Goal: Answer question/provide support: Share knowledge or assist other users

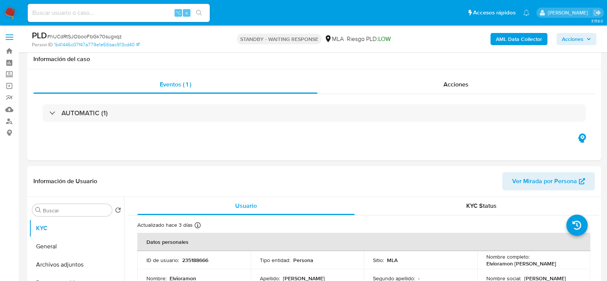
select select "10"
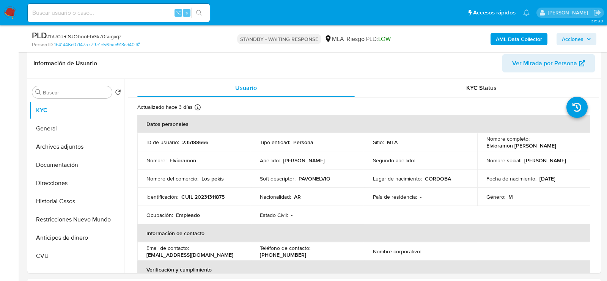
scroll to position [828, 0]
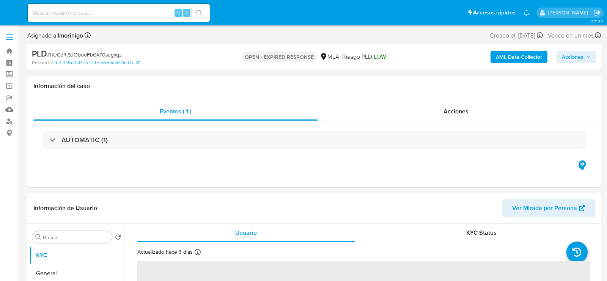
select select "10"
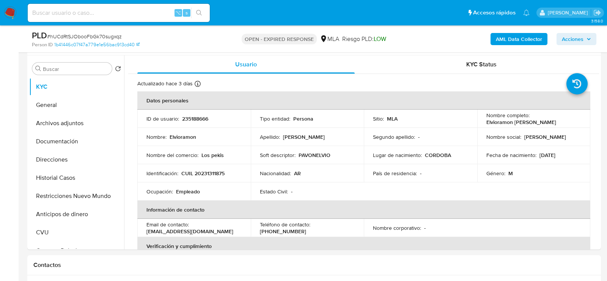
scroll to position [141, 0]
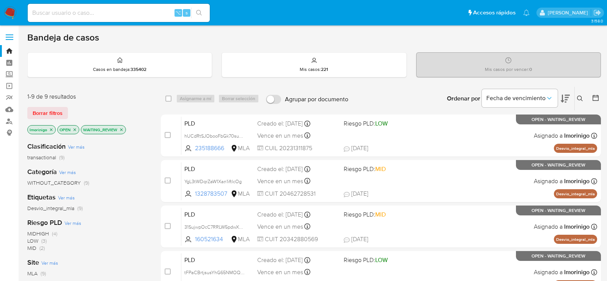
scroll to position [65, 0]
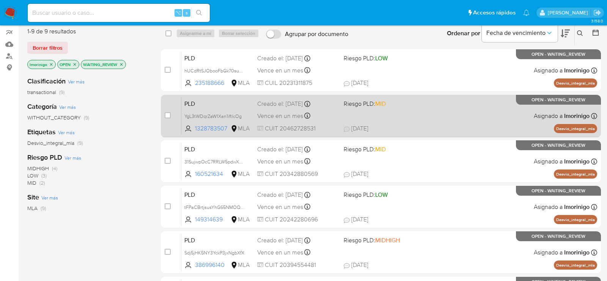
click at [394, 120] on div "PLD YgL3tWDqrZaW1Xan1iftlcOg 1328783507 MLA Riesgo PLD: MID Creado el: 12/08/20…" at bounding box center [389, 116] width 416 height 38
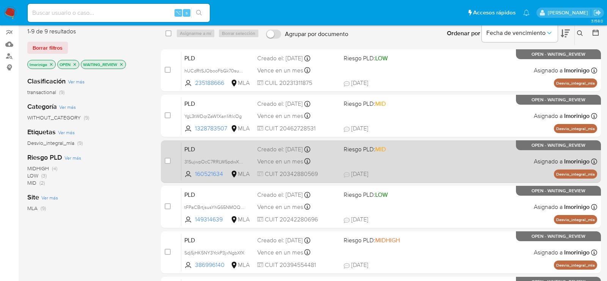
click at [416, 163] on div "PLD 31SujwpOcC7RRLW5pdwXdmAq 160521634 MLA Riesgo PLD: MID Creado el: 12/08/202…" at bounding box center [389, 161] width 416 height 38
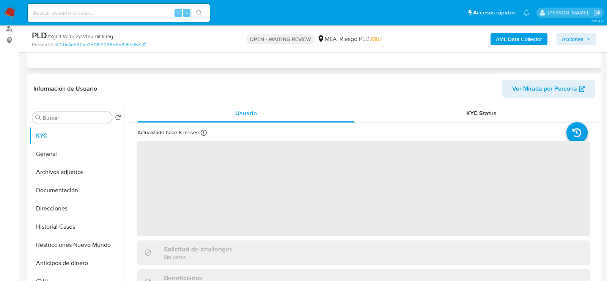
scroll to position [156, 0]
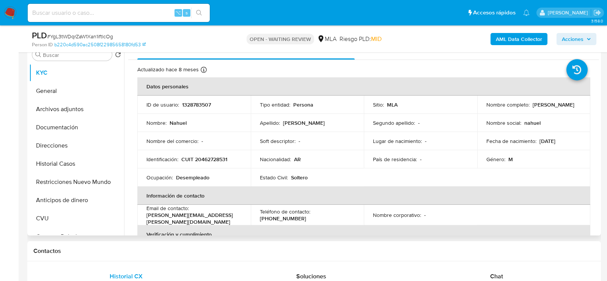
select select "10"
click at [199, 104] on p "1328783507" at bounding box center [196, 104] width 29 height 7
copy p "1328783507"
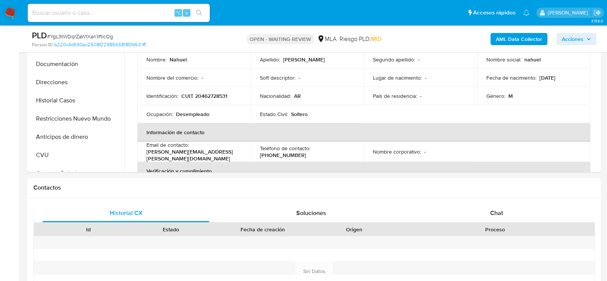
scroll to position [298, 0]
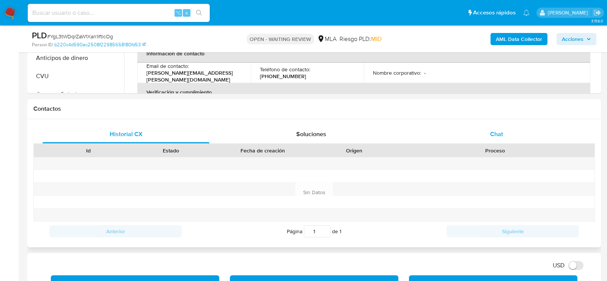
click at [483, 136] on div "Chat" at bounding box center [496, 134] width 167 height 18
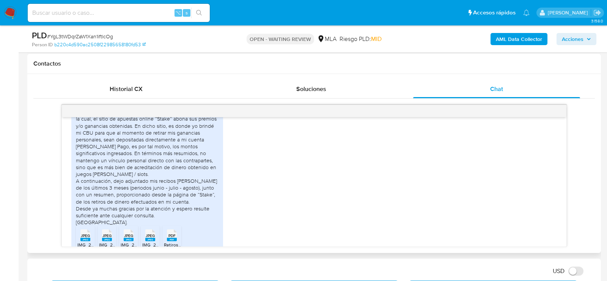
scroll to position [827, 0]
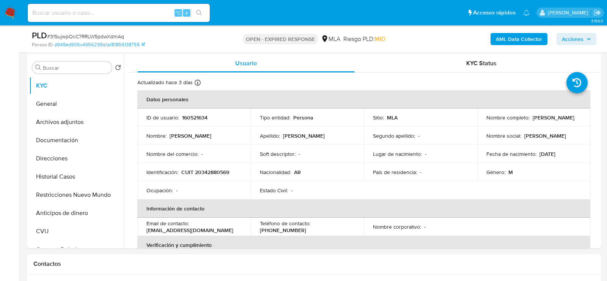
select select "10"
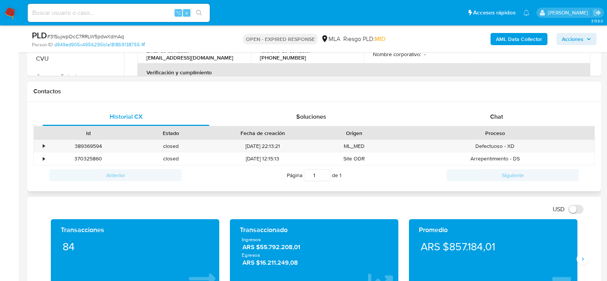
scroll to position [319, 0]
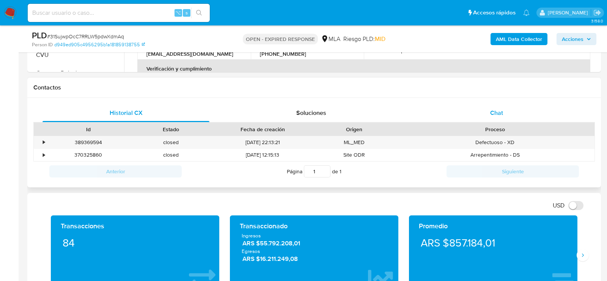
click at [495, 109] on span "Chat" at bounding box center [497, 113] width 13 height 9
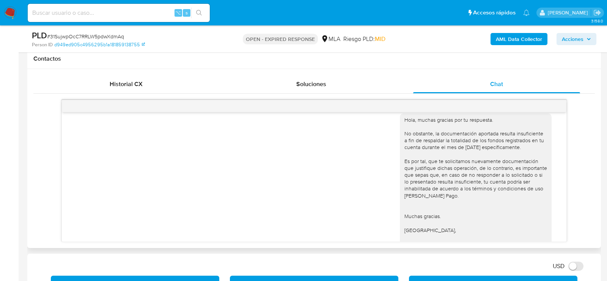
scroll to position [828, 0]
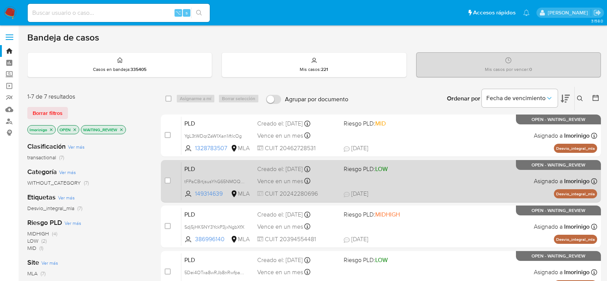
click at [418, 191] on span "18/08/2025 18/08/2025 18:14" at bounding box center [427, 194] width 167 height 8
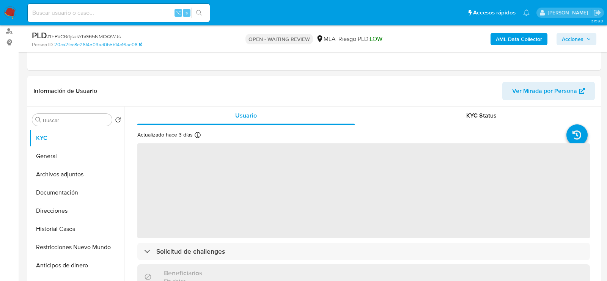
scroll to position [96, 0]
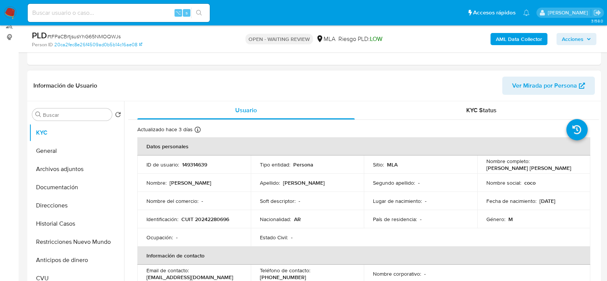
select select "10"
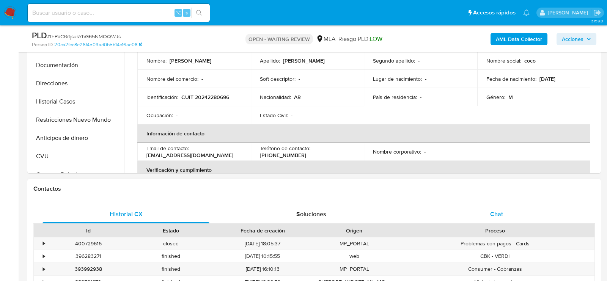
click at [482, 205] on div "Chat" at bounding box center [496, 214] width 167 height 18
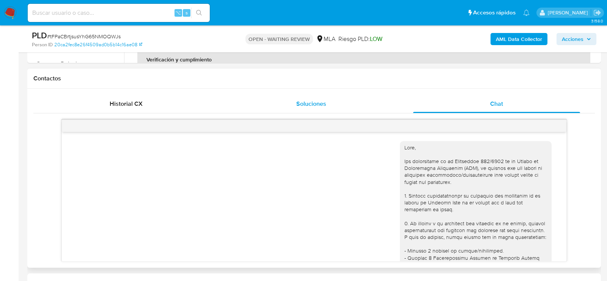
scroll to position [542, 0]
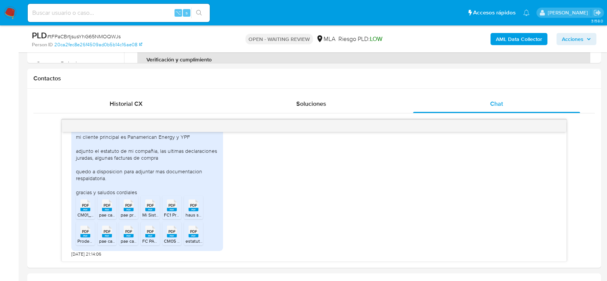
click at [92, 32] on div "PLD # tFPaCBrtjsusYhG65NMOQWJs" at bounding box center [125, 35] width 186 height 11
copy span "tFPaCBrtjsusYhG65NMOQWJs"
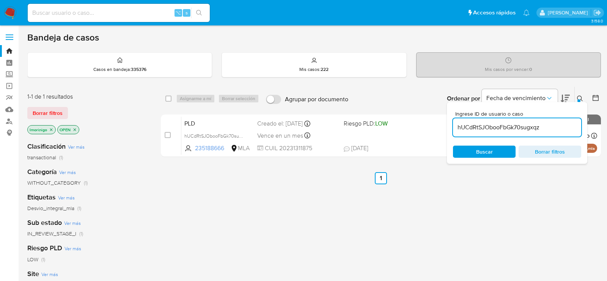
click at [493, 129] on input "hUCdRtSJObooFbGk70sugxqz" at bounding box center [517, 128] width 128 height 10
paste input "tFPaCBrtjsusYhG65NMOQWJs"
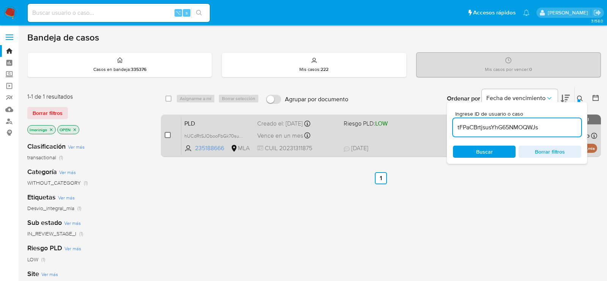
type input "tFPaCBrtjsusYhG65NMOQWJs"
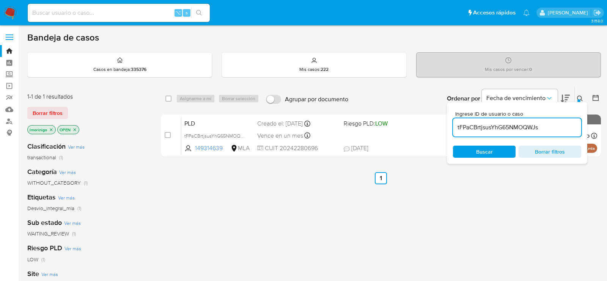
click at [168, 134] on input "checkbox" at bounding box center [168, 135] width 6 height 6
checkbox input "true"
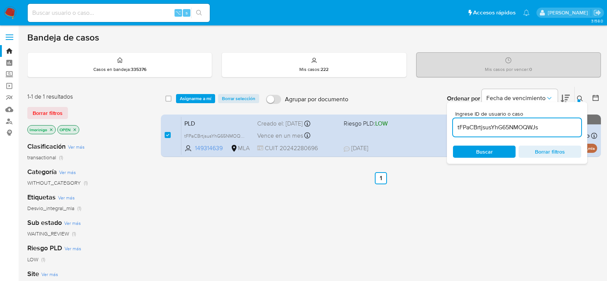
click at [197, 92] on div "select-all-cases-checkbox Asignarme a mí Borrar selección Agrupar por documento…" at bounding box center [381, 99] width 440 height 24
click at [197, 98] on span "Asignarme a mí" at bounding box center [196, 99] width 32 height 8
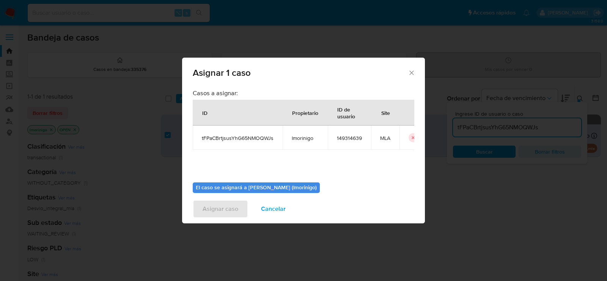
scroll to position [39, 0]
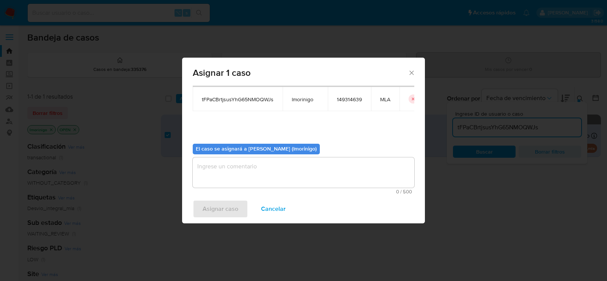
click at [251, 175] on textarea "assign-modal" at bounding box center [304, 173] width 222 height 30
click at [217, 215] on span "Asignar caso" at bounding box center [221, 209] width 36 height 17
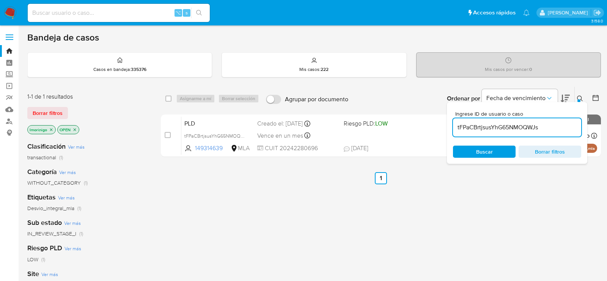
click at [476, 127] on input "tFPaCBrtjsusYhG65NMOQWJs" at bounding box center [517, 128] width 128 height 10
paste input "Sdj5jHK5NY3YckP3jxNgbXfX"
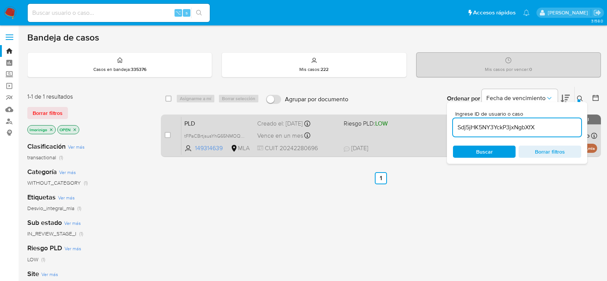
type input "Sdj5jHK5NY3YckP3jxNgbXfX"
click at [169, 134] on input "checkbox" at bounding box center [168, 135] width 6 height 6
checkbox input "true"
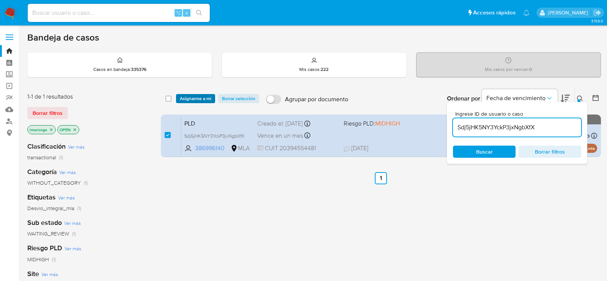
click at [197, 96] on span "Asignarme a mí" at bounding box center [196, 99] width 32 height 8
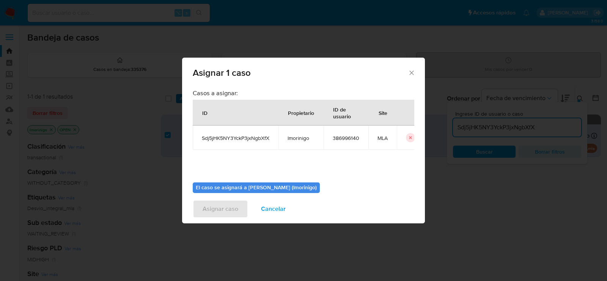
scroll to position [39, 0]
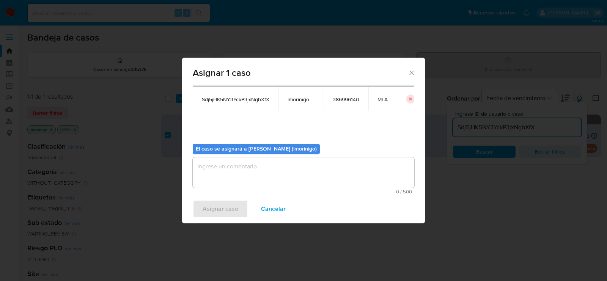
click at [215, 170] on textarea "assign-modal" at bounding box center [304, 173] width 222 height 30
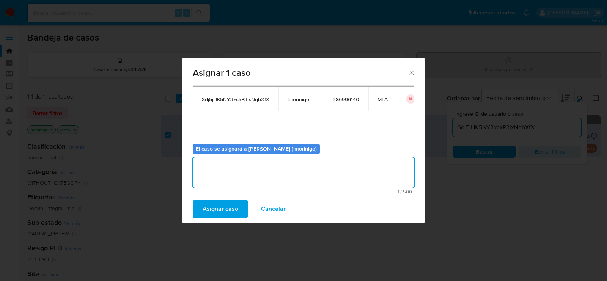
click at [215, 204] on span "Asignar caso" at bounding box center [221, 209] width 36 height 17
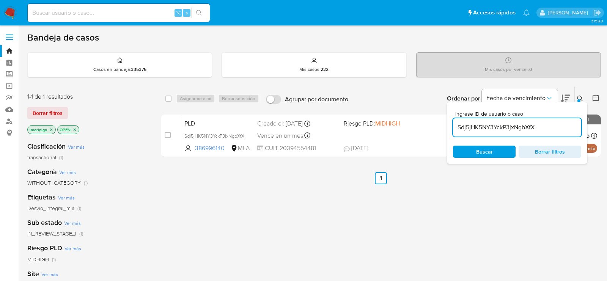
click at [495, 124] on input "Sdj5jHK5NY3YckP3jxNgbXfX" at bounding box center [517, 128] width 128 height 10
paste input "XqOlgpKFNYlF78IZR4EuSE38"
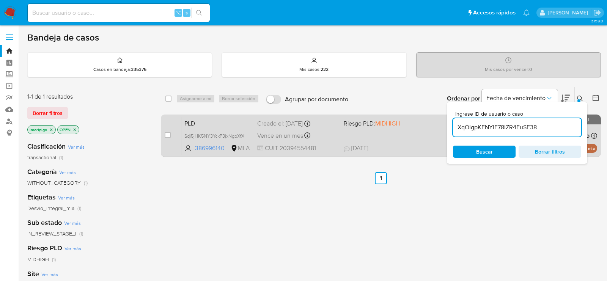
type input "XqOlgpKFNYlF78IZR4EuSE38"
click at [167, 135] on input "checkbox" at bounding box center [168, 135] width 6 height 6
checkbox input "true"
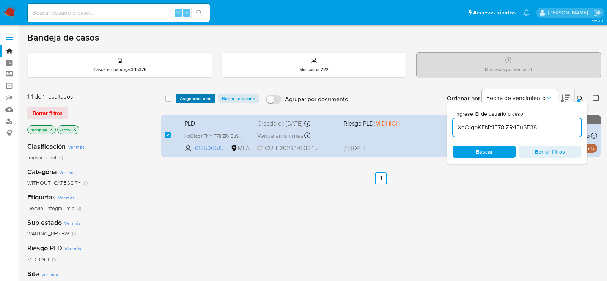
click at [184, 96] on span "Asignarme a mí" at bounding box center [196, 99] width 32 height 8
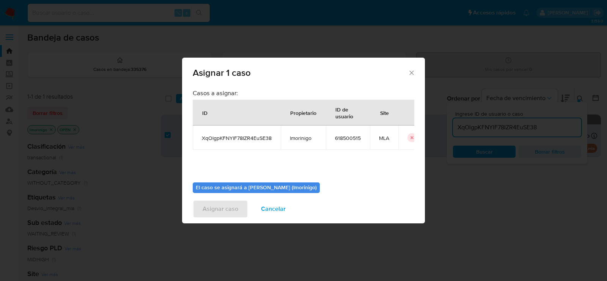
scroll to position [39, 0]
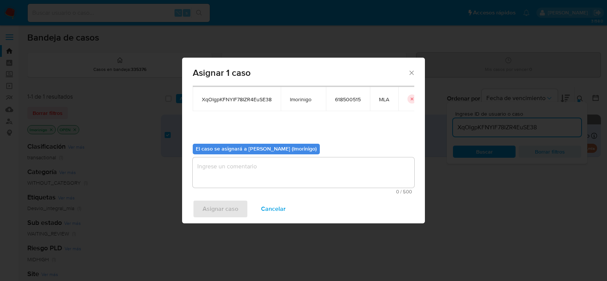
click at [241, 172] on textarea "assign-modal" at bounding box center [304, 173] width 222 height 30
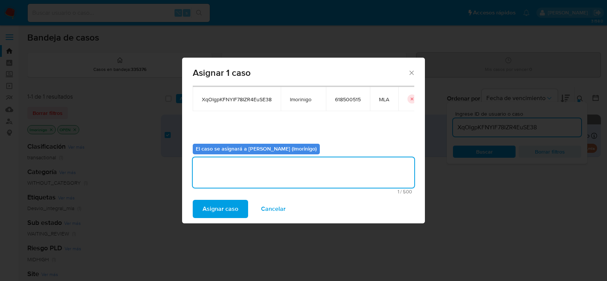
click at [225, 212] on span "Asignar caso" at bounding box center [221, 209] width 36 height 17
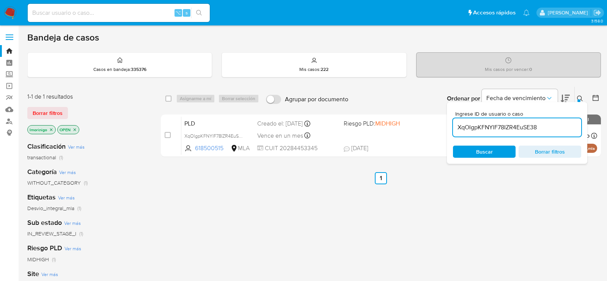
click at [483, 120] on div "XqOlgpKFNYlF78IZR4EuSE38" at bounding box center [517, 127] width 128 height 18
click at [483, 123] on input "XqOlgpKFNYlF78IZR4EuSE38" at bounding box center [517, 128] width 128 height 10
paste input "NBK1EiwMidrSCZYiwhVlQ8Js"
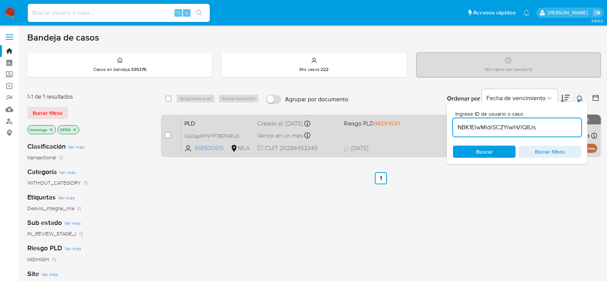
type input "NBK1EiwMidrSCZYiwhVlQ8Js"
click at [169, 132] on input "checkbox" at bounding box center [168, 135] width 6 height 6
checkbox input "true"
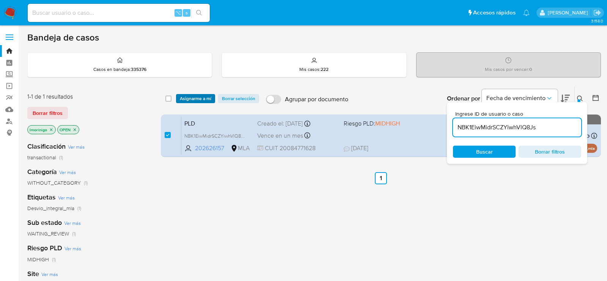
click at [188, 99] on span "Asignarme a mí" at bounding box center [196, 99] width 32 height 8
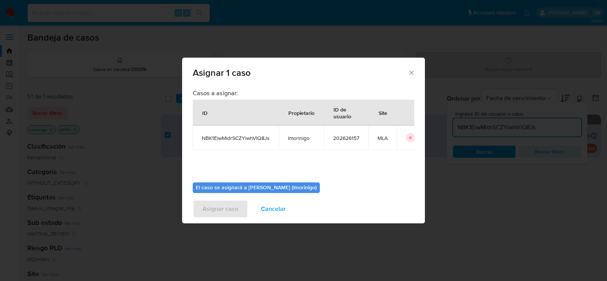
scroll to position [39, 0]
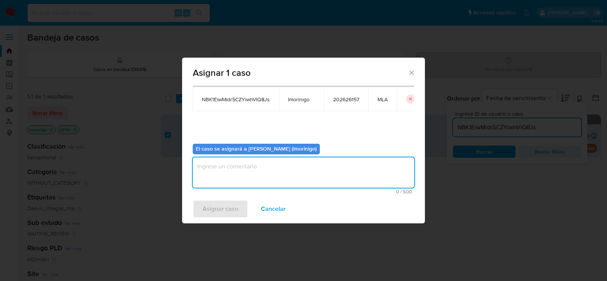
click at [248, 161] on textarea "assign-modal" at bounding box center [304, 173] width 222 height 30
click at [231, 202] on span "Asignar caso" at bounding box center [221, 209] width 36 height 17
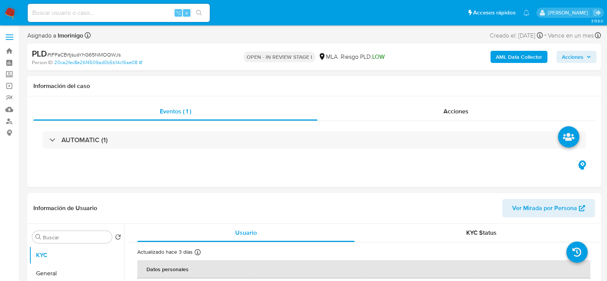
select select "10"
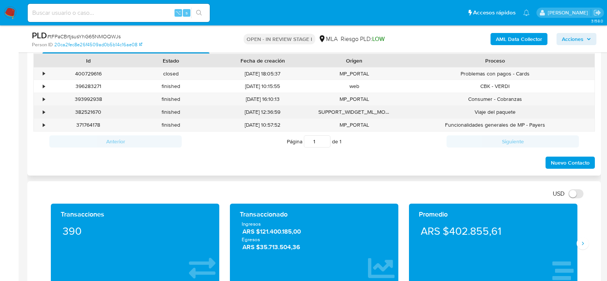
scroll to position [359, 0]
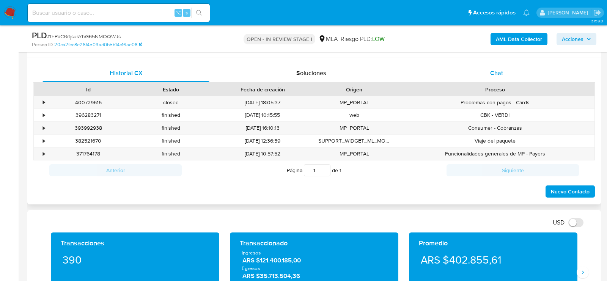
click at [487, 75] on div "Chat" at bounding box center [496, 73] width 167 height 18
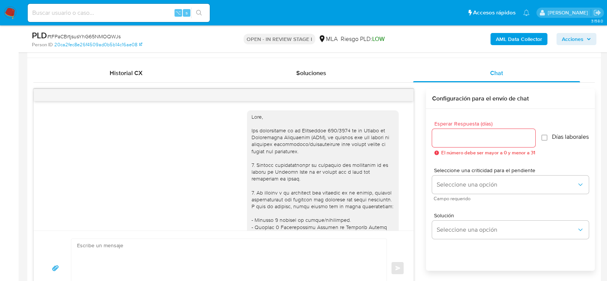
scroll to position [542, 0]
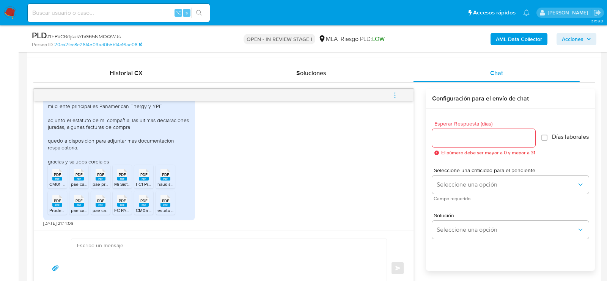
click at [159, 270] on textarea at bounding box center [227, 268] width 300 height 58
type textarea "h"
click at [178, 260] on textarea "Hola, muchas gracias por tu respuesta. No obstante, es necesario que:" at bounding box center [227, 268] width 300 height 58
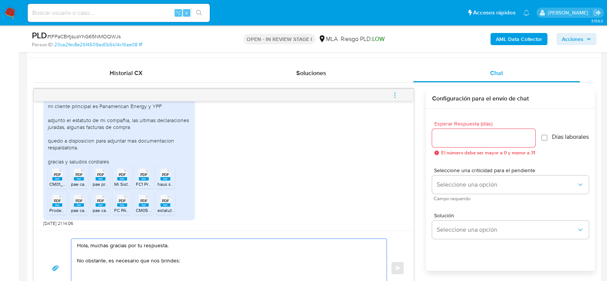
paste textarea "1. Descripción de la actividad: - Detalla la actividad que realizas a través de…"
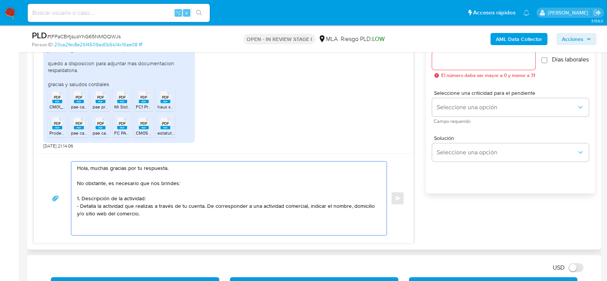
scroll to position [437, 0]
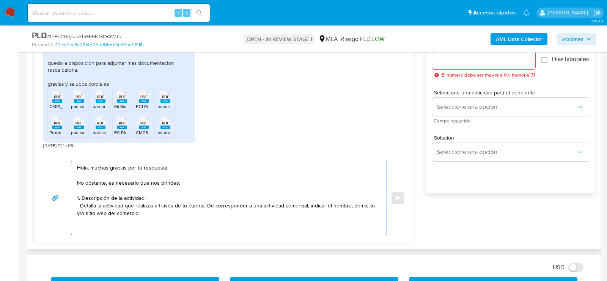
drag, startPoint x: 82, startPoint y: 196, endPoint x: 169, endPoint y: 213, distance: 89.4
click at [169, 213] on textarea "Hola, muchas gracias por tu respuesta. No obstante, es necesario que nos brinde…" at bounding box center [227, 198] width 300 height 74
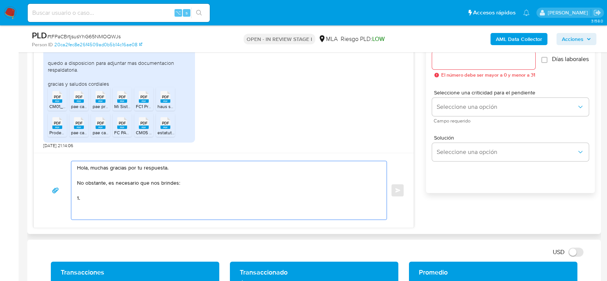
paste textarea "De acuerdo a la actividad que realices en tu cuenta, adjunta la siguiente docum…"
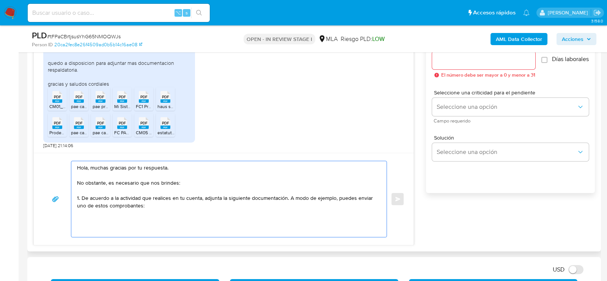
paste textarea "- Últimas 6 Declaraciones Juradas de Ingresos Brutos (donde se visualice la bas…"
click at [310, 219] on textarea "Hola, muchas gracias por tu respuesta. No obstante, es necesario que nos brinde…" at bounding box center [227, 199] width 300 height 76
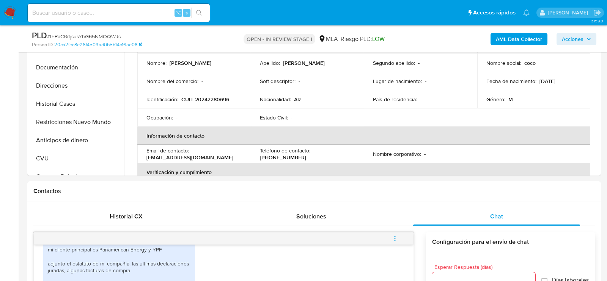
scroll to position [169, 0]
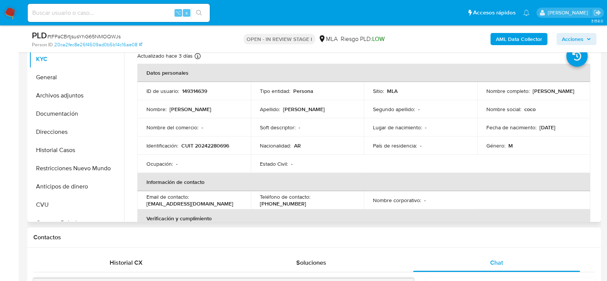
click at [205, 150] on td "Identificación : CUIT 20242280696" at bounding box center [194, 146] width 114 height 18
click at [205, 148] on p "CUIT 20242280696" at bounding box center [205, 145] width 48 height 7
copy p "20242280696"
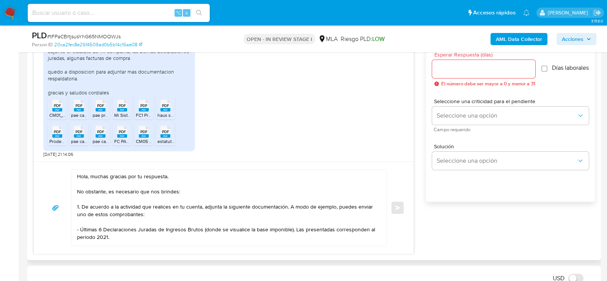
scroll to position [429, 0]
click at [270, 222] on textarea "Hola, muchas gracias por tu respuesta. No obstante, es necesario que nos brinde…" at bounding box center [227, 207] width 300 height 76
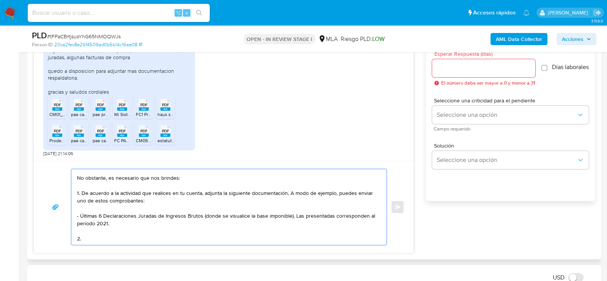
paste textarea "Proporciona el vínculo con las siguientes contrapartes con las que operaste, el…"
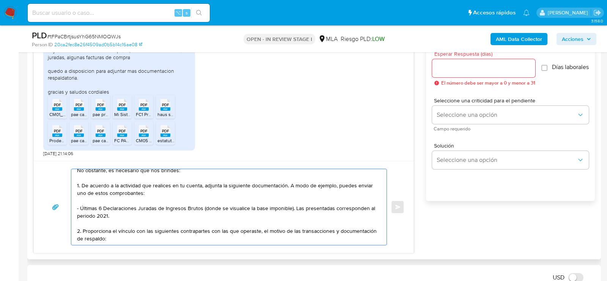
scroll to position [33, 0]
paste textarea "30716911388 name: PAGOS Y TRANSFERENCIAS SA || alias:"
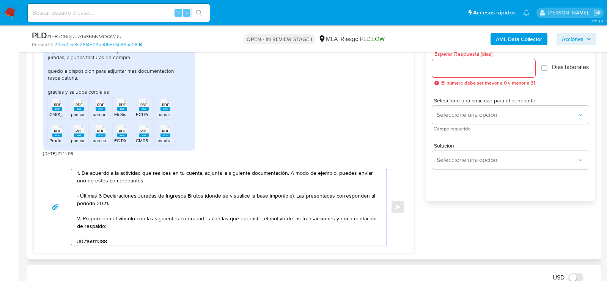
scroll to position [41, 0]
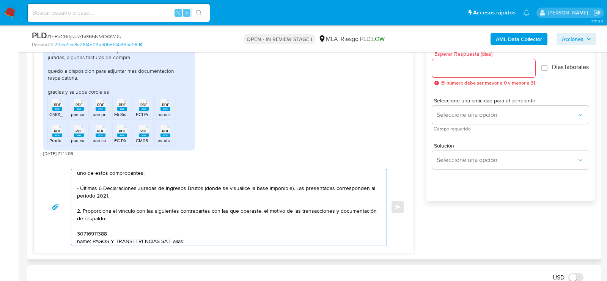
click at [82, 234] on textarea "Hola, muchas gracias por tu respuesta. No obstante, es necesario que nos brinde…" at bounding box center [227, 207] width 300 height 76
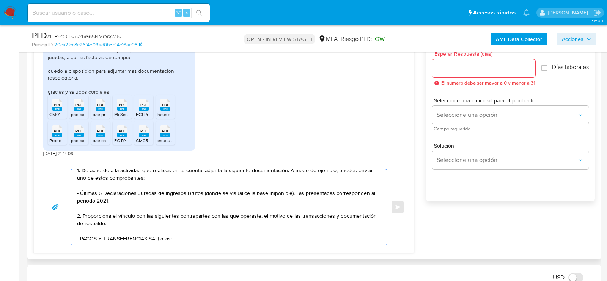
click at [166, 233] on textarea "Hola, muchas gracias por tu respuesta. No obstante, es necesario que nos brinde…" at bounding box center [227, 207] width 300 height 76
paste textarea "30716911388"
paste textarea "30717405028 name: RECAUDACIONES Y PAGOS SA || alias:"
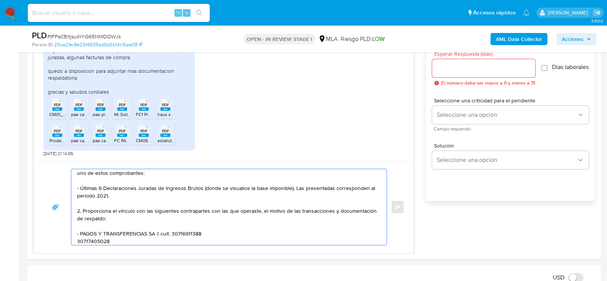
scroll to position [48, 0]
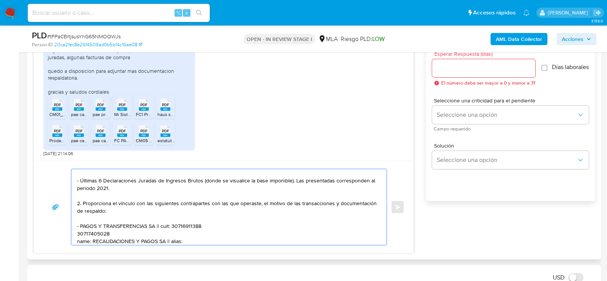
click at [89, 230] on textarea "Hola, muchas gracias por tu respuesta. No obstante, es necesario que nos brinde…" at bounding box center [227, 207] width 300 height 76
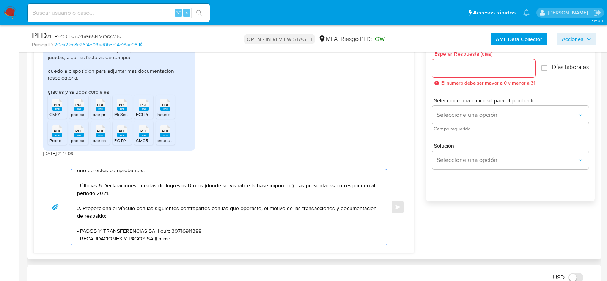
click at [163, 232] on textarea "Hola, muchas gracias por tu respuesta. No obstante, es necesario que nos brinde…" at bounding box center [227, 207] width 300 height 76
paste textarea "30717405028"
paste textarea "20365671940 name: Ledesma Milton Tomas || alias: 30718532449 name: Shiryu Tradi…"
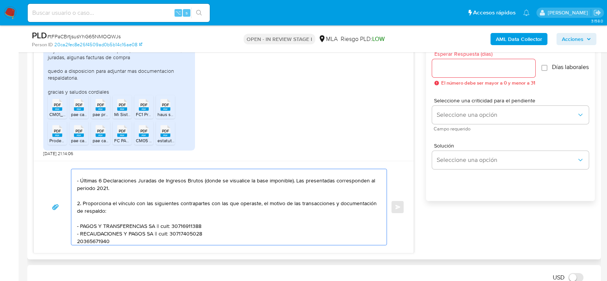
scroll to position [71, 0]
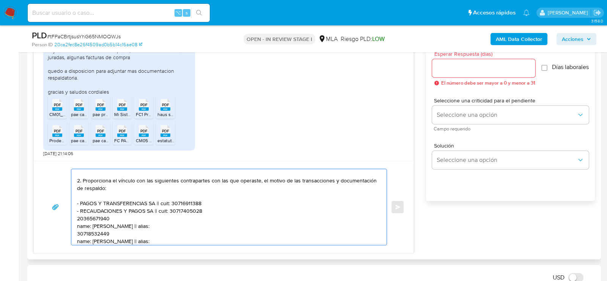
click at [84, 225] on textarea "Hola, muchas gracias por tu respuesta. No obstante, es necesario que nos brinde…" at bounding box center [227, 207] width 300 height 76
click at [93, 221] on textarea "Hola, muchas gracias por tu respuesta. No obstante, es necesario que nos brinde…" at bounding box center [227, 207] width 300 height 76
click at [93, 216] on textarea "Hola, muchas gracias por tu respuesta. No obstante, es necesario que nos brinde…" at bounding box center [227, 207] width 300 height 76
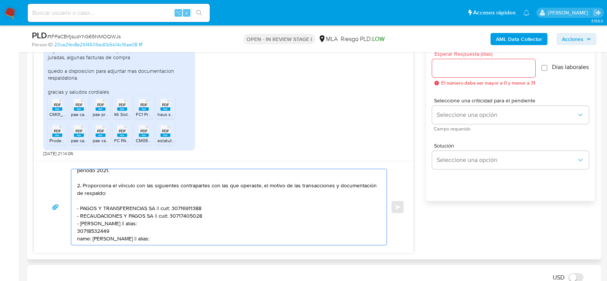
click at [141, 216] on textarea "Hola, muchas gracias por tu respuesta. No obstante, es necesario que nos brinde…" at bounding box center [227, 207] width 300 height 76
paste textarea "20365671940"
click at [89, 224] on textarea "Hola, muchas gracias por tu respuesta. No obstante, es necesario que nos brinde…" at bounding box center [227, 207] width 300 height 76
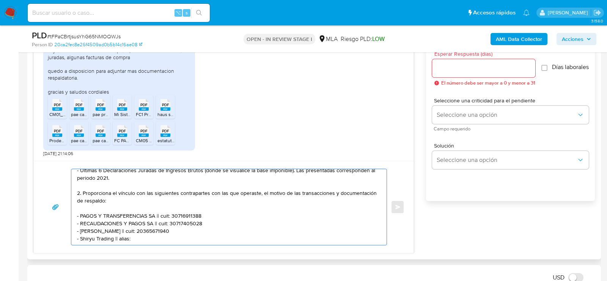
click at [127, 223] on textarea "Hola, muchas gracias por tu respuesta. No obstante, es necesario que nos brinde…" at bounding box center [227, 207] width 300 height 76
click at [121, 223] on textarea "Hola, muchas gracias por tu respuesta. No obstante, es necesario que nos brinde…" at bounding box center [227, 207] width 300 height 76
paste textarea "30718532449"
click at [197, 236] on textarea "Hola, muchas gracias por tu respuesta. No obstante, es necesario que nos brinde…" at bounding box center [227, 207] width 300 height 76
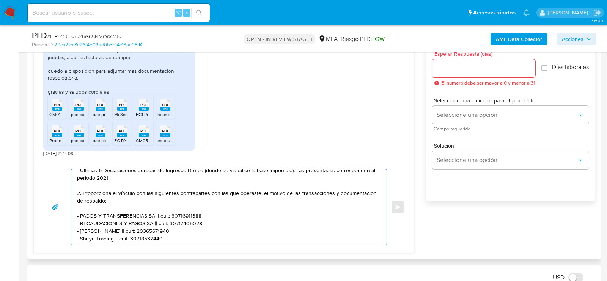
paste textarea "Es importante que sepas que, en caso de no responder a lo solicitado o si lo pr…"
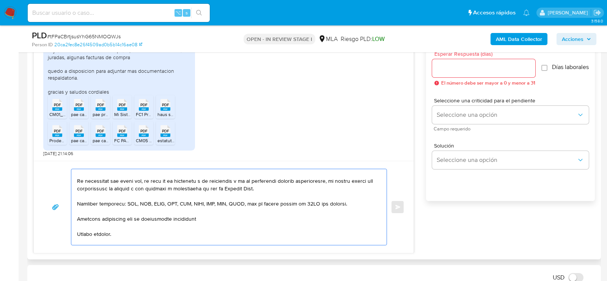
scroll to position [180, 0]
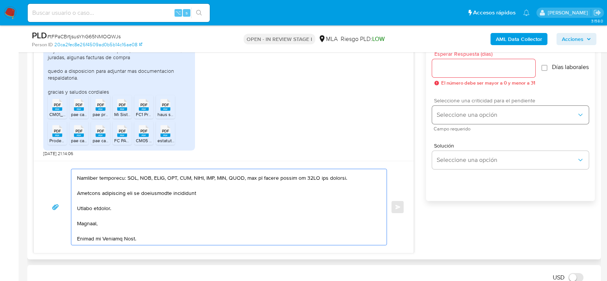
type textarea "Hola, muchas gracias por tu respuesta. No obstante, es necesario que nos brinde…"
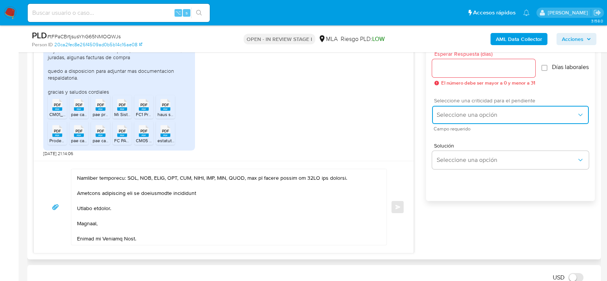
click at [460, 116] on span "Seleccione una opción" at bounding box center [507, 115] width 140 height 8
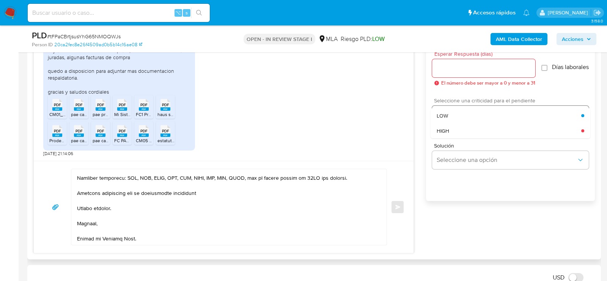
click at [451, 122] on div "LOW" at bounding box center [509, 115] width 145 height 15
click at [457, 131] on span "Campo requerido" at bounding box center [512, 129] width 157 height 4
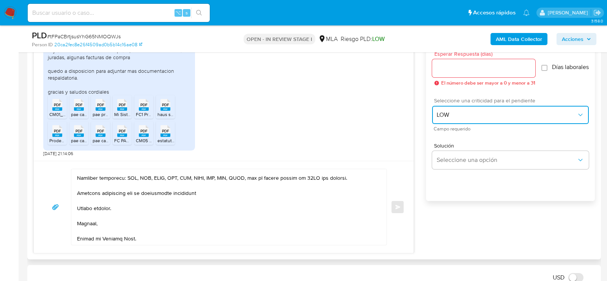
click at [456, 119] on span "LOW" at bounding box center [507, 115] width 140 height 8
click at [456, 135] on div "HIGH" at bounding box center [509, 130] width 145 height 15
click at [456, 77] on div "Esperar Respuesta (días) El número debe ser mayor a 0 y menor a 31" at bounding box center [483, 68] width 103 height 35
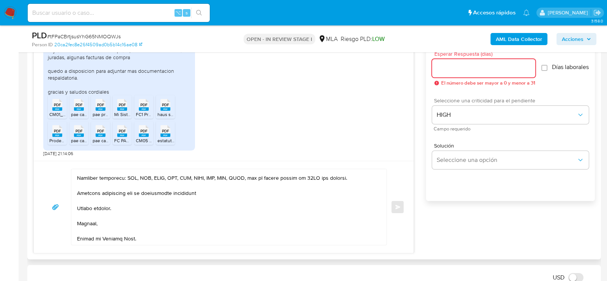
click at [456, 70] on input "Esperar Respuesta (días)" at bounding box center [483, 68] width 103 height 10
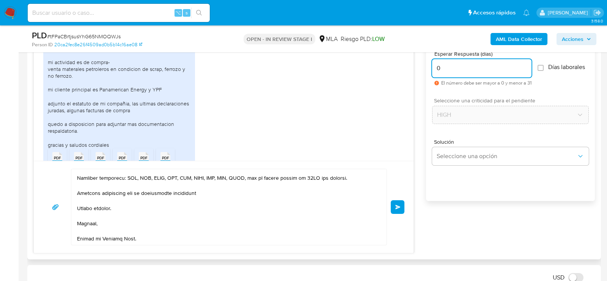
scroll to position [542, 0]
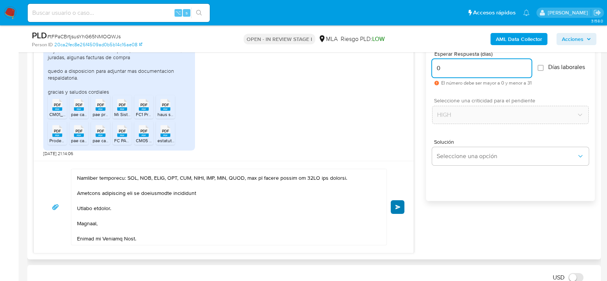
type input "0"
drag, startPoint x: 396, startPoint y: 201, endPoint x: 288, endPoint y: 221, distance: 109.6
click at [287, 221] on div "Enviar" at bounding box center [224, 207] width 362 height 77
click at [396, 207] on span "Enviar" at bounding box center [398, 207] width 5 height 5
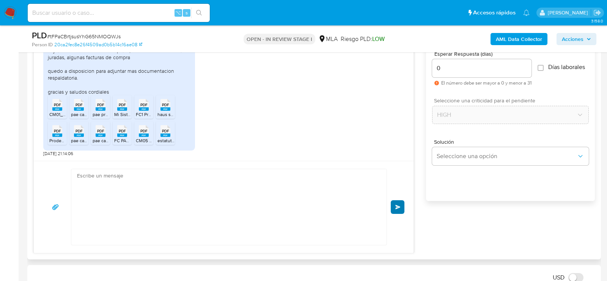
scroll to position [826, 0]
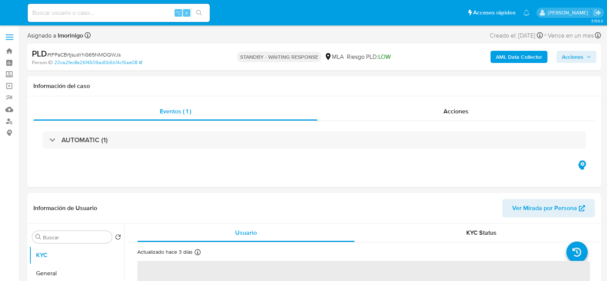
select select "10"
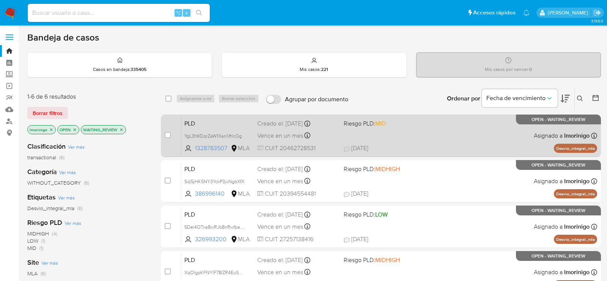
click at [431, 141] on div "PLD YgL3tWDqrZaW1Xan1iftlcOg 1328783507 MLA Riesgo PLD: MID Creado el: 12/08/20…" at bounding box center [389, 136] width 416 height 38
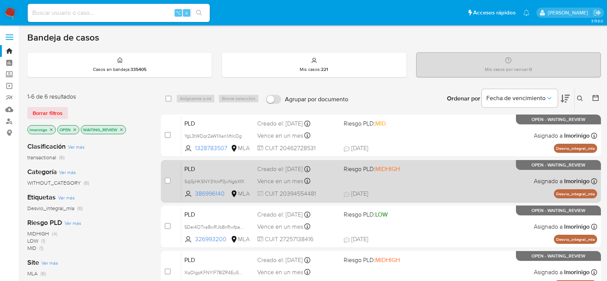
click at [450, 177] on div "PLD Sdj5jHK5NY3YckP3jxNgbXfX 386996140 MLA Riesgo PLD: MIDHIGH Creado el: 12/08…" at bounding box center [389, 181] width 416 height 38
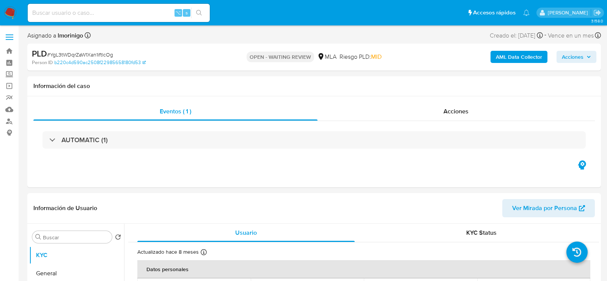
select select "10"
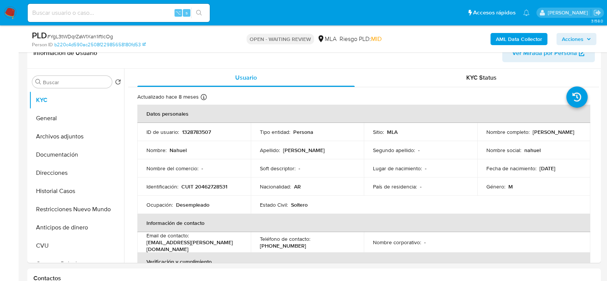
scroll to position [129, 0]
click at [93, 36] on span "# YgL3tWDqrZaW1Xan1iftlcOg" at bounding box center [80, 37] width 66 height 8
copy span "YgL3tWDqrZaW1Xan1iftlcOg"
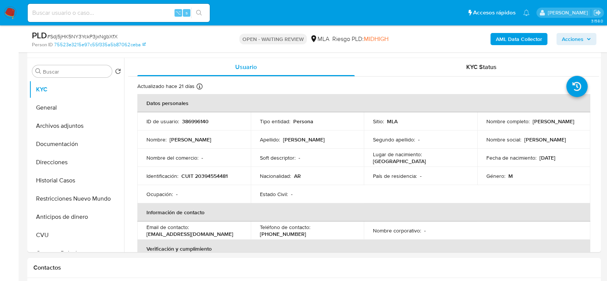
scroll to position [139, 0]
select select "10"
click at [94, 38] on span "# Sdj5jHK5NY3YckP3jxNgbXfX" at bounding box center [82, 37] width 71 height 8
copy span "Sdj5jHK5NY3YckP3jxNgbXfX"
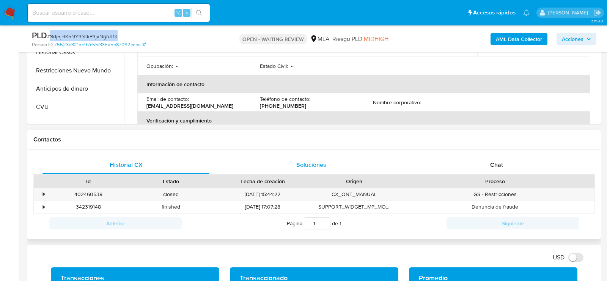
scroll to position [320, 0]
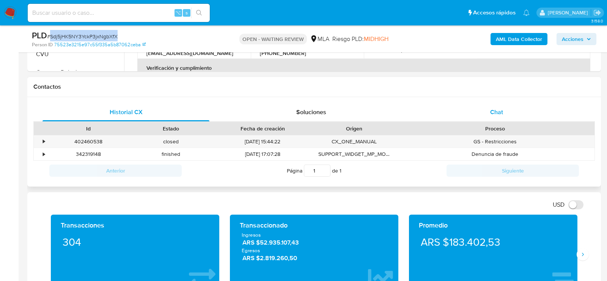
drag, startPoint x: 512, startPoint y: 111, endPoint x: 508, endPoint y: 111, distance: 4.2
click at [512, 111] on div "Chat" at bounding box center [496, 112] width 167 height 18
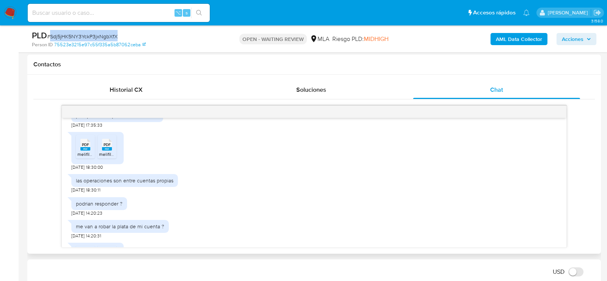
scroll to position [613, 0]
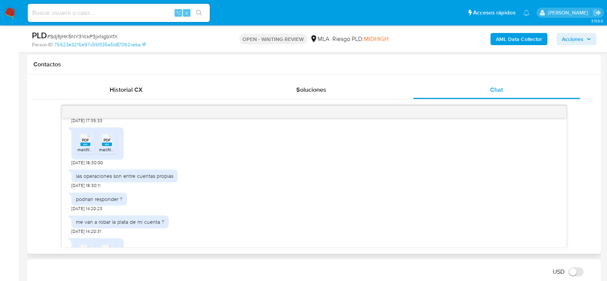
click at [77, 147] on div "PDF PDF" at bounding box center [85, 139] width 16 height 15
click at [108, 146] on rect at bounding box center [107, 144] width 10 height 3
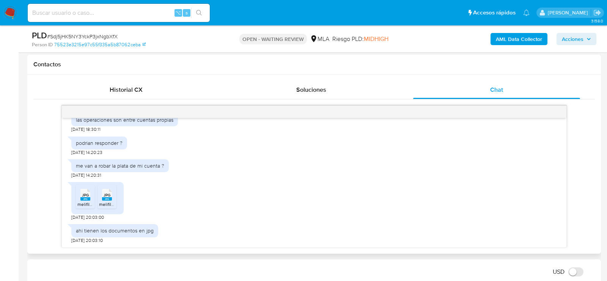
scroll to position [690, 0]
click at [86, 201] on span "melifile2936718260279612408.jpg" at bounding box center [112, 204] width 70 height 6
click at [105, 201] on span "melifile6974287385839999080.jpg" at bounding box center [135, 204] width 72 height 6
click at [98, 35] on span "# Sdj5jHK5NY3YckP3jxNgbXfX" at bounding box center [82, 37] width 71 height 8
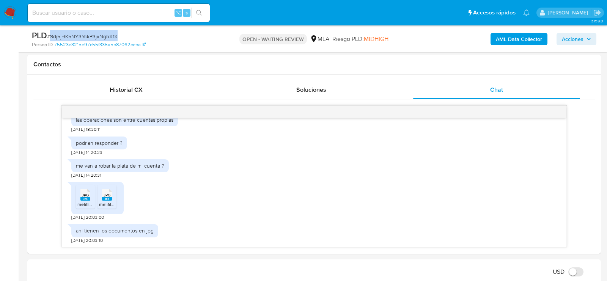
copy span "Sdj5jHK5NY3YckP3jxNgbXfX"
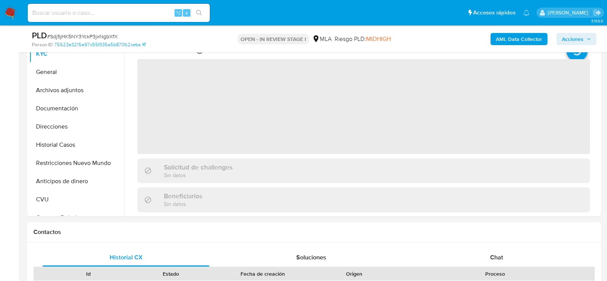
scroll to position [203, 0]
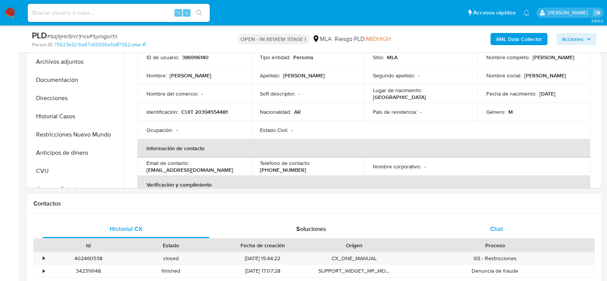
select select "10"
click at [516, 220] on div "Chat" at bounding box center [496, 229] width 167 height 18
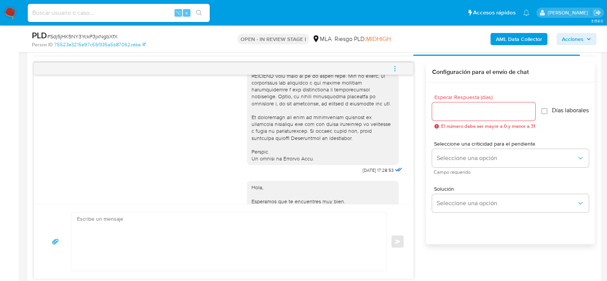
scroll to position [690, 0]
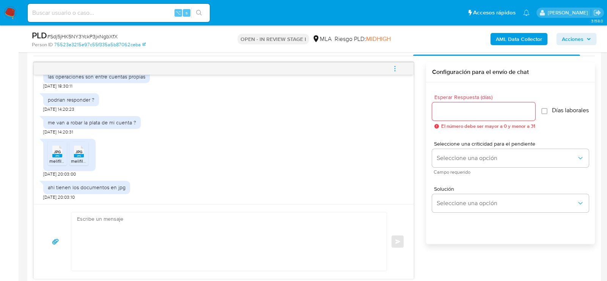
click at [285, 238] on textarea at bounding box center [227, 242] width 300 height 58
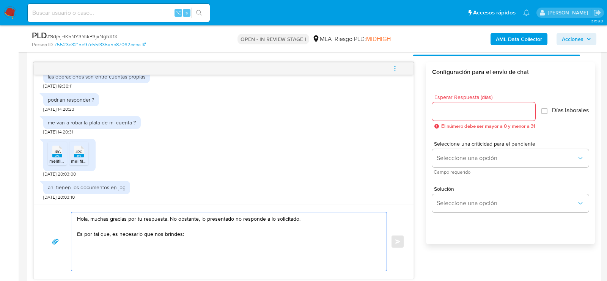
paste textarea "1. Descripción de la actividad: - Detalla la actividad que realizas a través de…"
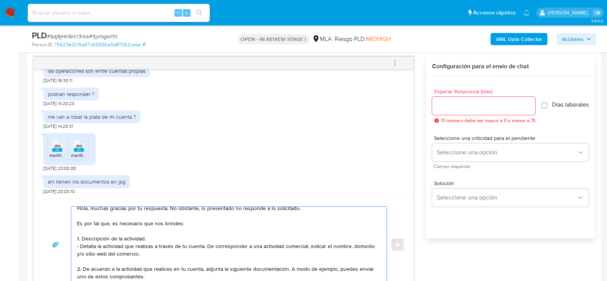
scroll to position [13, 0]
paste textarea "- Últimos 3 recibos de sueldo/jubilación."
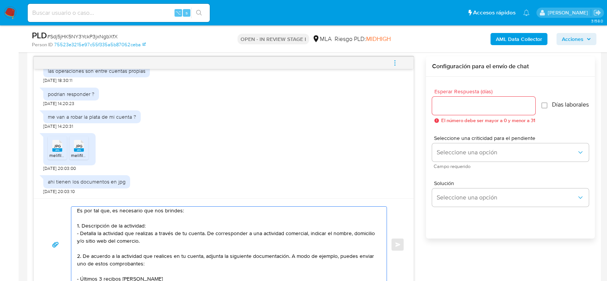
scroll to position [20, 0]
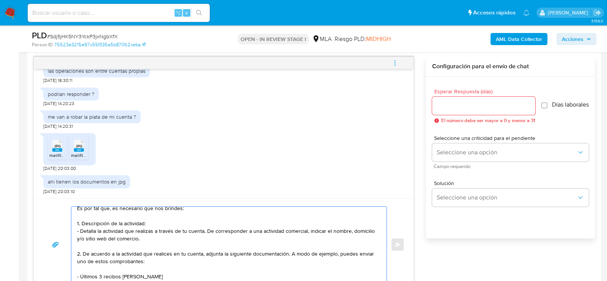
click at [162, 271] on textarea "Hola, muchas gracias por tu respuesta. No obstante, lo presentado no responde a…" at bounding box center [227, 245] width 300 height 76
click at [148, 277] on textarea "Hola, muchas gracias por tu respuesta. No obstante, lo presentado no responde a…" at bounding box center [227, 245] width 300 height 76
paste textarea "- Resumen de Comprobantes Electrónicos emitido en 2025 Si tienes dudas, consult…"
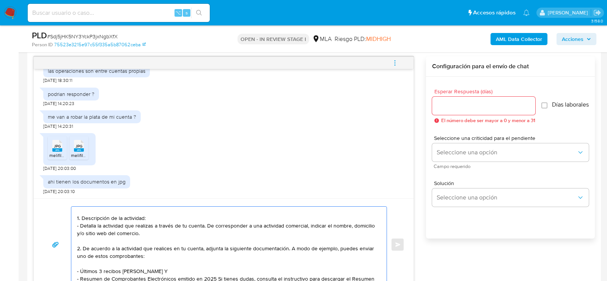
scroll to position [43, 0]
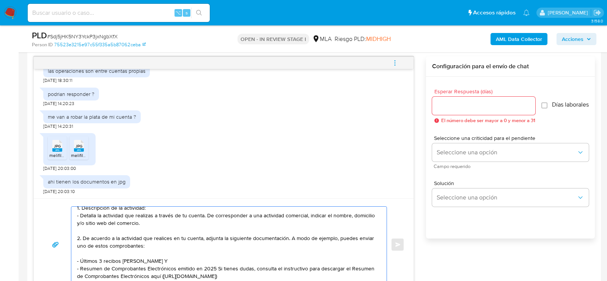
click at [216, 258] on textarea "Hola, muchas gracias por tu respuesta. No obstante, lo presentado no responde a…" at bounding box center [227, 245] width 300 height 76
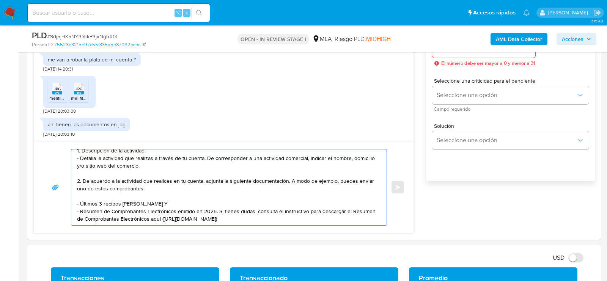
scroll to position [455, 0]
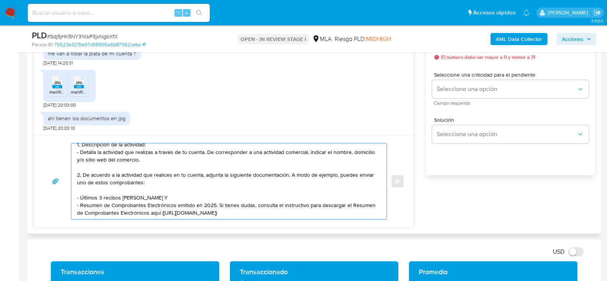
click at [293, 201] on textarea "Hola, muchas gracias por tu respuesta. No obstante, lo presentado no responde a…" at bounding box center [227, 182] width 300 height 76
click at [286, 203] on textarea "Hola, muchas gracias por tu respuesta. No obstante, lo presentado no responde a…" at bounding box center [227, 182] width 300 height 76
paste textarea "3. Proporciona el vínculo con las siguientes contrapartes con las que operaste,…"
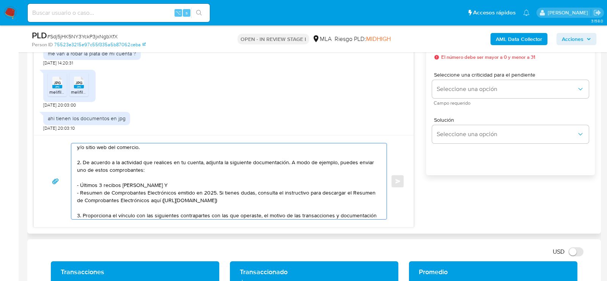
scroll to position [63, 0]
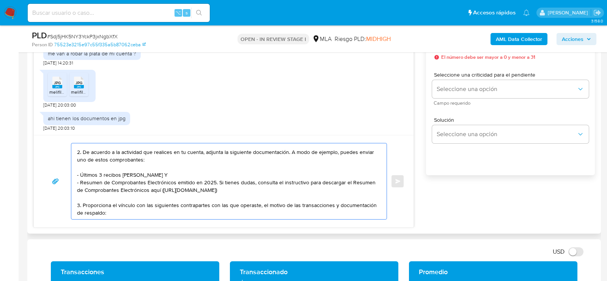
click at [118, 203] on textarea "Hola, muchas gracias por tu respuesta. No obstante, lo presentado no responde a…" at bounding box center [227, 182] width 300 height 76
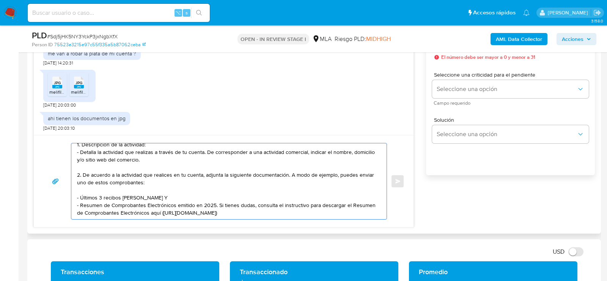
scroll to position [58, 0]
paste textarea "Es importante que sepas que, en caso de no responder a lo solicitado o si lo pr…"
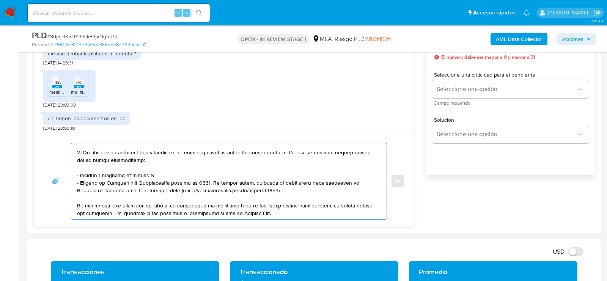
scroll to position [139, 0]
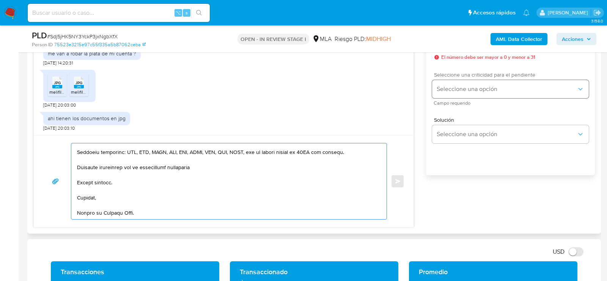
type textarea "Hola, muchas gracias por tu respuesta. No obstante, lo presentado no responde a…"
click at [450, 93] on span "Seleccione una opción" at bounding box center [507, 89] width 140 height 8
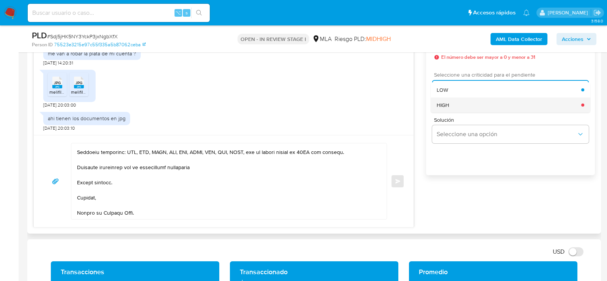
click at [439, 105] on span "HIGH" at bounding box center [443, 105] width 13 height 7
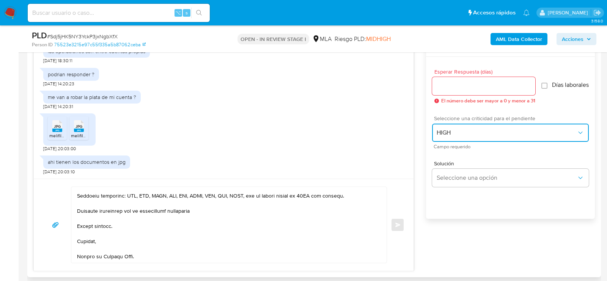
scroll to position [410, 0]
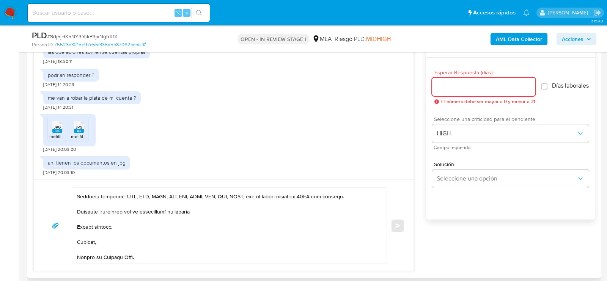
click at [444, 88] on input "Esperar Respuesta (días)" at bounding box center [483, 87] width 103 height 10
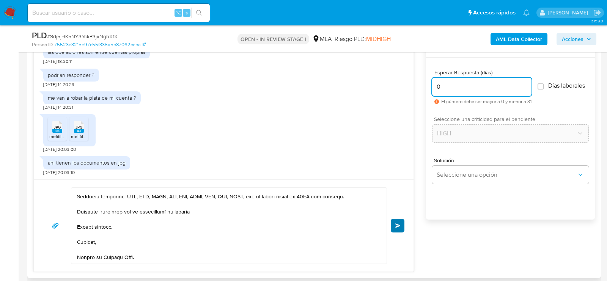
type input "0"
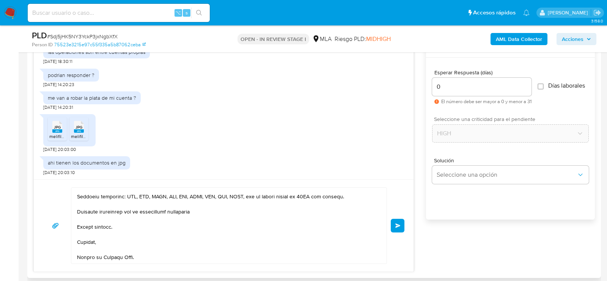
click at [402, 224] on button "Enviar" at bounding box center [398, 226] width 14 height 14
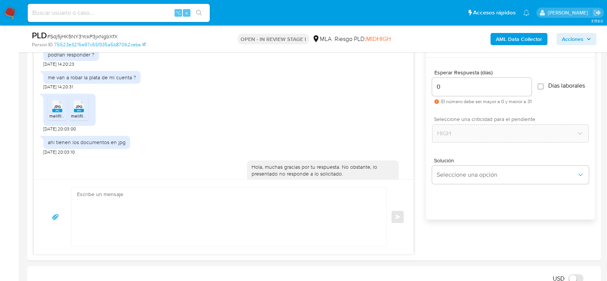
scroll to position [960, 0]
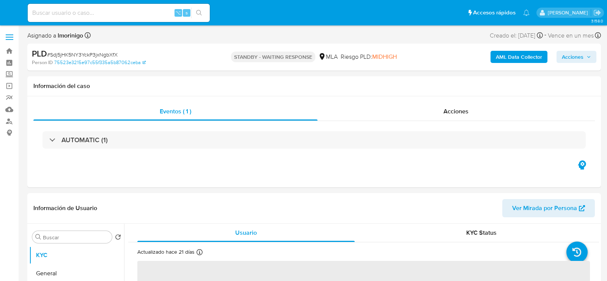
select select "10"
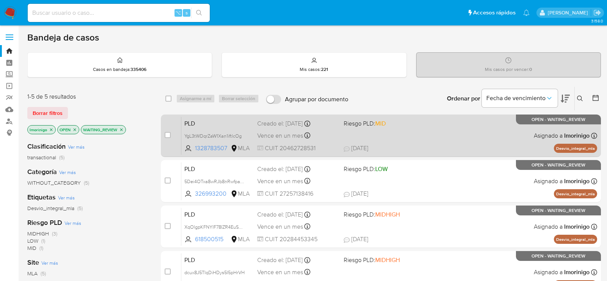
click at [428, 144] on span "[DATE] [DATE] 14:47" at bounding box center [427, 148] width 167 height 8
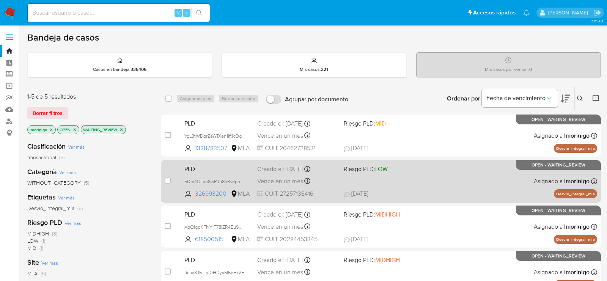
click at [427, 179] on div "PLD 5Dei4OTxa8wRJb8nRwfpasNj 326993200 MLA Riesgo PLD: LOW Creado el: [DATE] Cr…" at bounding box center [389, 181] width 416 height 38
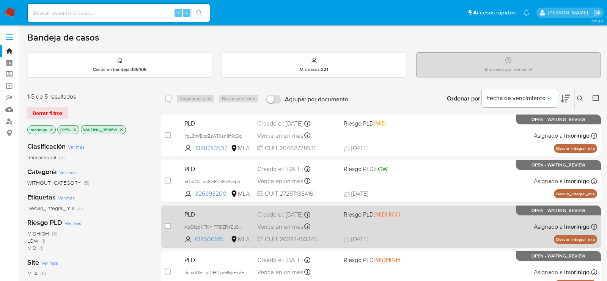
click at [370, 229] on div "PLD XqOlgpKFNYlF78IZR4EuSE38 618500515 MLA Riesgo PLD: MIDHIGH Creado el: [DATE…" at bounding box center [389, 227] width 416 height 38
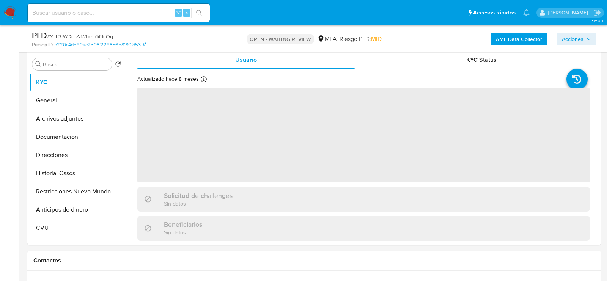
scroll to position [166, 0]
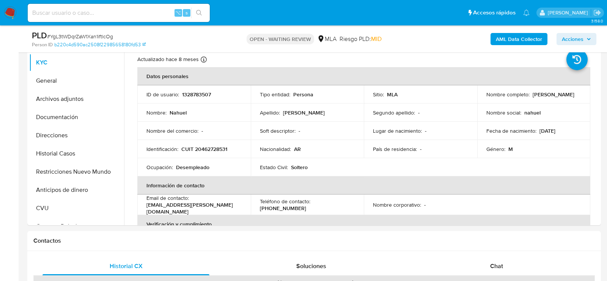
select select "10"
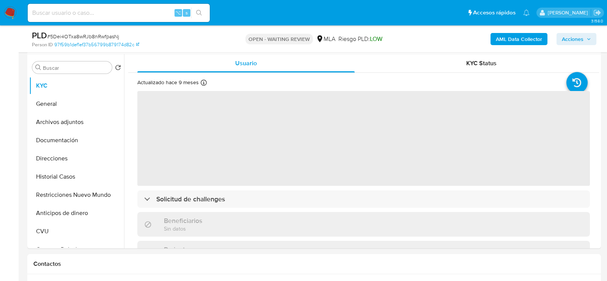
scroll to position [161, 0]
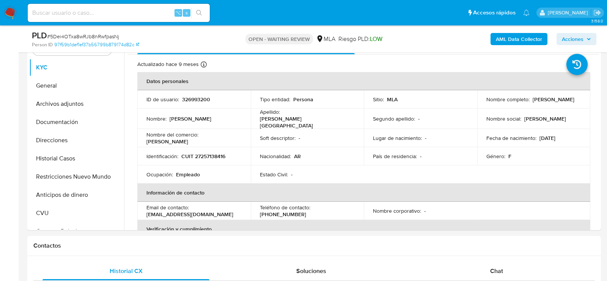
select select "10"
click at [86, 36] on span "# 5Dei4OTxa8wRJb8nRwfpasNj" at bounding box center [83, 37] width 72 height 8
copy span "5Dei4OTxa8wRJb8nRwfpasNj"
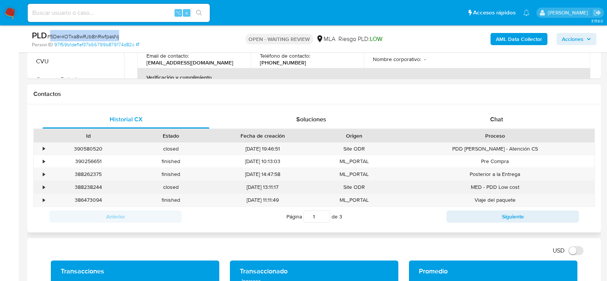
scroll to position [341, 0]
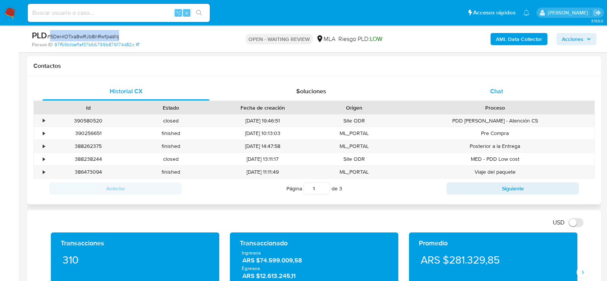
click at [480, 99] on div "Chat" at bounding box center [496, 91] width 167 height 18
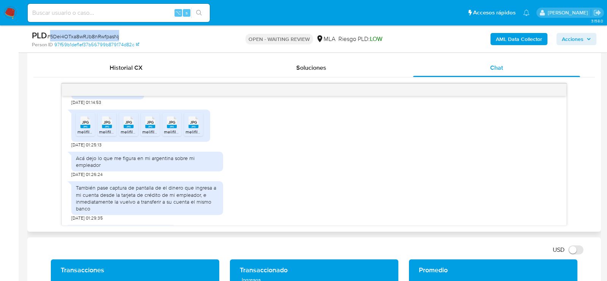
scroll to position [712, 0]
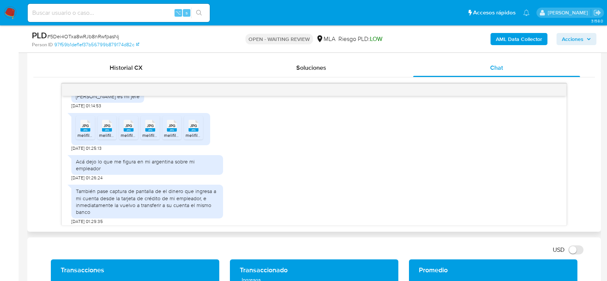
click at [88, 139] on span "melifile1832880409417356565.jpg" at bounding box center [112, 135] width 70 height 6
click at [114, 139] on span "melifile2823484891851709499.jpg" at bounding box center [134, 135] width 70 height 6
click at [131, 139] on span "melifile6858722114101922135.jpg" at bounding box center [154, 135] width 67 height 6
click at [149, 139] on span "melifile5826105146590706428.jpg" at bounding box center [177, 135] width 70 height 6
click at [167, 139] on span "melifile4490534556879903714.jpg" at bounding box center [199, 135] width 71 height 6
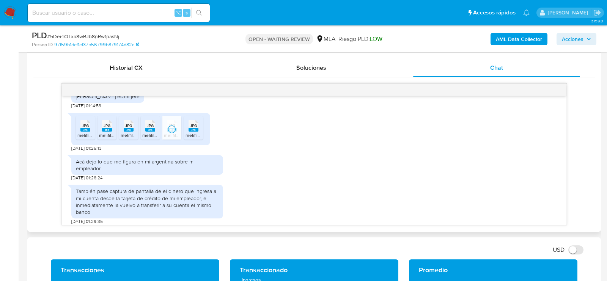
click at [191, 139] on span "melifile158813724996399465.jpg" at bounding box center [220, 135] width 68 height 6
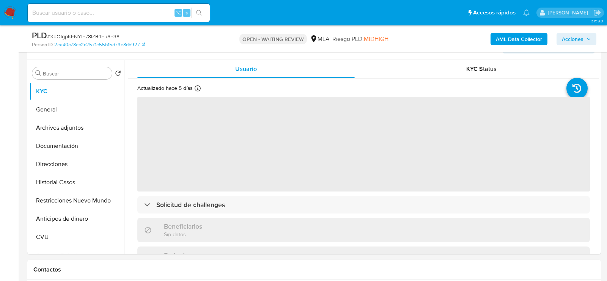
scroll to position [139, 0]
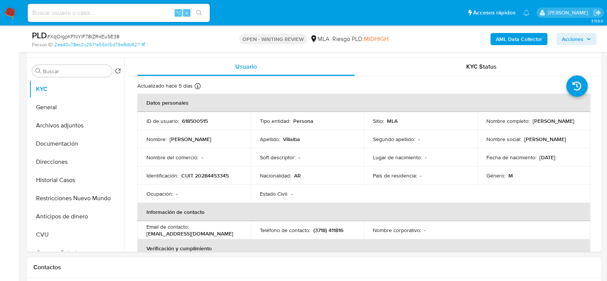
select select "10"
click at [105, 38] on span "# XqOlgpKFNYlF78IZR4EuSE38" at bounding box center [83, 37] width 73 height 8
copy span "XqOlgpKFNYlF78IZR4EuSE38"
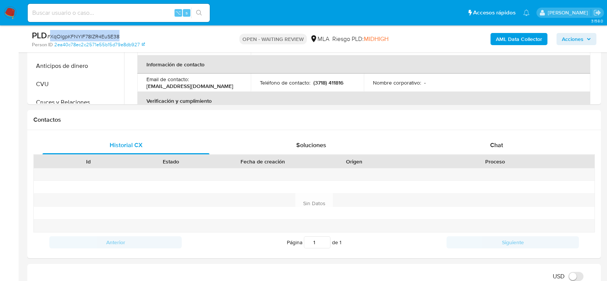
scroll to position [354, 0]
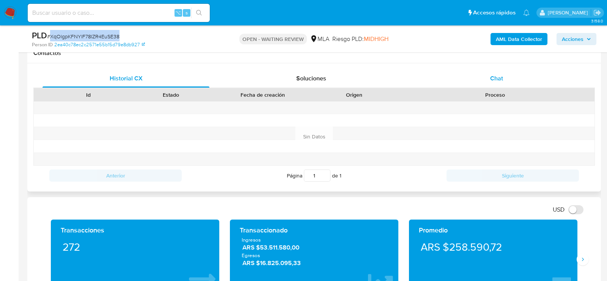
click at [490, 78] on div "Chat" at bounding box center [496, 78] width 167 height 18
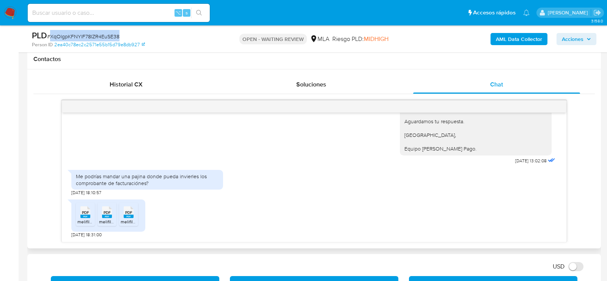
scroll to position [415, 0]
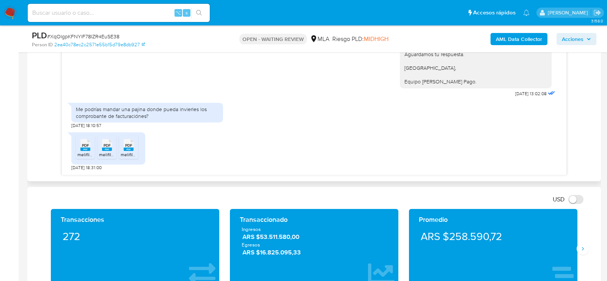
click at [82, 148] on rect at bounding box center [85, 149] width 10 height 3
click at [103, 148] on rect at bounding box center [107, 149] width 10 height 3
click at [131, 151] on icon "PDF" at bounding box center [129, 145] width 10 height 13
click at [83, 33] on span "# XqOlgpKFNYlF78IZR4EuSE38" at bounding box center [83, 37] width 73 height 8
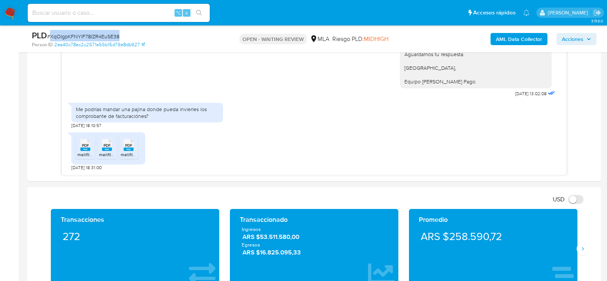
copy span "XqOlgpKFNYlF78IZR4EuSE38"
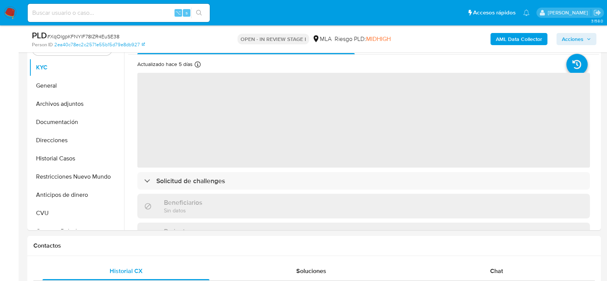
scroll to position [207, 0]
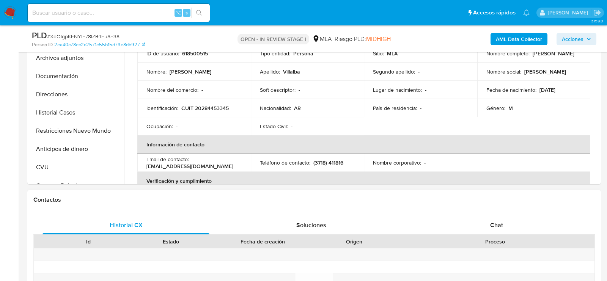
select select "10"
click at [506, 229] on div "Chat" at bounding box center [496, 225] width 167 height 18
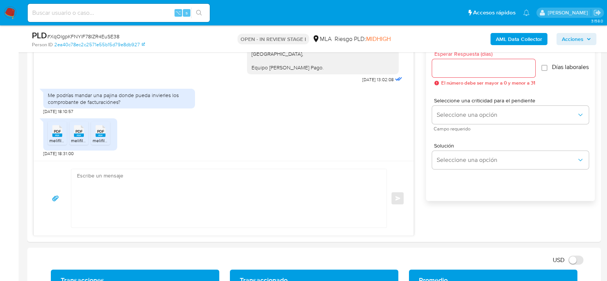
scroll to position [429, 0]
click at [107, 221] on textarea at bounding box center [227, 198] width 300 height 58
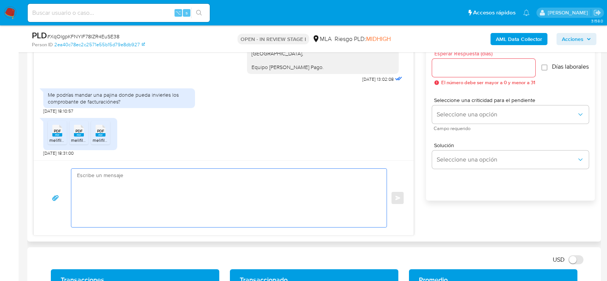
paste textarea "Lore , Ip dolorsi am con adipiscinge seddoeiusmo te in utlabo et Dolorem Aliq, …"
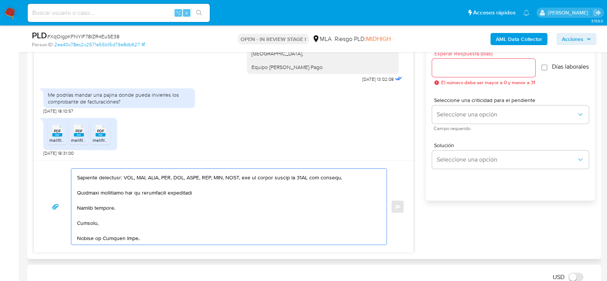
scroll to position [0, 0]
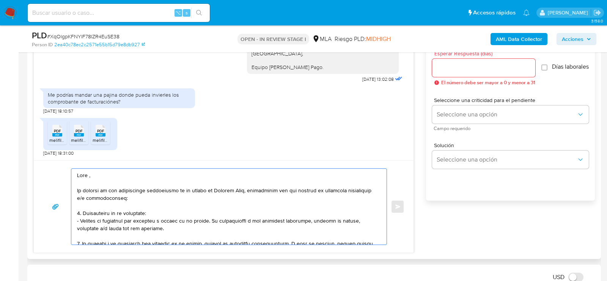
click at [131, 182] on textarea at bounding box center [227, 207] width 300 height 76
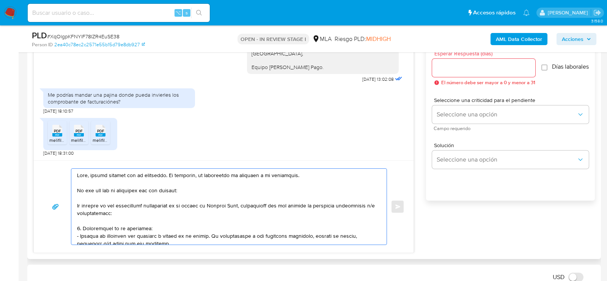
click at [114, 205] on textarea at bounding box center [227, 207] width 300 height 76
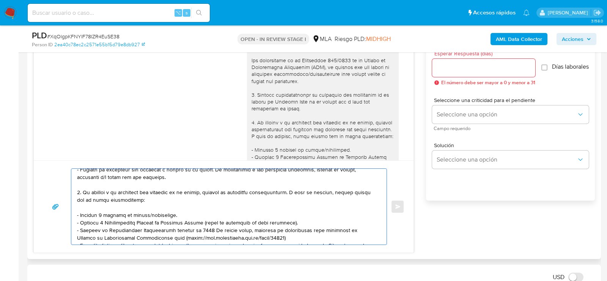
scroll to position [49, 0]
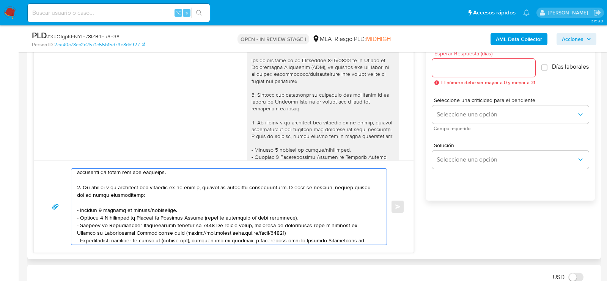
click at [142, 208] on textarea at bounding box center [227, 207] width 300 height 76
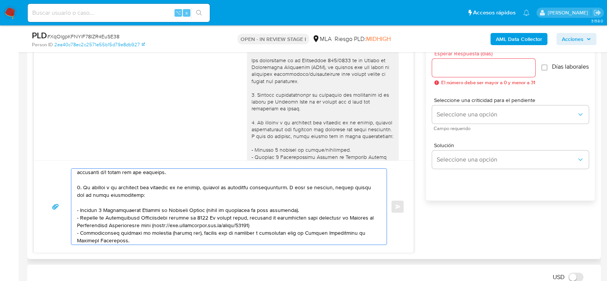
click at [97, 208] on textarea at bounding box center [227, 207] width 300 height 76
click at [98, 209] on textarea at bounding box center [227, 207] width 300 height 76
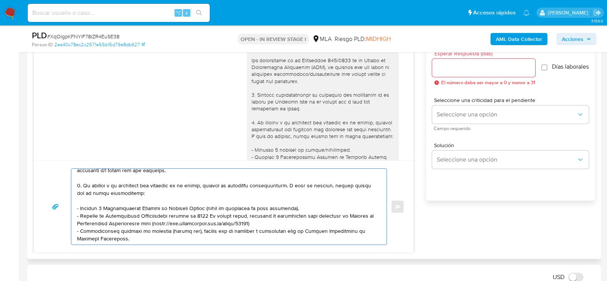
drag, startPoint x: 111, startPoint y: 240, endPoint x: 73, endPoint y: 230, distance: 39.2
click at [73, 230] on div at bounding box center [227, 207] width 312 height 76
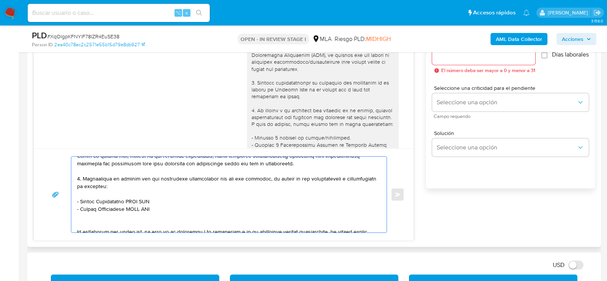
scroll to position [125, 0]
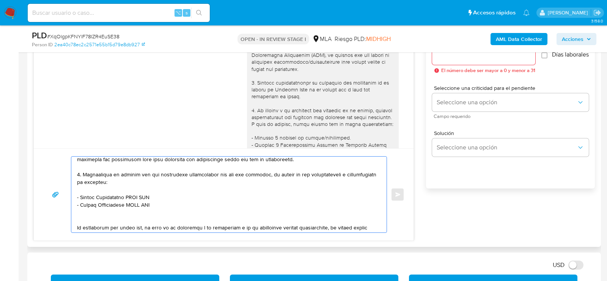
click at [144, 196] on textarea at bounding box center [227, 195] width 300 height 76
paste textarea "20239300864 name: ALTAMIRAND MIGUEL ANG || alias:"
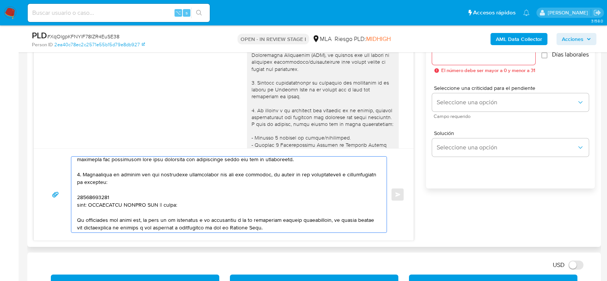
click at [96, 192] on textarea at bounding box center [227, 195] width 300 height 76
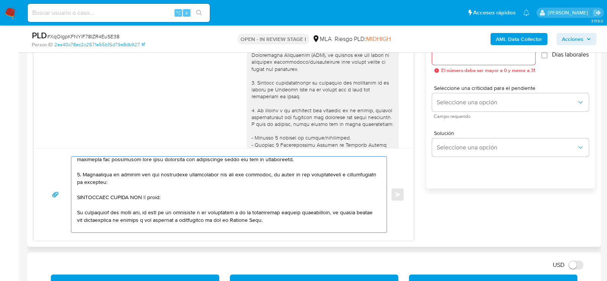
click at [150, 194] on textarea at bounding box center [227, 195] width 300 height 76
paste textarea "20239300864"
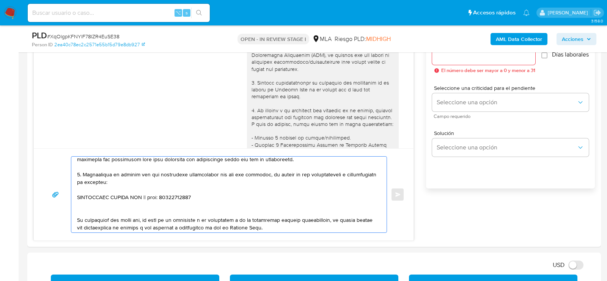
paste textarea "20393164159 Enrique Rafael Villalba"
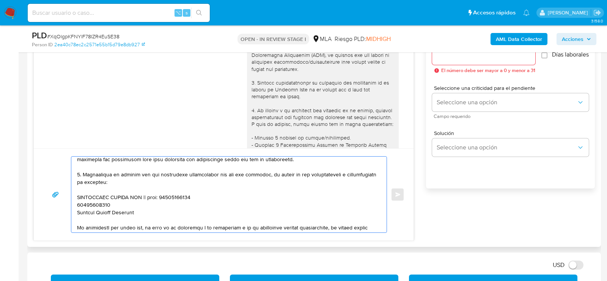
click at [93, 207] on textarea at bounding box center [227, 195] width 300 height 76
click at [87, 205] on textarea at bounding box center [227, 195] width 300 height 76
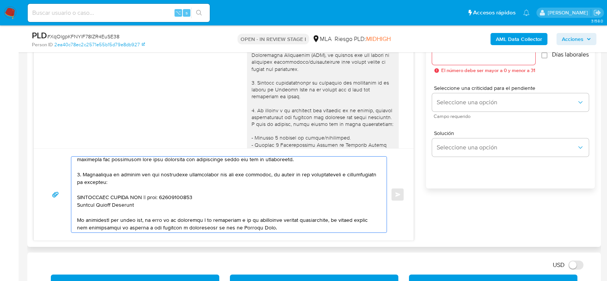
click at [152, 203] on textarea at bounding box center [227, 195] width 300 height 76
paste textarea "20393164159"
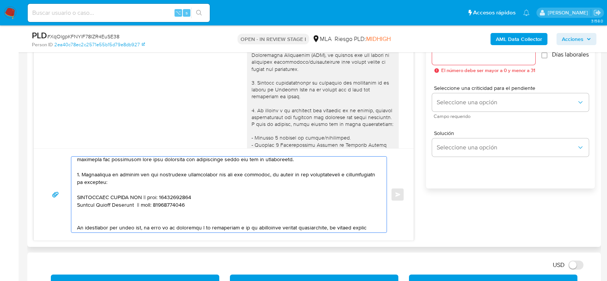
click at [101, 217] on textarea at bounding box center [227, 195] width 300 height 76
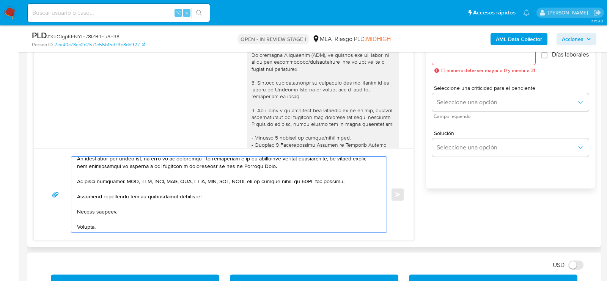
scroll to position [210, 0]
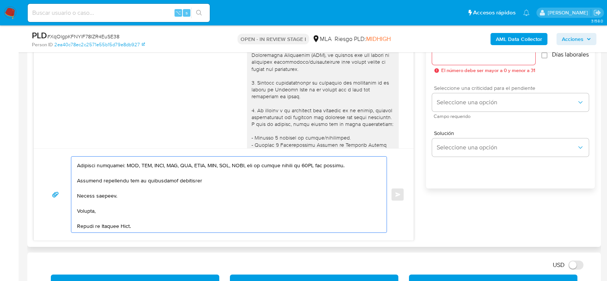
type textarea "Hola, muchas gracias por tu respuesta. No obstante, lo presentado no responde a…"
click at [470, 88] on span "Seleccione una criticidad para el pendiente" at bounding box center [512, 87] width 157 height 5
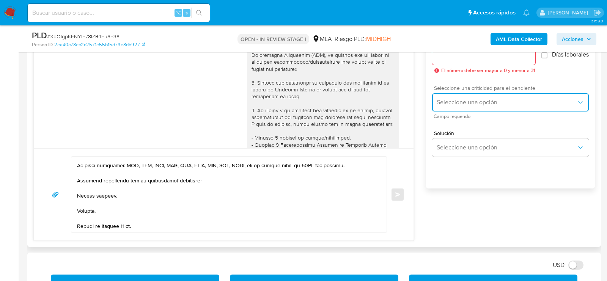
click at [470, 101] on button "Seleccione una opción" at bounding box center [510, 102] width 157 height 18
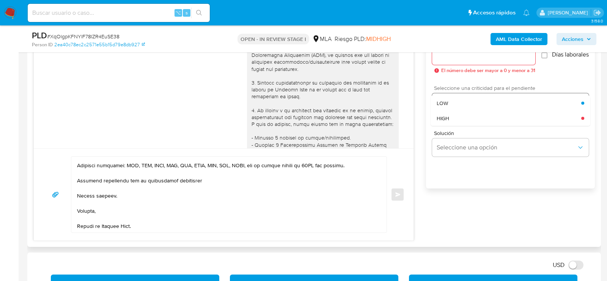
click at [461, 116] on div "HIGH" at bounding box center [509, 118] width 145 height 15
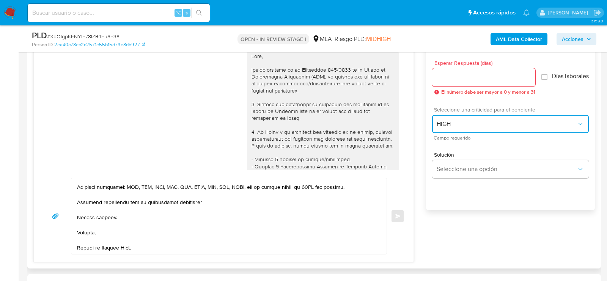
scroll to position [417, 0]
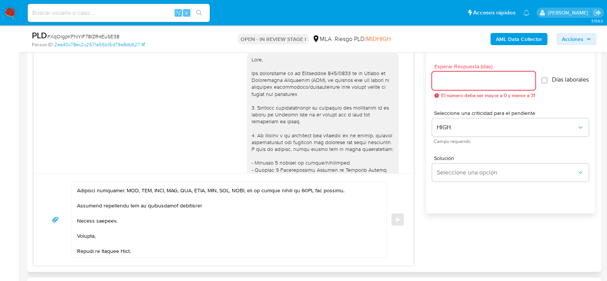
click at [460, 76] on input "Esperar Respuesta (días)" at bounding box center [483, 81] width 103 height 10
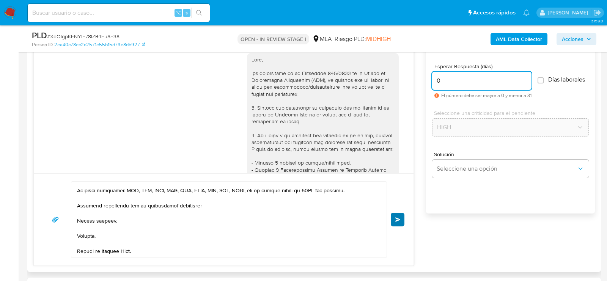
type input "0"
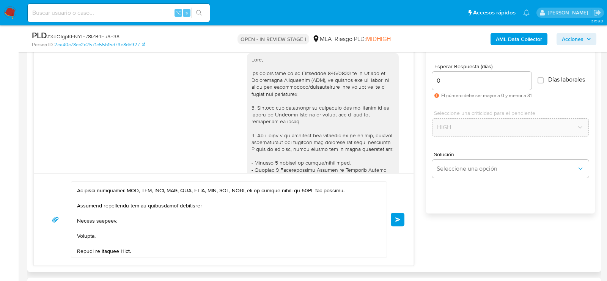
click at [398, 218] on span "Enviar" at bounding box center [398, 220] width 5 height 5
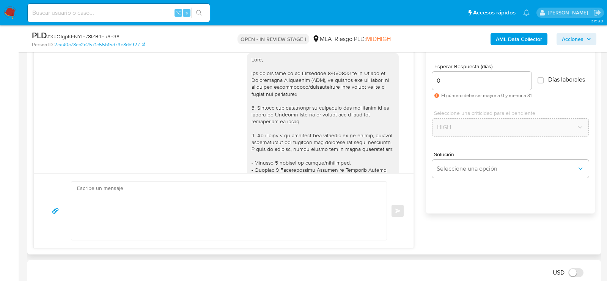
scroll to position [1386, 0]
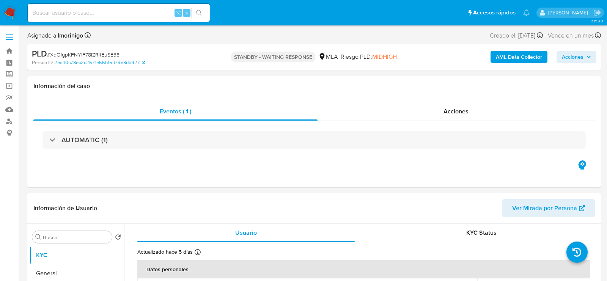
select select "10"
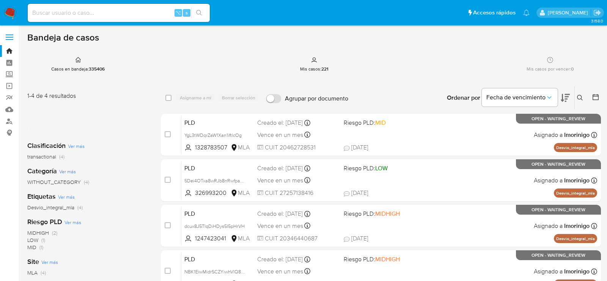
scroll to position [5, 0]
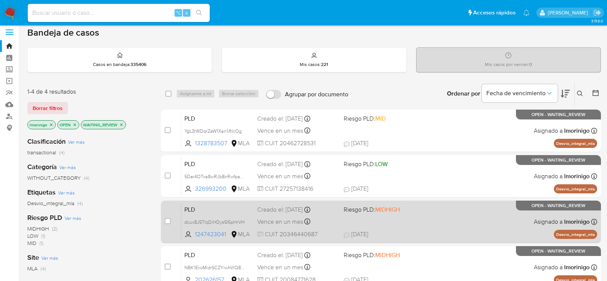
click at [432, 219] on div "PLD dcux8J5TIqDiHDys5I5pHrVH 1247423041 MLA Riesgo PLD: MIDHIGH Creado el: [DAT…" at bounding box center [389, 222] width 416 height 38
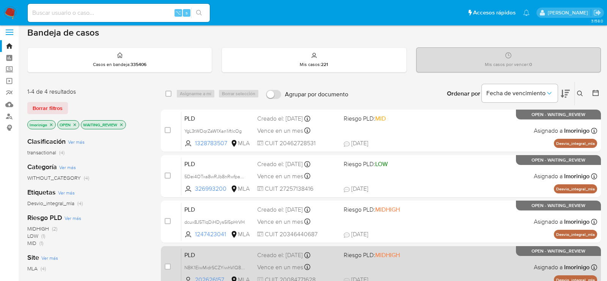
click at [433, 268] on div "PLD NBK1EiwMidrSCZYiwhVlQ8Js 202626157 MLA Riesgo PLD: MIDHIGH Creado el: [DATE…" at bounding box center [389, 267] width 416 height 38
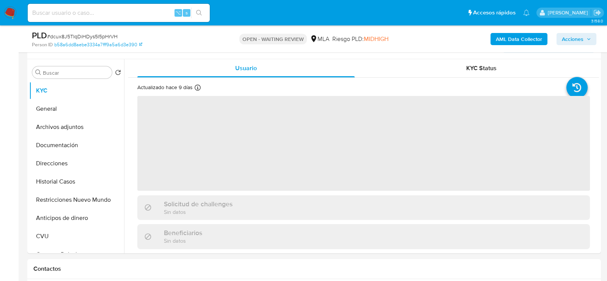
scroll to position [139, 0]
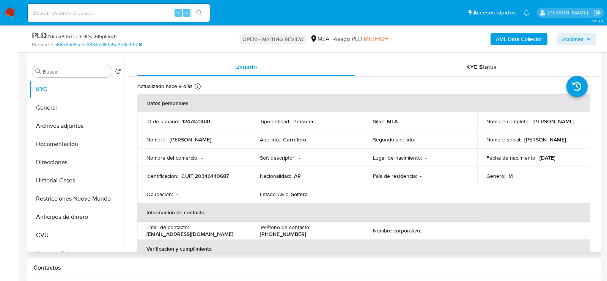
select select "10"
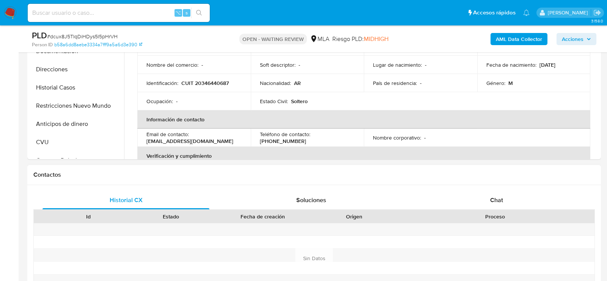
scroll to position [243, 0]
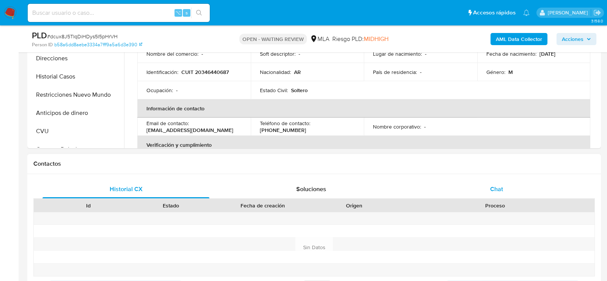
click at [499, 189] on span "Chat" at bounding box center [497, 189] width 13 height 9
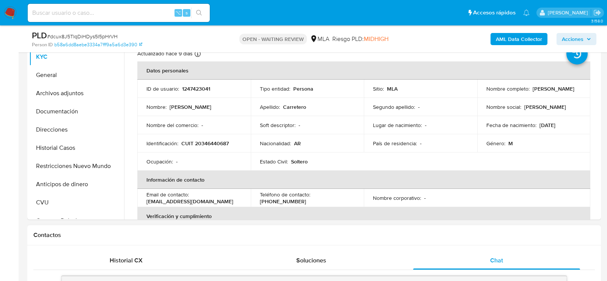
scroll to position [171, 0]
click at [201, 92] on p "1247423041" at bounding box center [196, 89] width 28 height 7
copy p "1247423041"
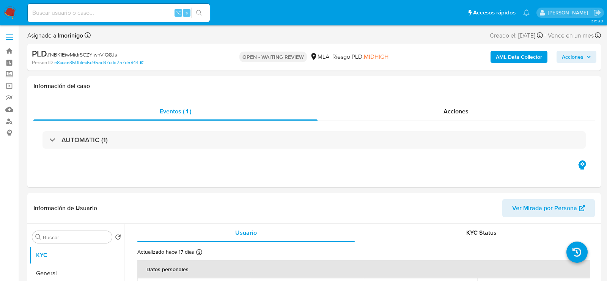
select select "10"
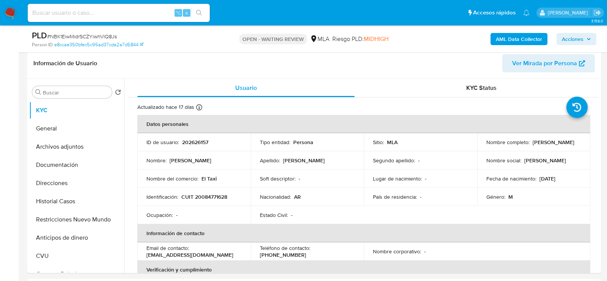
scroll to position [176, 0]
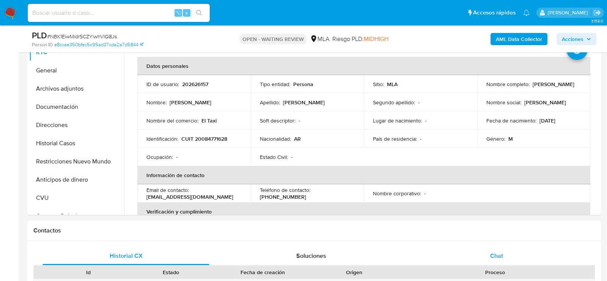
click at [460, 261] on div "Chat" at bounding box center [496, 256] width 167 height 18
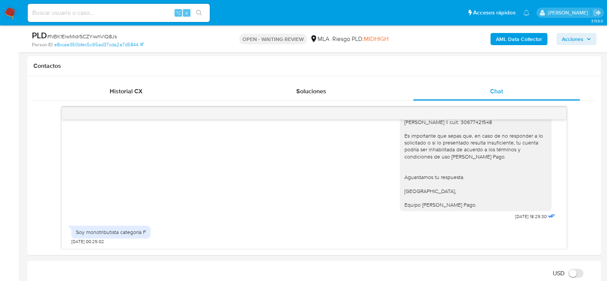
scroll to position [342, 0]
click at [110, 36] on span "# NBK1EiwMidrSCZYiwhVlQ8Js" at bounding box center [82, 37] width 70 height 8
copy span "NBK1EiwMidrSCZYiwhVlQ8Js"
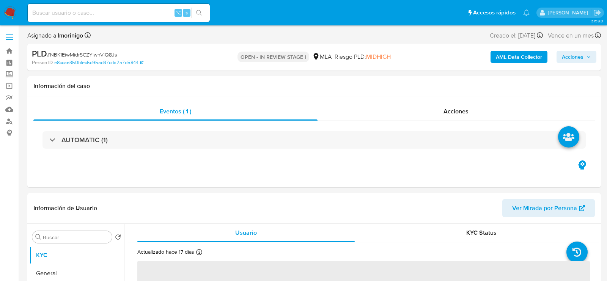
select select "10"
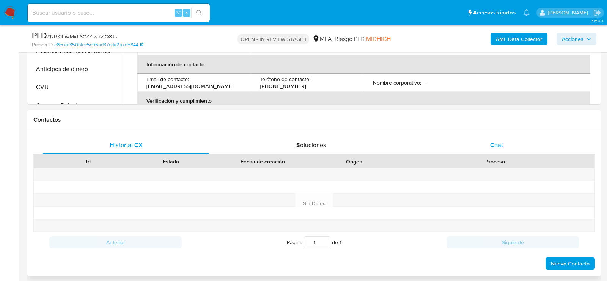
click at [495, 139] on div "Chat" at bounding box center [496, 145] width 167 height 18
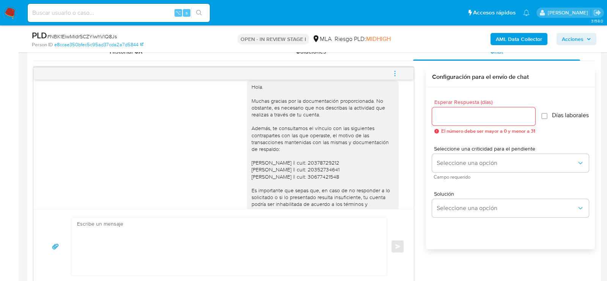
scroll to position [565, 0]
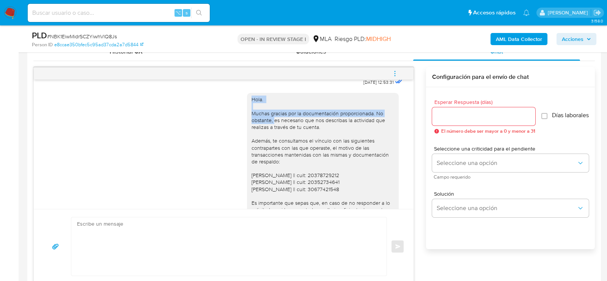
drag, startPoint x: 252, startPoint y: 119, endPoint x: 276, endPoint y: 139, distance: 31.0
click at [276, 139] on div "Hola. Muchas gracias por la documentación proporcionada. No obstante, es necesa…" at bounding box center [323, 186] width 143 height 180
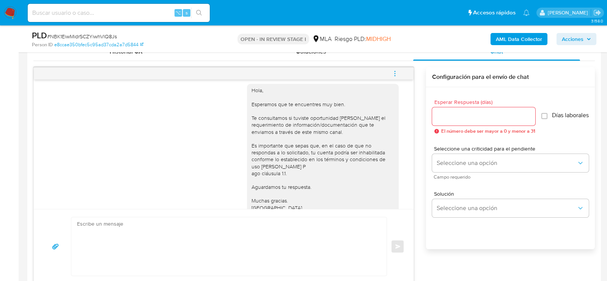
scroll to position [699, 0]
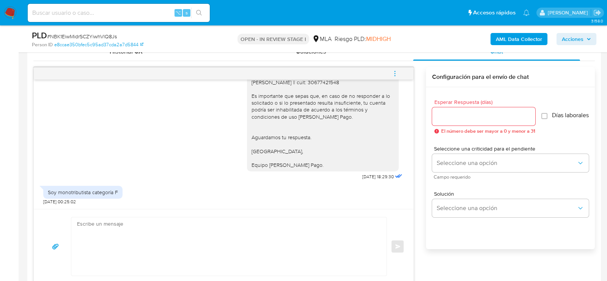
click at [201, 239] on textarea at bounding box center [227, 247] width 300 height 58
click at [164, 249] on textarea at bounding box center [227, 247] width 300 height 58
paste textarea "Hola , En función de las operaciones registradas en tu cuenta de Mercado Pago, …"
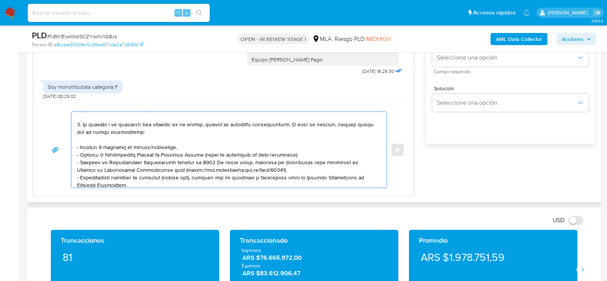
scroll to position [62, 0]
drag, startPoint x: 290, startPoint y: 124, endPoint x: 333, endPoint y: 157, distance: 54.4
click at [333, 157] on textarea at bounding box center [227, 150] width 300 height 76
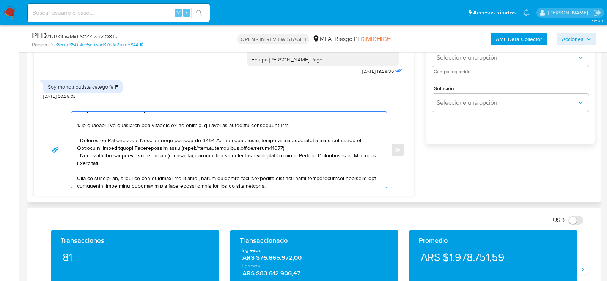
drag, startPoint x: 115, startPoint y: 167, endPoint x: 74, endPoint y: 155, distance: 42.8
click at [74, 155] on div at bounding box center [227, 150] width 312 height 76
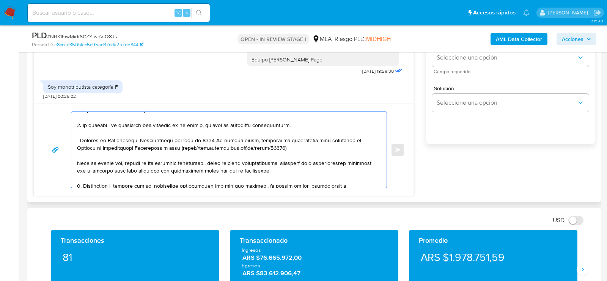
click at [217, 139] on textarea at bounding box center [227, 150] width 300 height 76
click at [144, 163] on textarea at bounding box center [227, 150] width 300 height 76
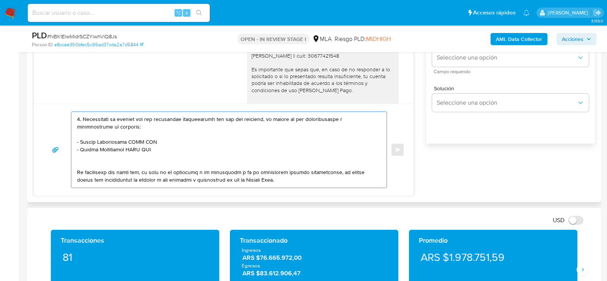
scroll to position [574, 0]
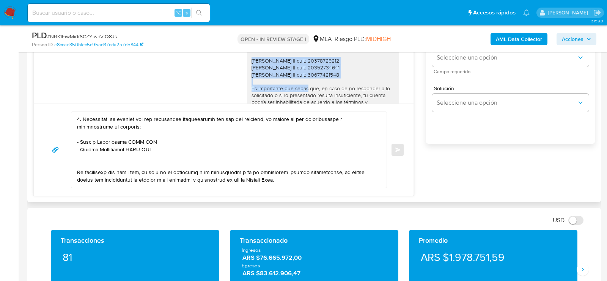
drag, startPoint x: 252, startPoint y: 80, endPoint x: 353, endPoint y: 91, distance: 101.6
click at [353, 91] on div "Hola. Muchas gracias por la documentación proporcionada. No obstante, es necesa…" at bounding box center [323, 71] width 143 height 180
copy div "Francisco Ebrain Medina || cuit: 20378729212 Acebal Leonardo Ariel || cuit: 203…"
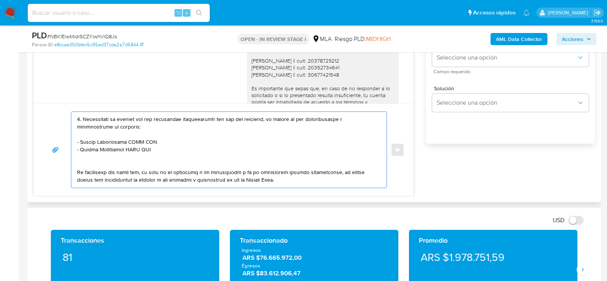
drag, startPoint x: 158, startPoint y: 149, endPoint x: 71, endPoint y: 142, distance: 86.5
click at [71, 142] on div at bounding box center [227, 150] width 312 height 76
paste textarea "Francisco Ebrain Medina || cuit: 20378729212 Acebal Leonardo Ariel || cuit: 203…"
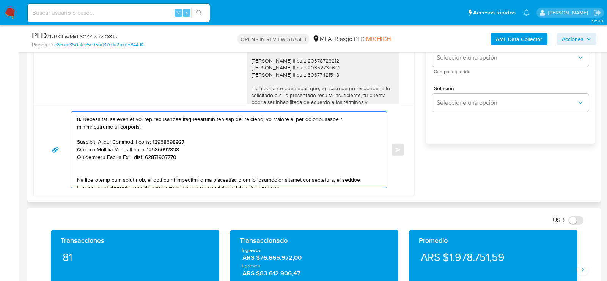
click at [150, 167] on textarea at bounding box center [227, 150] width 300 height 76
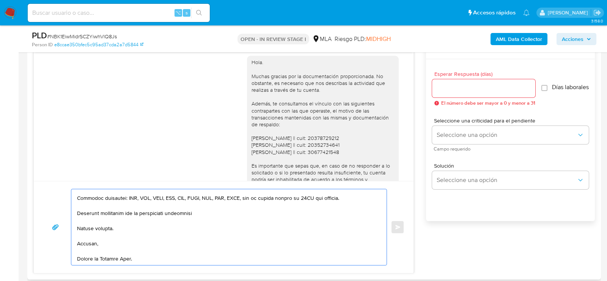
scroll to position [404, 0]
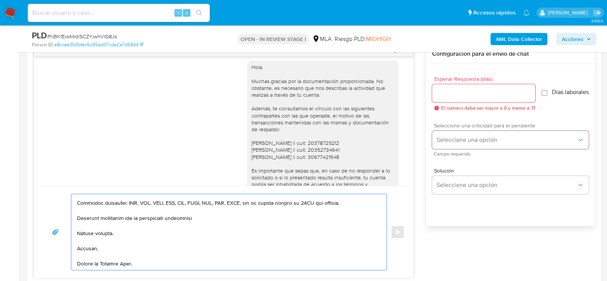
type textarea "Hola , En función de las operaciones registradas en tu cuenta de Mercado Pago, …"
click at [445, 141] on span "Seleccione una opción" at bounding box center [507, 140] width 140 height 8
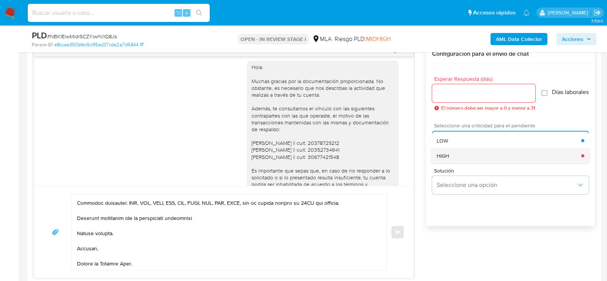
click at [445, 158] on span "HIGH" at bounding box center [443, 156] width 13 height 7
click at [447, 106] on span "El número debe ser mayor a 0 y menor a 31" at bounding box center [489, 108] width 94 height 5
click at [447, 96] on input "Esperar Respuesta (días)" at bounding box center [483, 93] width 103 height 10
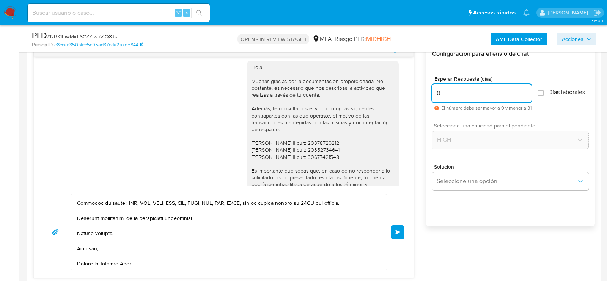
scroll to position [699, 0]
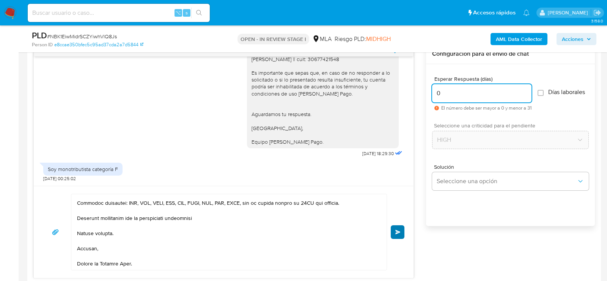
type input "0"
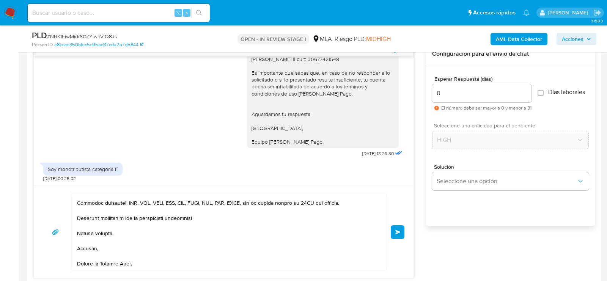
click at [399, 230] on span "Enviar" at bounding box center [398, 232] width 5 height 5
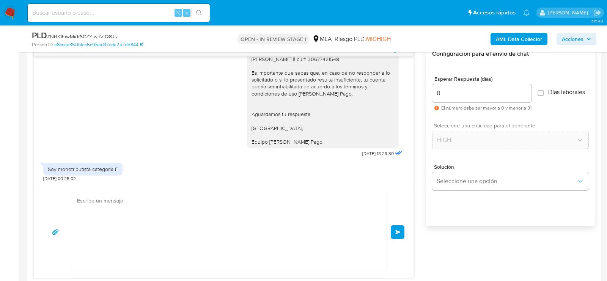
scroll to position [0, 0]
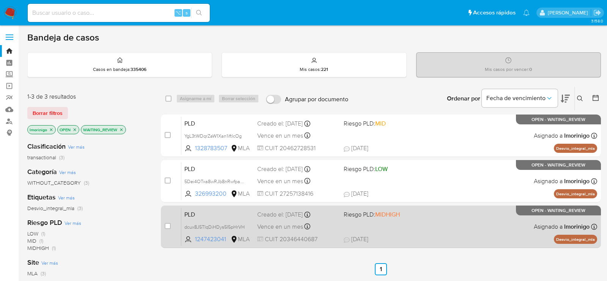
click at [432, 226] on div "PLD dcux8J5TIqDiHDys5I5pHrVH 1247423041 MLA Riesgo PLD: MIDHIGH Creado el: [DAT…" at bounding box center [389, 227] width 416 height 38
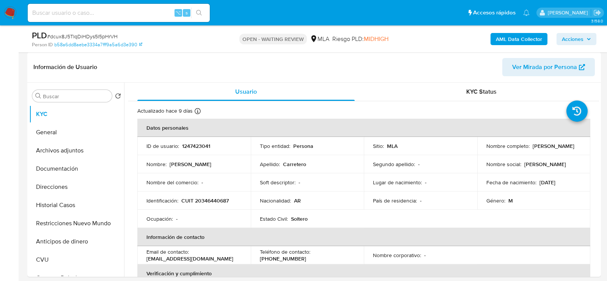
scroll to position [125, 0]
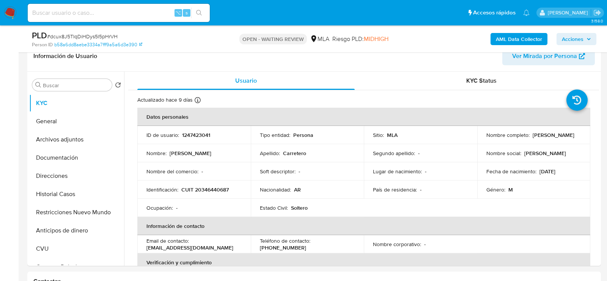
select select "10"
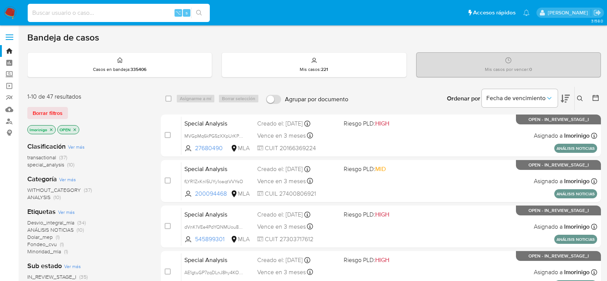
click at [114, 13] on input at bounding box center [119, 13] width 182 height 10
paste input "Ef5K1p04EkXlNgYKLXIyjCgM"
type input "Ef5K1p04EkXlNgYKLXIyjCgM"
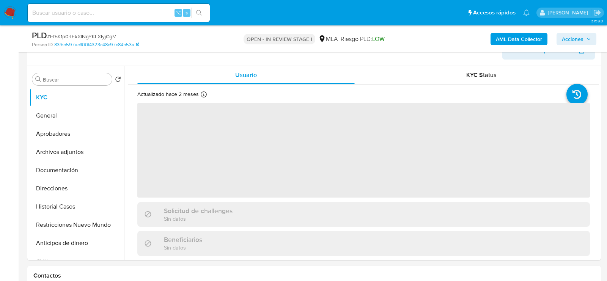
scroll to position [132, 0]
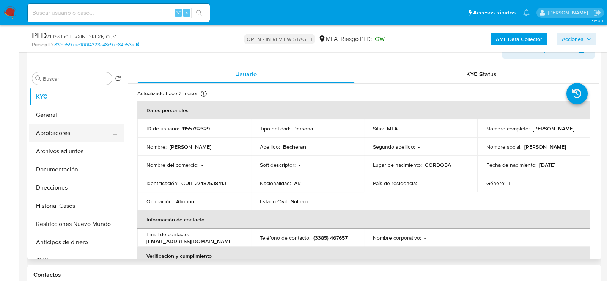
select select "10"
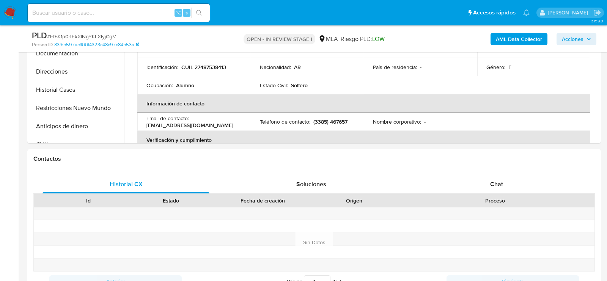
scroll to position [276, 0]
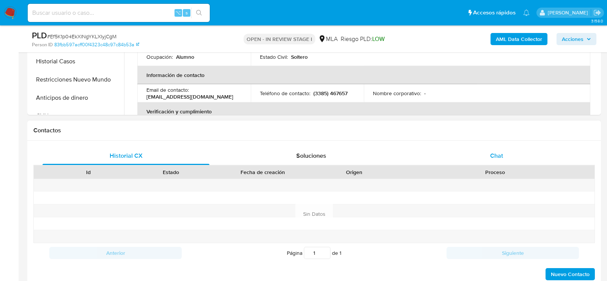
click at [467, 153] on div "Chat" at bounding box center [496, 156] width 167 height 18
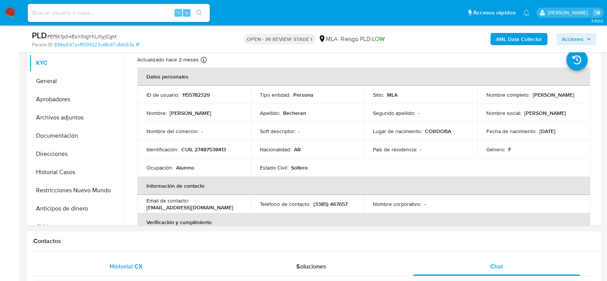
scroll to position [158, 0]
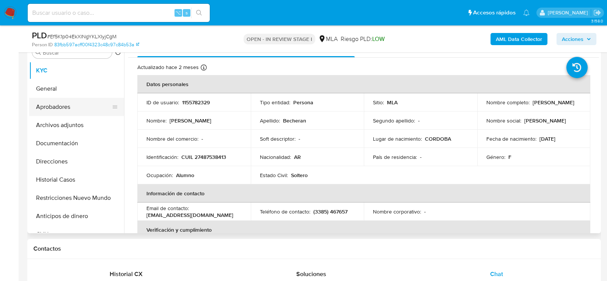
click at [61, 106] on button "Aprobadores" at bounding box center [73, 107] width 89 height 18
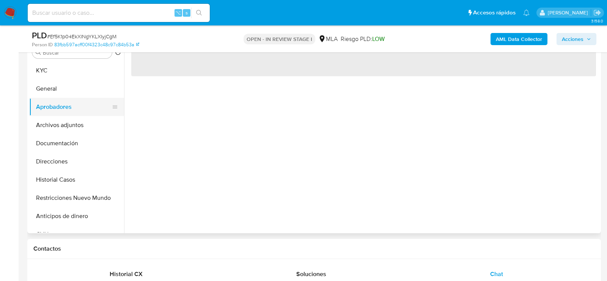
scroll to position [128, 0]
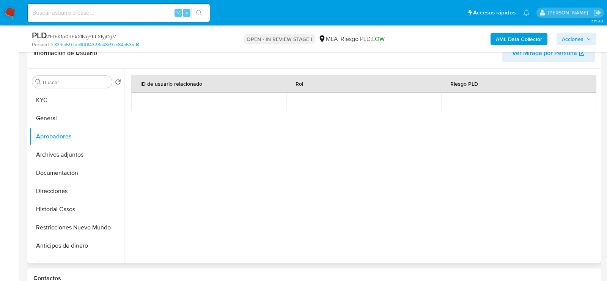
click at [95, 88] on div "Buscar Volver al orden por defecto KYC General Aprobadores Archivos adjuntos Do…" at bounding box center [76, 166] width 95 height 193
click at [87, 93] on button "KYC" at bounding box center [73, 100] width 89 height 18
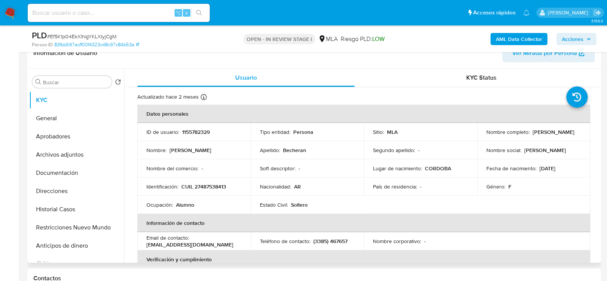
drag, startPoint x: 538, startPoint y: 170, endPoint x: 568, endPoint y: 169, distance: 29.6
click at [568, 169] on div "Fecha de nacimiento : 04/10/2007" at bounding box center [534, 168] width 95 height 7
copy p "[DATE]"
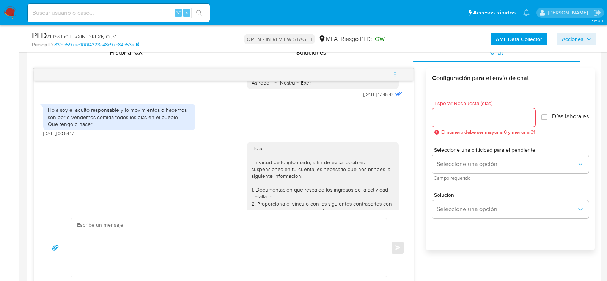
scroll to position [325, 0]
drag, startPoint x: 68, startPoint y: 138, endPoint x: 34, endPoint y: 137, distance: 34.6
click at [34, 137] on div "18/08/2025 17:45:42 Hola soy el adulto responsable y lo movimientos q hacemos s…" at bounding box center [224, 145] width 380 height 129
copy span "20/08/2025"
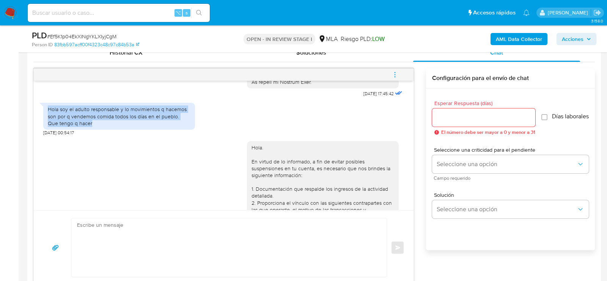
drag, startPoint x: 46, startPoint y: 115, endPoint x: 87, endPoint y: 128, distance: 42.9
click at [87, 128] on div "Hola soy el adulto responsable y lo movimientos q hacemos son por q vendemos co…" at bounding box center [119, 116] width 152 height 27
copy div "Hola soy el adulto responsable y lo movimientos q hacemos son por q vendemos co…"
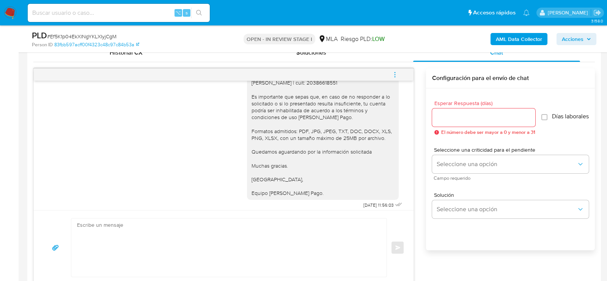
scroll to position [491, 0]
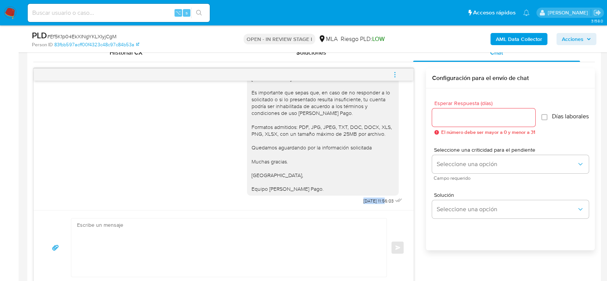
drag, startPoint x: 378, startPoint y: 199, endPoint x: 353, endPoint y: 199, distance: 25.1
click at [364, 200] on span "25/08/2025 11:56:03" at bounding box center [379, 201] width 30 height 6
copy span "25/08/2025"
click at [394, 73] on icon "menu-action" at bounding box center [395, 74] width 7 height 7
click at [366, 60] on li "Cerrar conversación" at bounding box center [344, 59] width 78 height 14
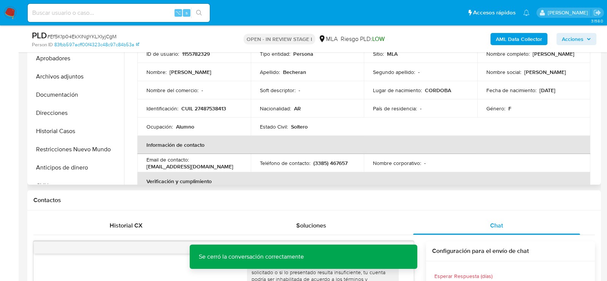
scroll to position [161, 0]
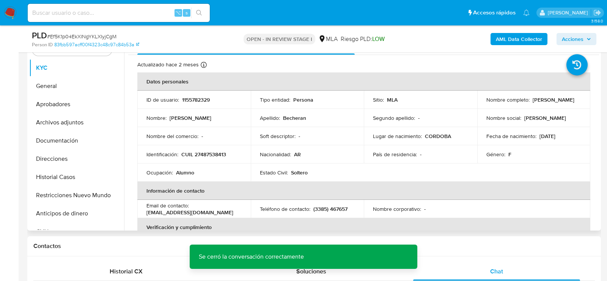
drag, startPoint x: 531, startPoint y: 100, endPoint x: 579, endPoint y: 100, distance: 47.8
click at [579, 100] on td "Nombre completo : Angelina Becheran" at bounding box center [535, 100] width 114 height 18
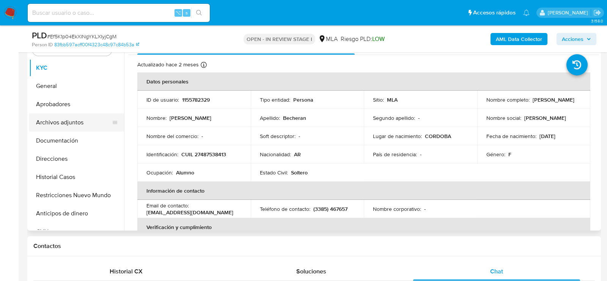
click at [75, 119] on button "Archivos adjuntos" at bounding box center [73, 123] width 89 height 18
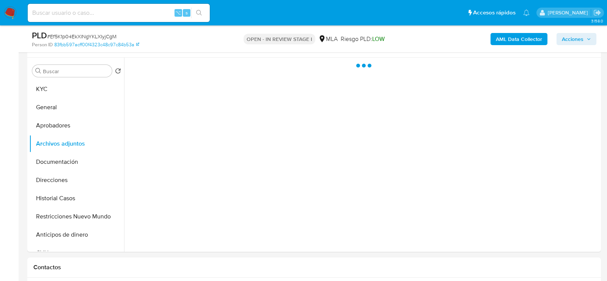
scroll to position [139, 0]
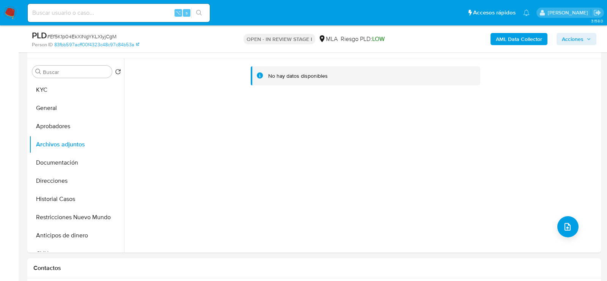
click at [516, 38] on b "AML Data Collector" at bounding box center [519, 39] width 46 height 12
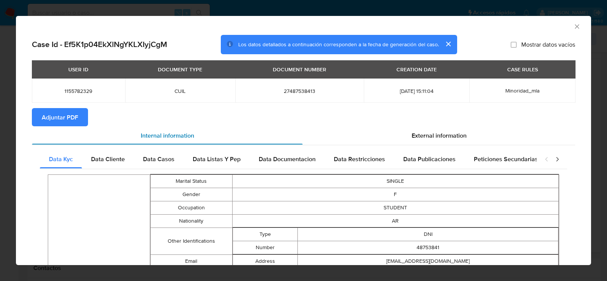
click at [63, 127] on div "Internal information" at bounding box center [167, 135] width 271 height 18
click at [61, 123] on span "Adjuntar PDF" at bounding box center [60, 117] width 36 height 17
click at [579, 27] on icon "Cerrar ventana" at bounding box center [578, 27] width 8 height 8
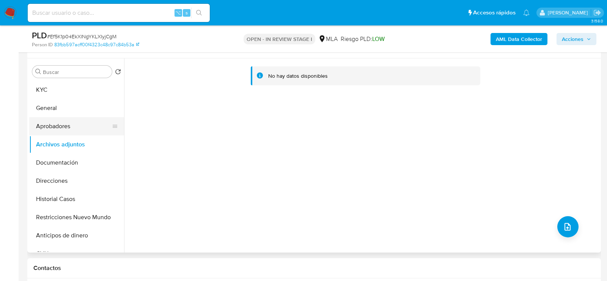
click at [66, 126] on button "Aprobadores" at bounding box center [73, 126] width 89 height 18
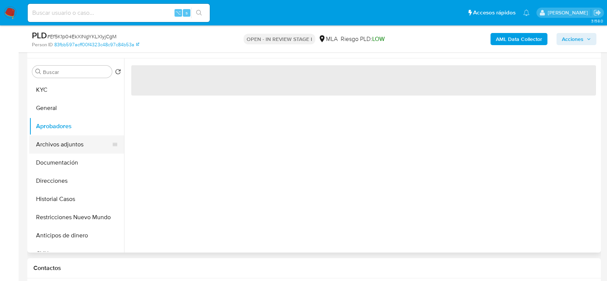
click at [66, 145] on button "Archivos adjuntos" at bounding box center [73, 145] width 89 height 18
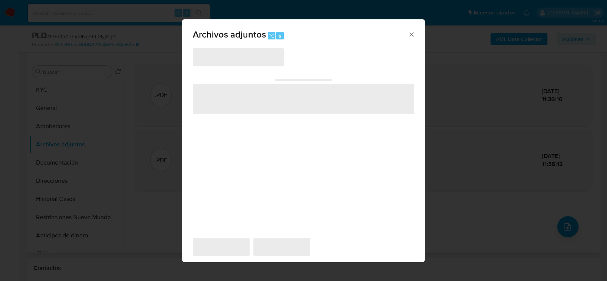
scroll to position [137, 0]
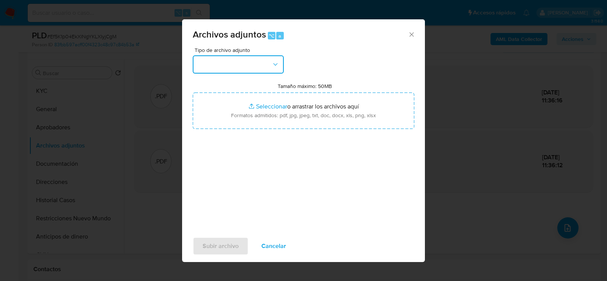
click at [262, 67] on button "button" at bounding box center [238, 64] width 91 height 18
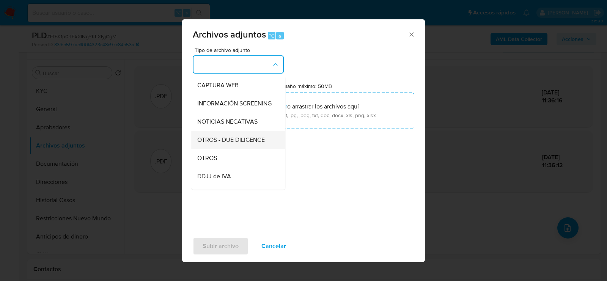
scroll to position [75, 0]
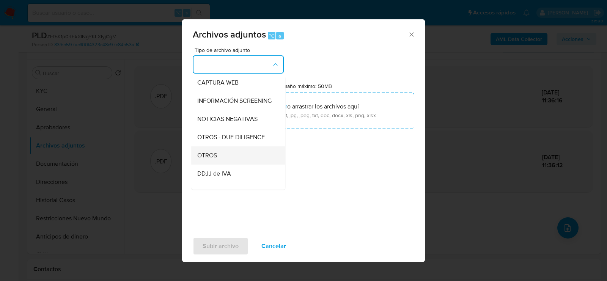
click at [232, 150] on div "OTROS" at bounding box center [235, 156] width 77 height 18
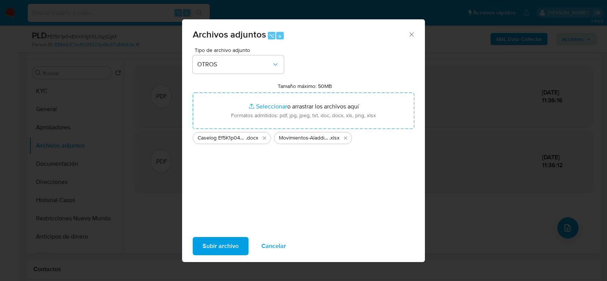
click at [231, 243] on span "Subir archivo" at bounding box center [221, 246] width 36 height 17
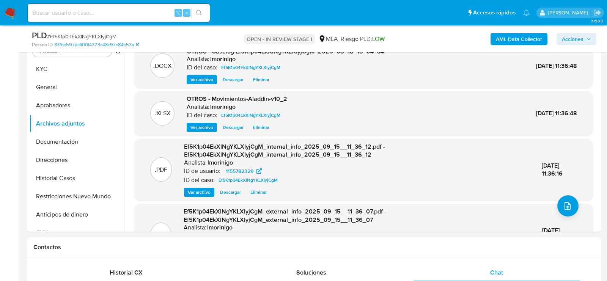
scroll to position [111, 0]
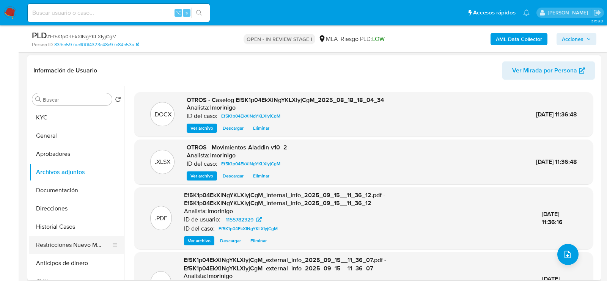
click at [64, 246] on button "Restricciones Nuevo Mundo" at bounding box center [73, 245] width 89 height 18
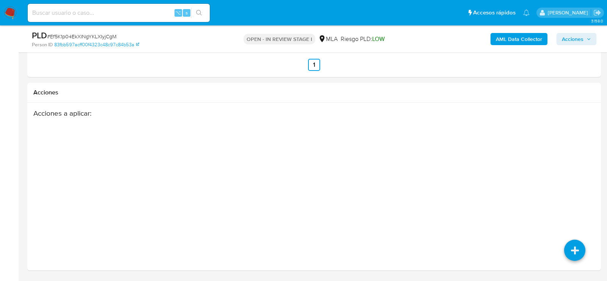
scroll to position [1362, 0]
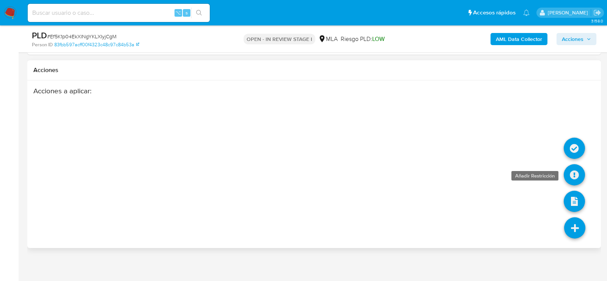
click at [581, 177] on icon at bounding box center [574, 174] width 21 height 21
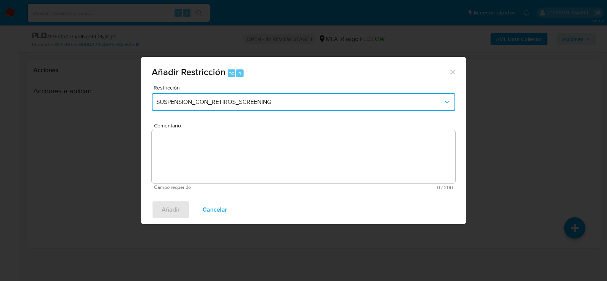
click at [200, 105] on span "SUSPENSION_CON_RETIROS_SCREENING" at bounding box center [299, 102] width 287 height 8
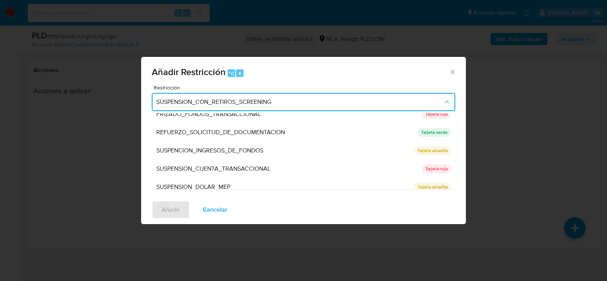
scroll to position [161, 0]
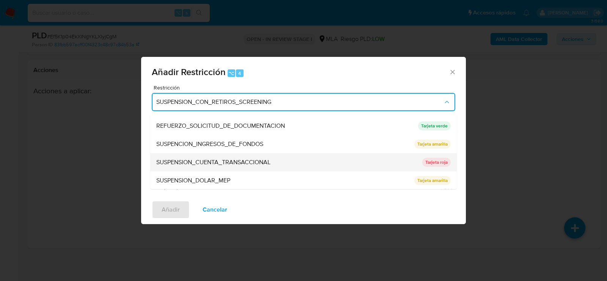
click at [189, 165] on span "SUSPENSION_CUENTA_TRANSACCIONAL" at bounding box center [213, 163] width 114 height 8
click at [189, 165] on textarea "Comentario" at bounding box center [304, 156] width 304 height 53
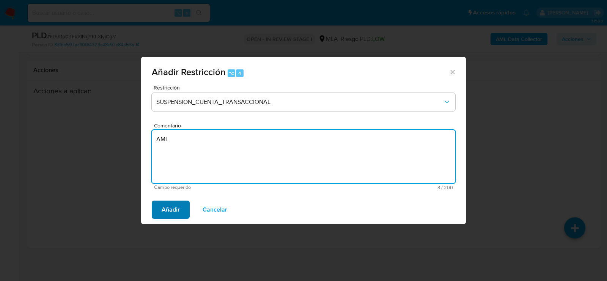
type textarea "AML"
drag, startPoint x: 172, startPoint y: 215, endPoint x: 276, endPoint y: 199, distance: 105.6
click at [172, 215] on span "Añadir" at bounding box center [171, 210] width 18 height 17
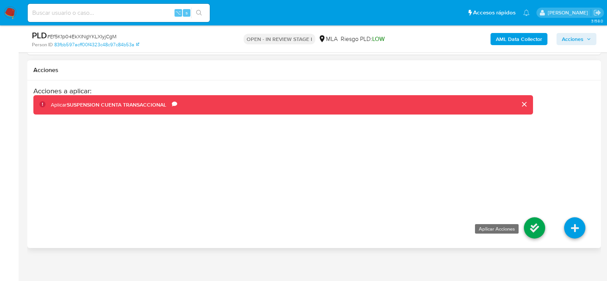
click at [536, 224] on icon at bounding box center [534, 228] width 21 height 21
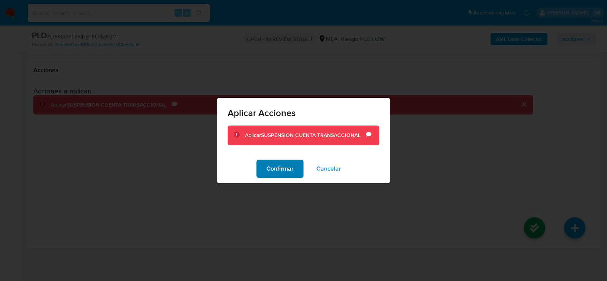
click at [290, 177] on span "Confirmar" at bounding box center [280, 169] width 27 height 17
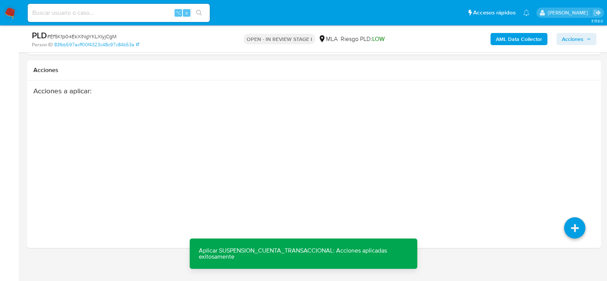
click at [582, 39] on span "Acciones" at bounding box center [573, 39] width 22 height 12
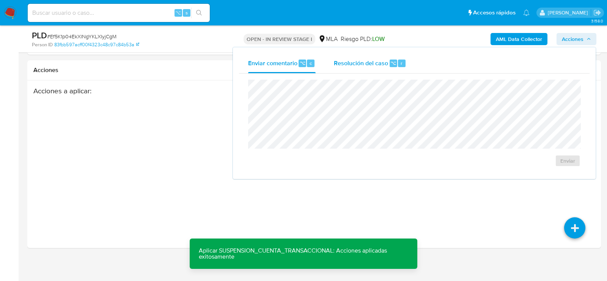
click at [352, 66] on span "Resolución del caso" at bounding box center [361, 62] width 54 height 9
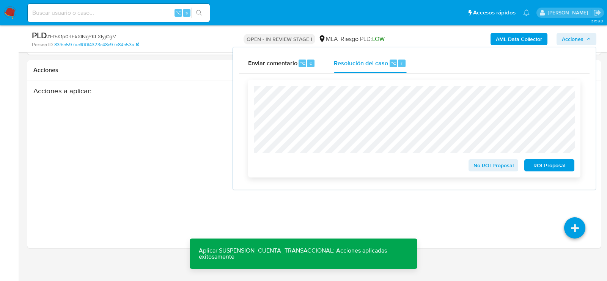
click at [538, 166] on span "ROI Proposal" at bounding box center [549, 165] width 39 height 11
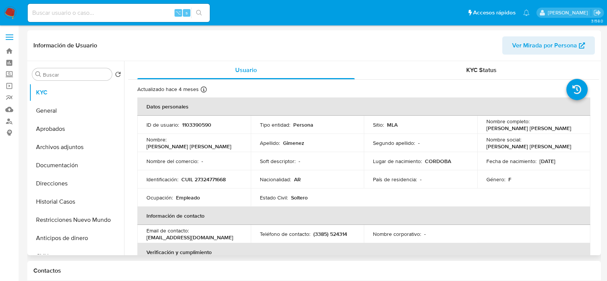
select select "10"
drag, startPoint x: 484, startPoint y: 128, endPoint x: 557, endPoint y: 129, distance: 72.9
click at [557, 129] on div "Nombre completo : [PERSON_NAME] [PERSON_NAME]" at bounding box center [534, 125] width 95 height 14
copy p "[PERSON_NAME] [PERSON_NAME]"
click at [198, 180] on p "CUIL 27324771668" at bounding box center [203, 179] width 44 height 7
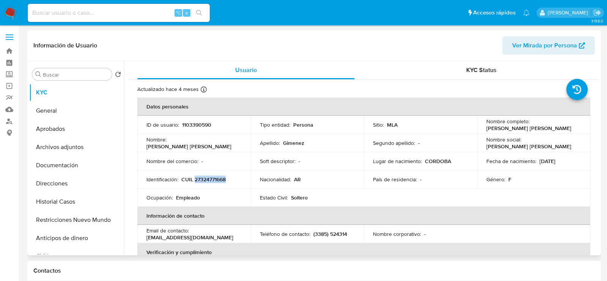
click at [198, 180] on p "CUIL 27324771668" at bounding box center [203, 179] width 44 height 7
copy p "27324771668"
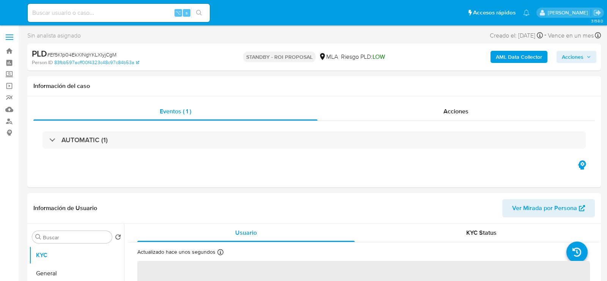
select select "10"
click at [132, 15] on input at bounding box center [119, 13] width 182 height 10
paste input "ymWQ2qPzdmt39pz6VH8dTASi"
type input "ymWQ2qPzdmt39pz6VH8dTASi"
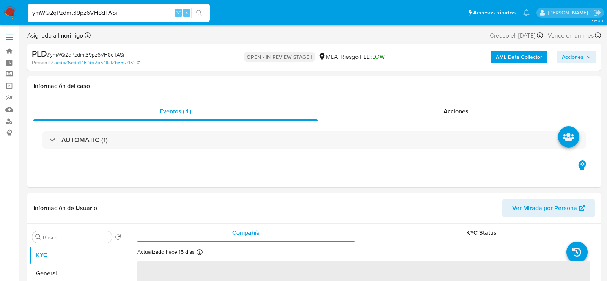
select select "10"
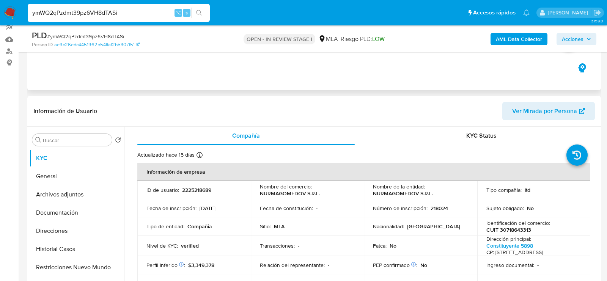
scroll to position [138, 0]
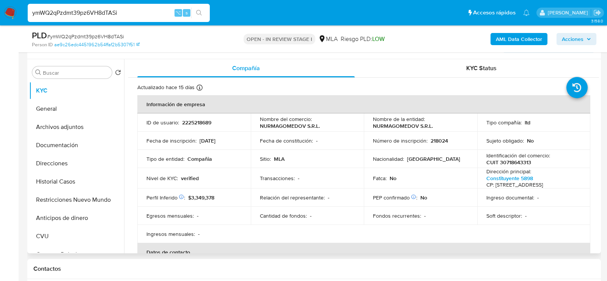
click at [206, 120] on p "2225218689" at bounding box center [196, 122] width 29 height 7
copy p "2225218689"
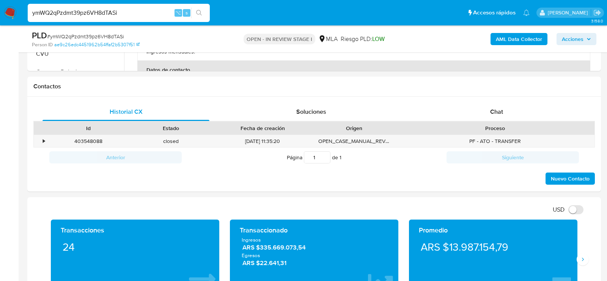
scroll to position [334, 0]
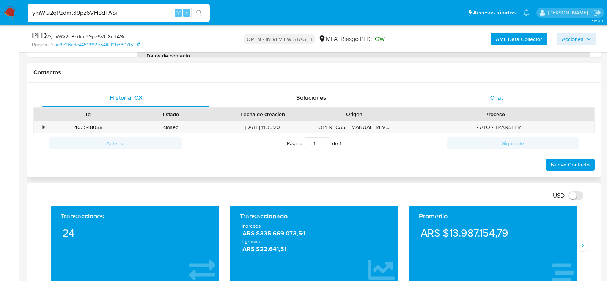
click at [497, 101] on span "Chat" at bounding box center [497, 97] width 13 height 9
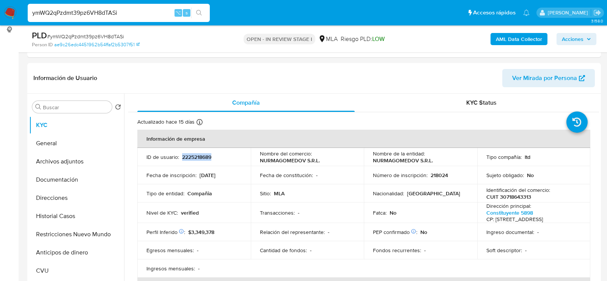
scroll to position [97, 0]
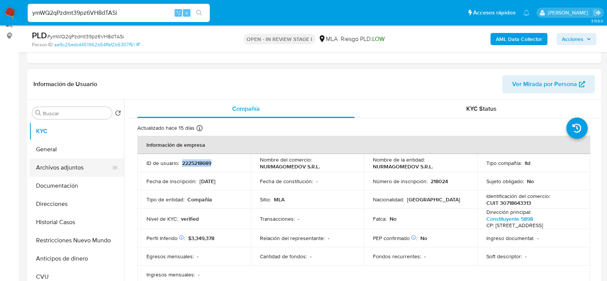
click at [67, 170] on button "Archivos adjuntos" at bounding box center [73, 168] width 89 height 18
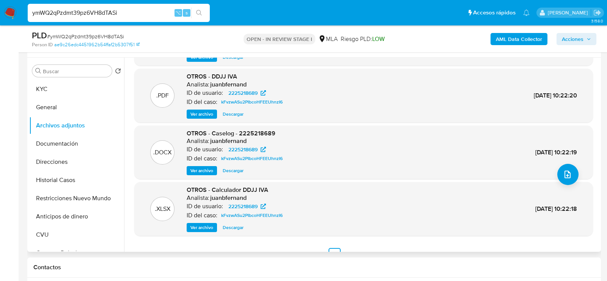
scroll to position [63, 0]
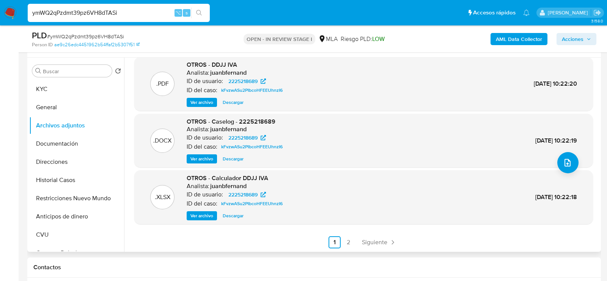
click at [233, 101] on span "Descargar" at bounding box center [233, 103] width 21 height 8
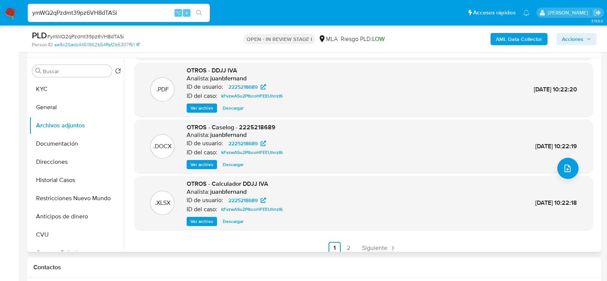
scroll to position [57, 0]
click at [237, 220] on span "Descargar" at bounding box center [233, 222] width 21 height 8
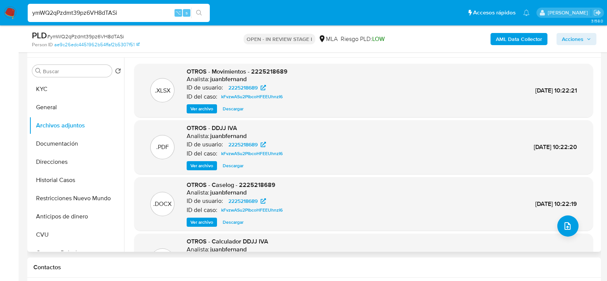
scroll to position [2, 0]
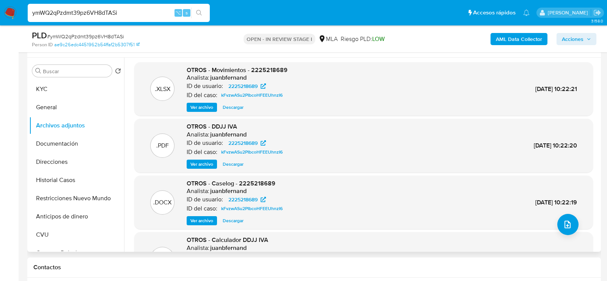
click at [233, 218] on span "Descargar" at bounding box center [233, 221] width 21 height 8
click at [58, 88] on button "KYC" at bounding box center [73, 89] width 89 height 18
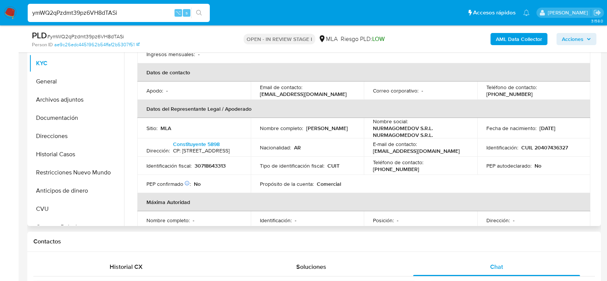
scroll to position [163, 0]
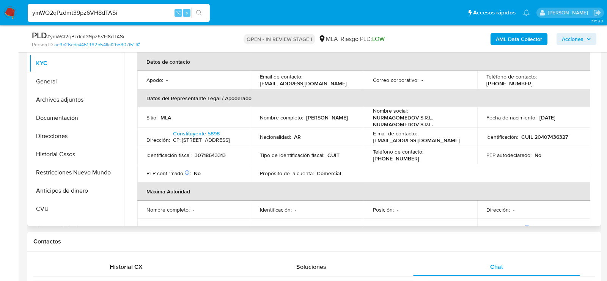
click at [420, 162] on p "[PHONE_NUMBER]" at bounding box center [396, 158] width 46 height 7
copy p "66527742"
drag, startPoint x: 369, startPoint y: 151, endPoint x: 445, endPoint y: 153, distance: 76.0
click at [445, 146] on td "E-mail de contacto : srl.nurmagomedov@gmail.com" at bounding box center [421, 137] width 114 height 18
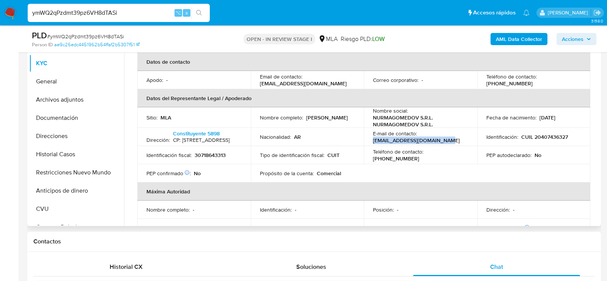
copy p "srl.nurmagomedov@gmail.com"
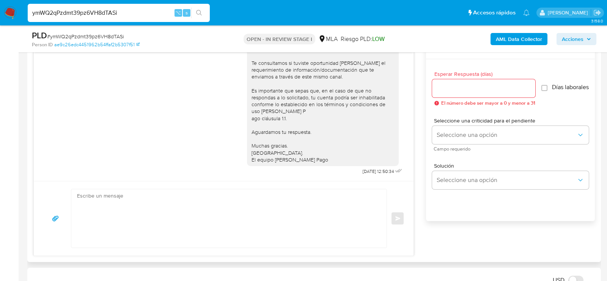
scroll to position [452, 0]
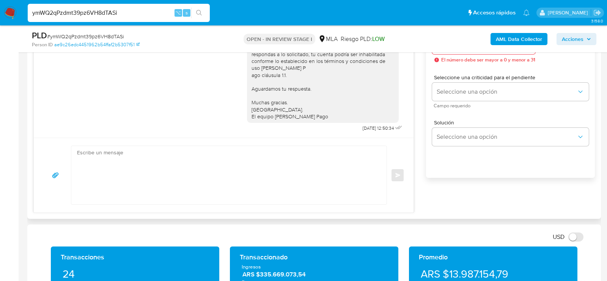
click at [285, 182] on textarea at bounding box center [227, 175] width 300 height 58
paste textarea "Hola , En función de las operaciones registradas en tu cuenta de Mercado Pago, …"
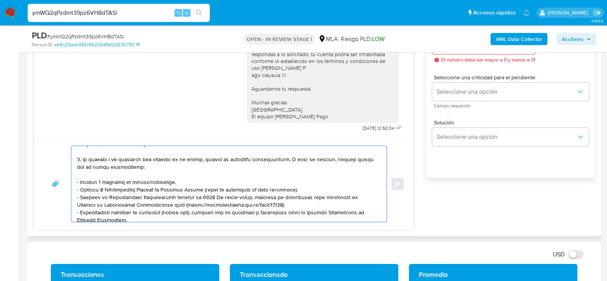
scroll to position [68, 0]
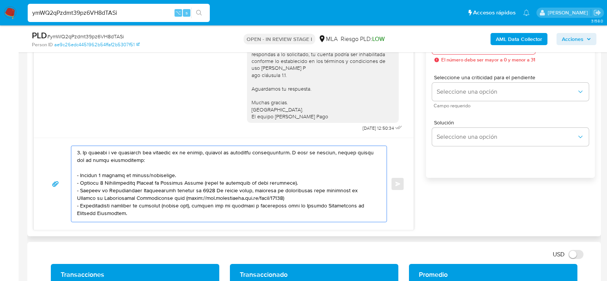
click at [156, 174] on textarea at bounding box center [227, 184] width 300 height 76
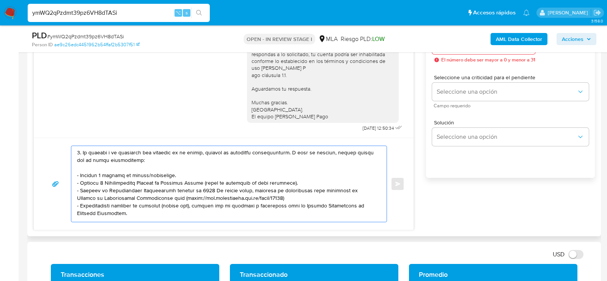
click at [156, 174] on textarea at bounding box center [227, 184] width 300 height 76
click at [118, 175] on textarea at bounding box center [227, 184] width 300 height 76
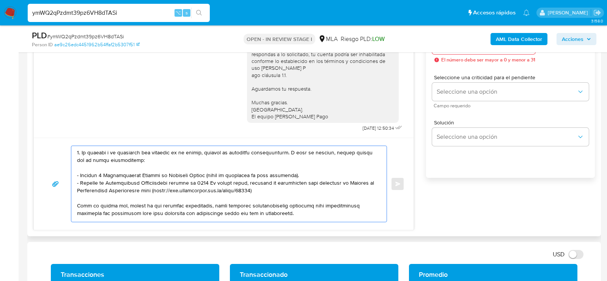
click at [216, 179] on textarea at bounding box center [227, 184] width 300 height 76
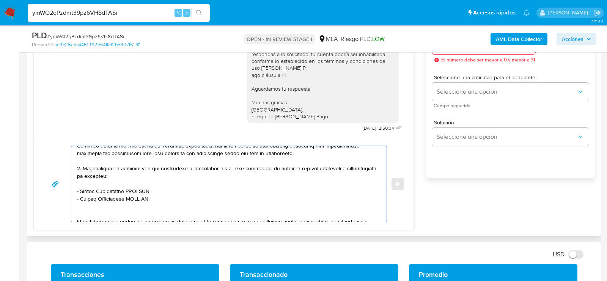
scroll to position [147, 0]
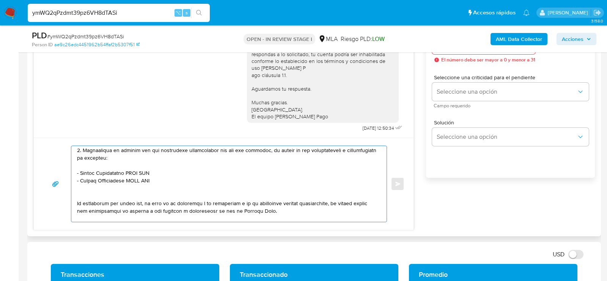
click at [100, 169] on textarea at bounding box center [227, 184] width 300 height 76
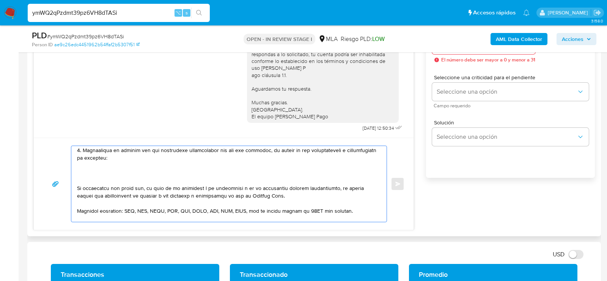
paste textarea "30710771991 name: MINERA JC PIERUCCI E HIJOS SRL || alias:"
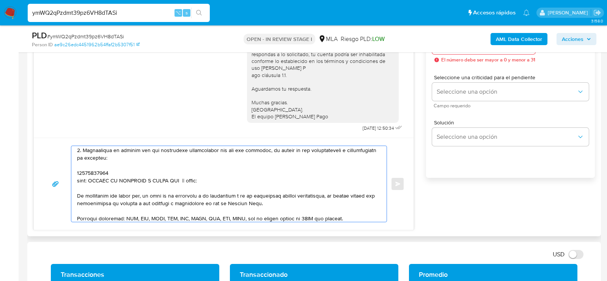
click at [87, 173] on textarea at bounding box center [227, 184] width 300 height 76
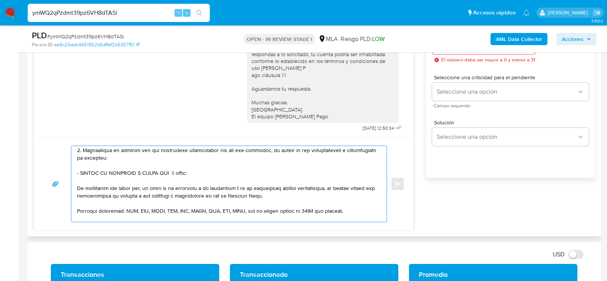
click at [173, 171] on textarea at bounding box center [227, 184] width 300 height 76
paste textarea "30710771991"
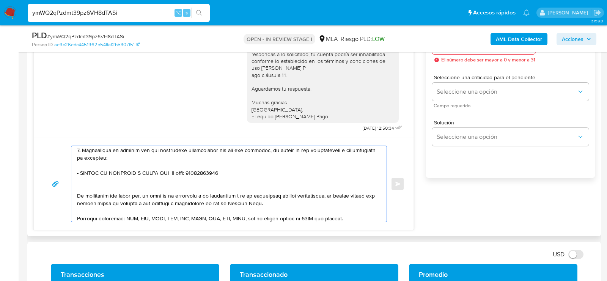
paste textarea "30715139312 name: BELGRANO GROUP SA || alias:"
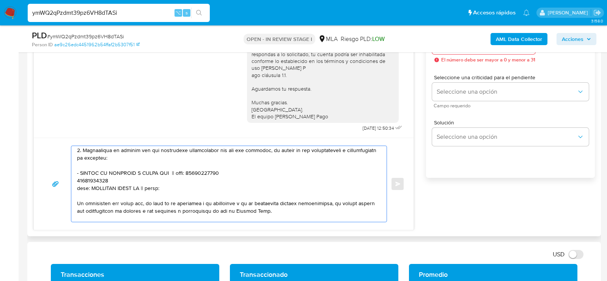
click at [98, 179] on textarea at bounding box center [227, 184] width 300 height 76
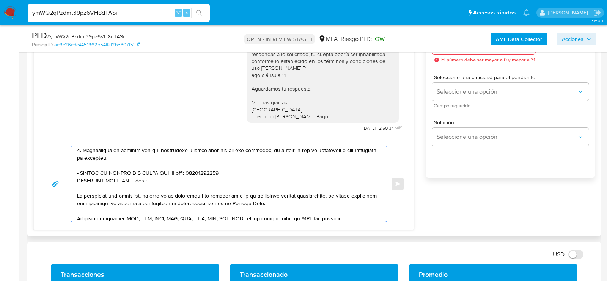
click at [137, 178] on textarea at bounding box center [227, 184] width 300 height 76
paste textarea "30715139312"
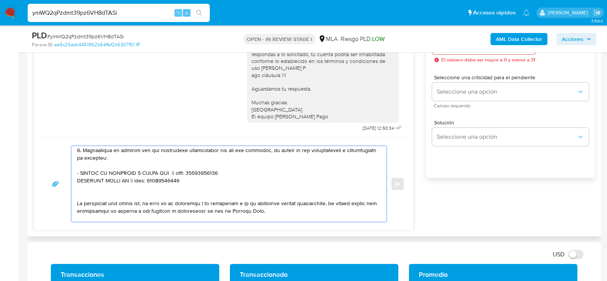
paste textarea "30711380686 name: MARKETING TRADE SERVICES SA || alias:"
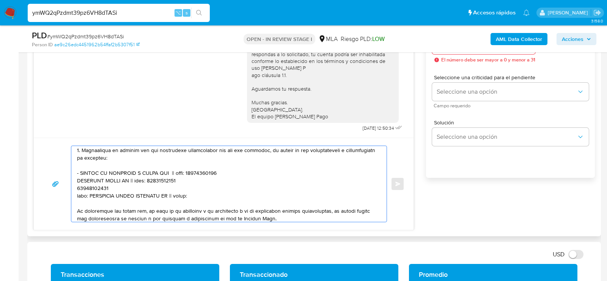
click at [100, 185] on textarea at bounding box center [227, 184] width 300 height 76
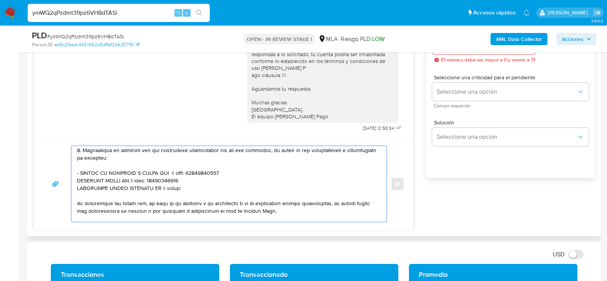
click at [164, 184] on textarea at bounding box center [227, 184] width 300 height 76
paste textarea "30711380686"
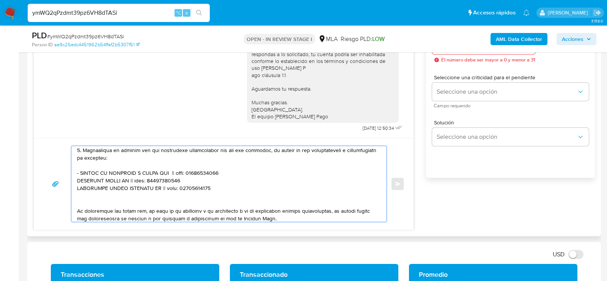
paste textarea "20214549396 name: Javier Walter,bartuccelli || alias:"
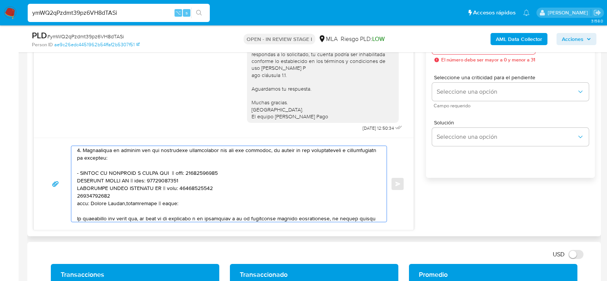
click at [85, 196] on textarea at bounding box center [227, 184] width 300 height 76
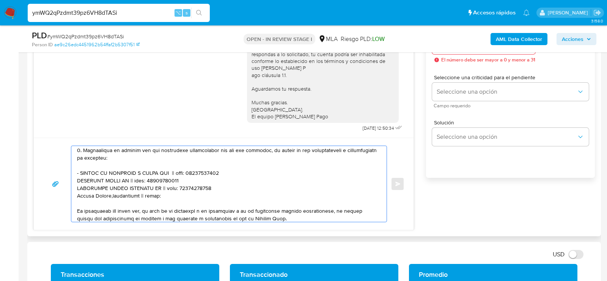
click at [143, 195] on textarea at bounding box center [227, 184] width 300 height 76
paste textarea "20214549396"
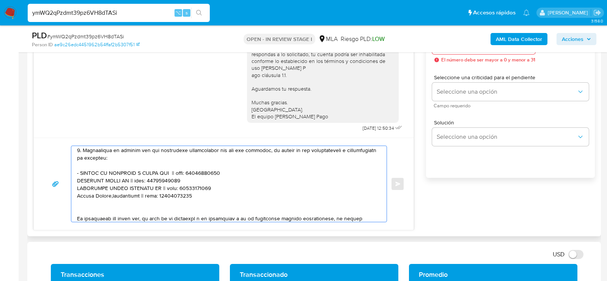
paste textarea "Rojas Yenni Lautaro Nahuel - CUIT 20399839085"
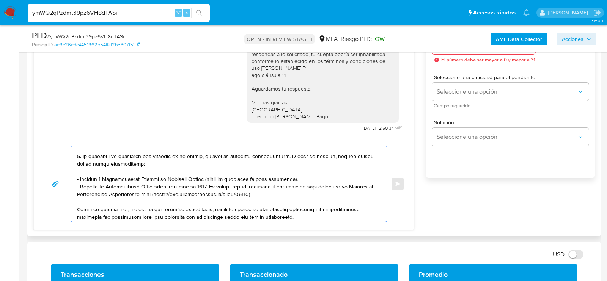
scroll to position [0, 0]
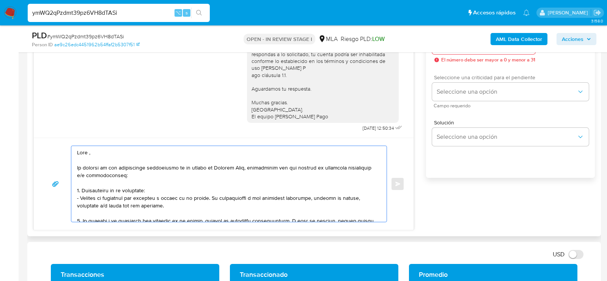
type textarea "Hola , En función de las operaciones registradas en tu cuenta de Mercado Pago, …"
click at [469, 106] on span "Campo requerido" at bounding box center [512, 106] width 157 height 4
click at [470, 105] on div "Seleccione una criticidad para el pendiente Seleccione una opción Campo requeri…" at bounding box center [510, 91] width 157 height 33
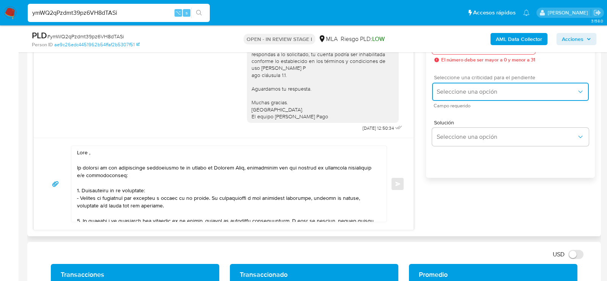
click at [470, 96] on span "Seleccione una opción" at bounding box center [507, 92] width 140 height 8
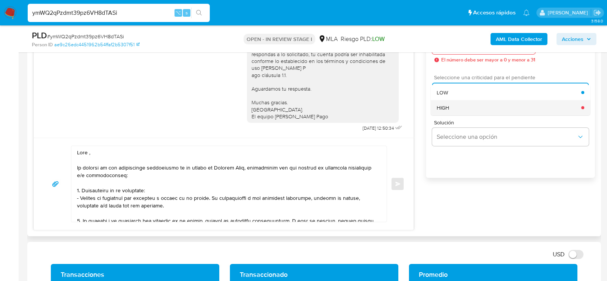
click at [460, 105] on div "HIGH" at bounding box center [509, 107] width 145 height 15
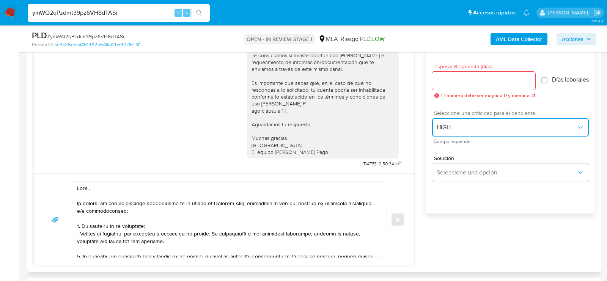
scroll to position [415, 0]
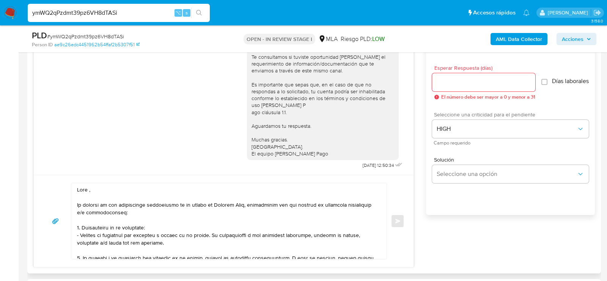
click at [463, 84] on input "Esperar Respuesta (días)" at bounding box center [483, 82] width 103 height 10
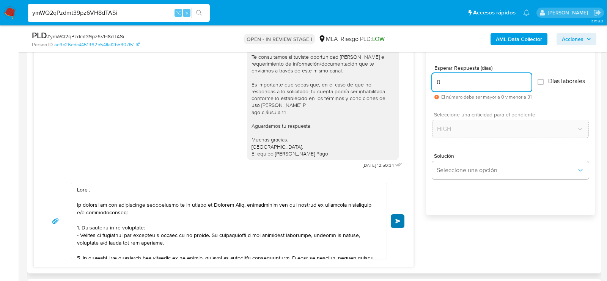
type input "0"
click at [403, 217] on button "Enviar" at bounding box center [398, 222] width 14 height 14
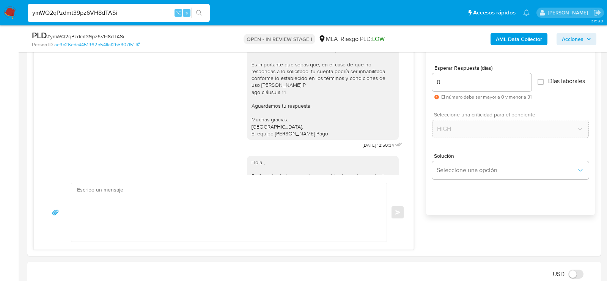
scroll to position [808, 0]
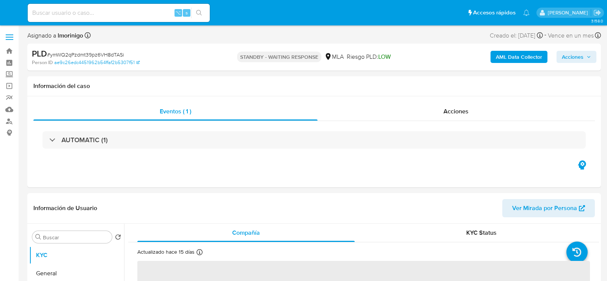
select select "10"
click at [116, 10] on input at bounding box center [119, 13] width 182 height 10
paste input "uKrNGVFUt5bMJSmfMv9Gesb5"
type input "uKrNGVFUt5bMJSmfMv9Gesb5"
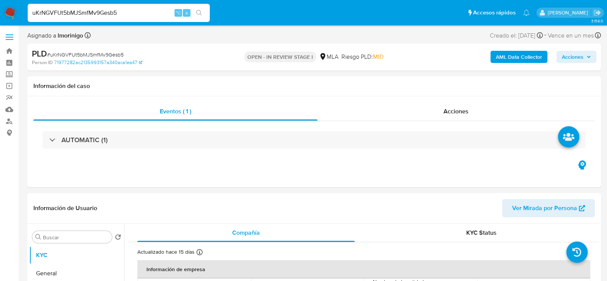
select select "10"
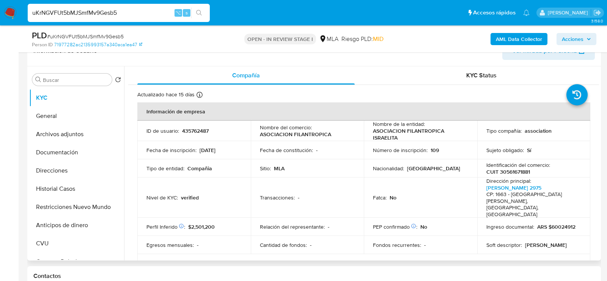
scroll to position [136, 0]
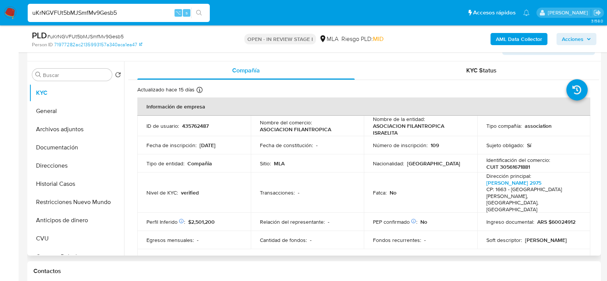
click at [501, 169] on p "CUIT 30561671881" at bounding box center [509, 167] width 44 height 7
copy p "30561671881"
click at [35, 148] on button "Documentación" at bounding box center [73, 148] width 89 height 18
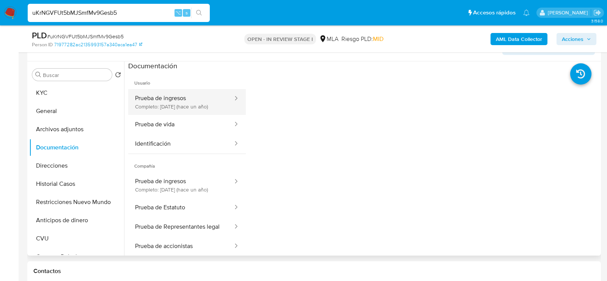
click at [156, 102] on button "Prueba de ingresos Completo: [DATE] (hace un año)" at bounding box center [181, 102] width 106 height 26
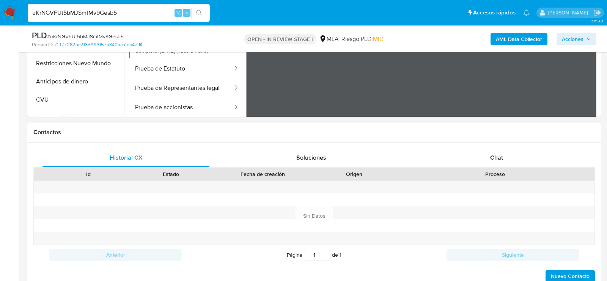
scroll to position [286, 0]
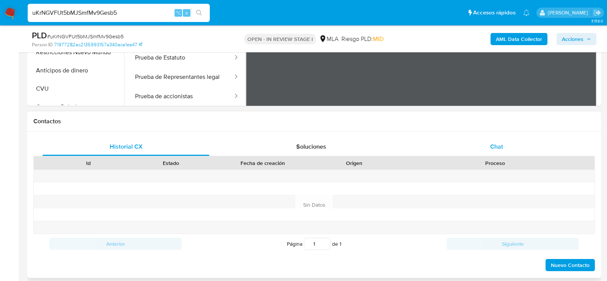
click at [450, 147] on div "Chat" at bounding box center [496, 147] width 167 height 18
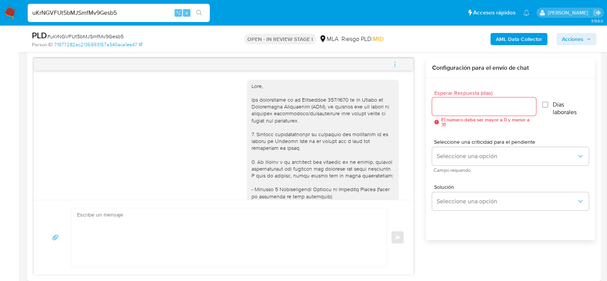
scroll to position [426, 0]
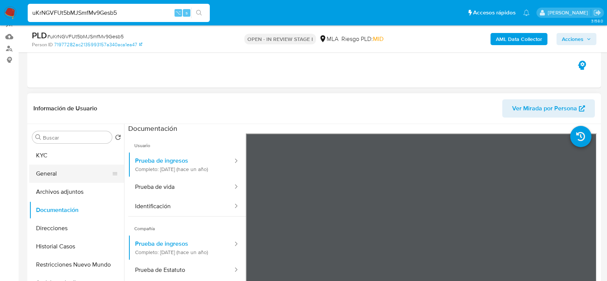
click at [51, 174] on button "General" at bounding box center [73, 174] width 89 height 18
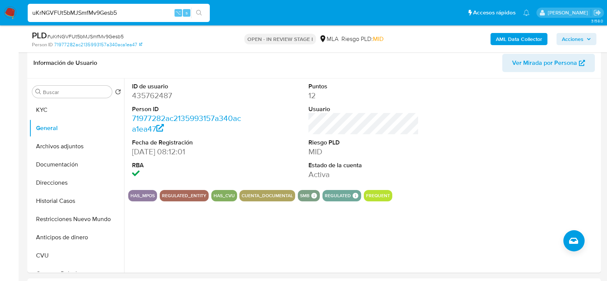
scroll to position [104, 0]
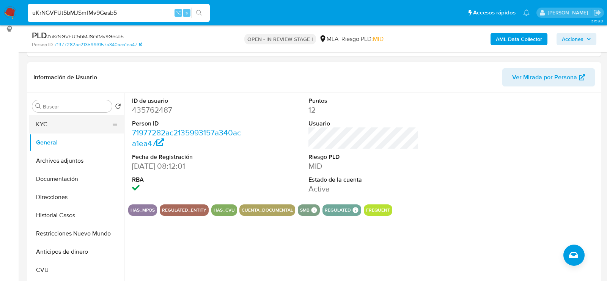
click at [47, 127] on button "KYC" at bounding box center [73, 124] width 89 height 18
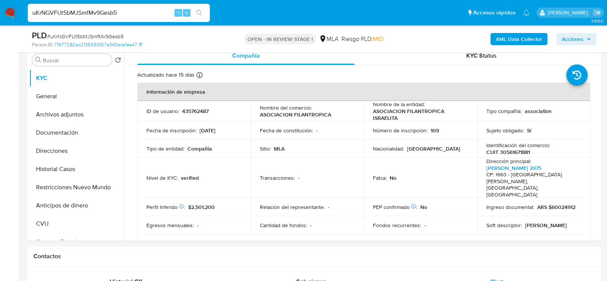
scroll to position [187, 0]
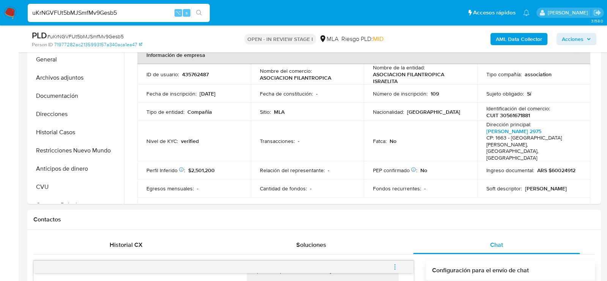
click at [116, 19] on div "uKrNGVFUt5bMJSmfMv9Gesb5 ⌥ s" at bounding box center [119, 13] width 182 height 18
click at [115, 16] on input "uKrNGVFUt5bMJSmfMv9Gesb5" at bounding box center [119, 13] width 182 height 10
paste input "iaecXXgh675F33dxqXfasXfH"
type input "iaecXXgh675F33dxqXfasXfH"
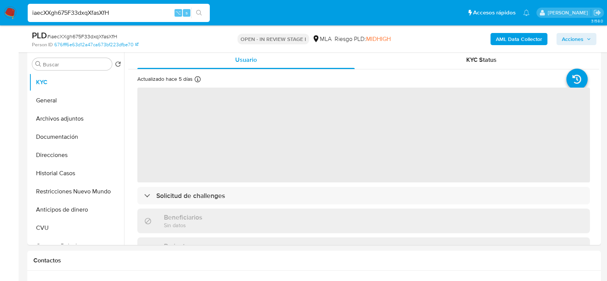
scroll to position [176, 0]
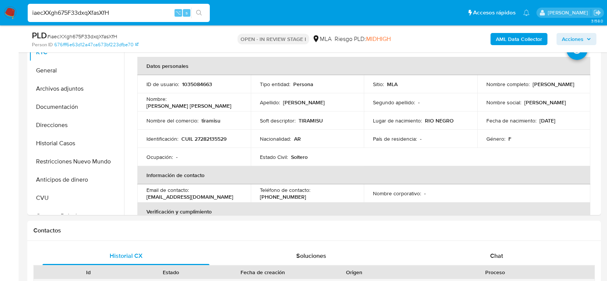
select select "10"
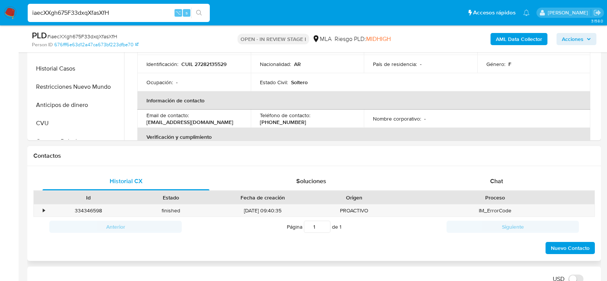
scroll to position [281, 0]
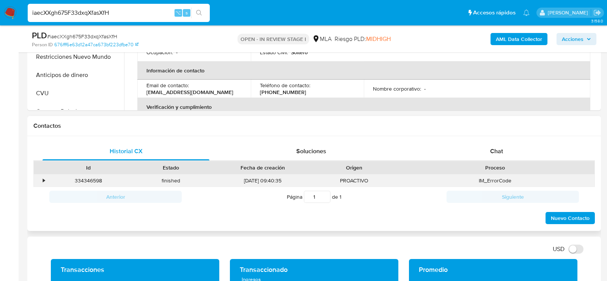
click at [466, 175] on div "IM_ErrorCode" at bounding box center [495, 181] width 199 height 13
click at [470, 158] on div "Chat" at bounding box center [496, 151] width 167 height 18
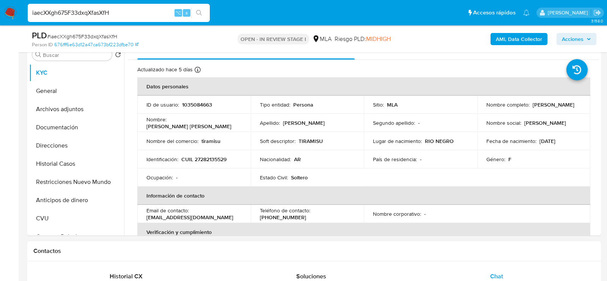
scroll to position [137, 0]
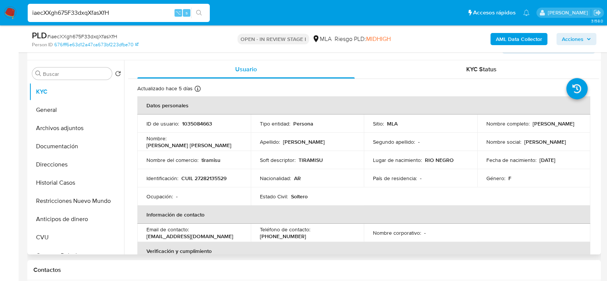
drag, startPoint x: 483, startPoint y: 129, endPoint x: 546, endPoint y: 129, distance: 62.6
click at [546, 129] on td "Nombre completo : Patricia Beatriz Sandoval" at bounding box center [535, 124] width 114 height 18
click at [84, 129] on button "Archivos adjuntos" at bounding box center [73, 128] width 89 height 18
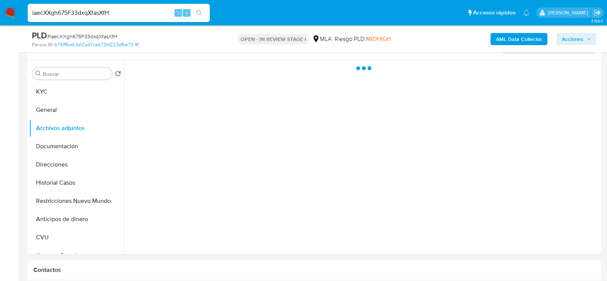
click at [508, 42] on b "AML Data Collector" at bounding box center [519, 39] width 46 height 12
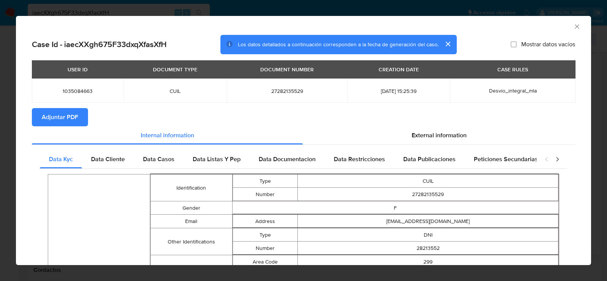
click at [580, 24] on icon "Cerrar ventana" at bounding box center [578, 27] width 8 height 8
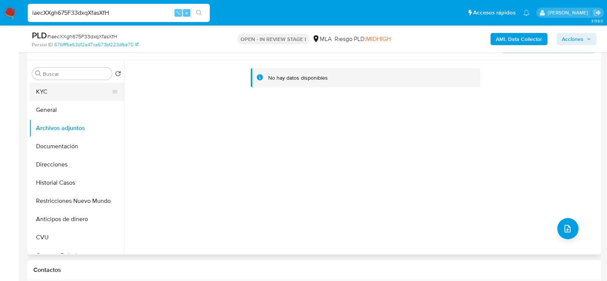
click at [84, 99] on button "KYC" at bounding box center [73, 92] width 89 height 18
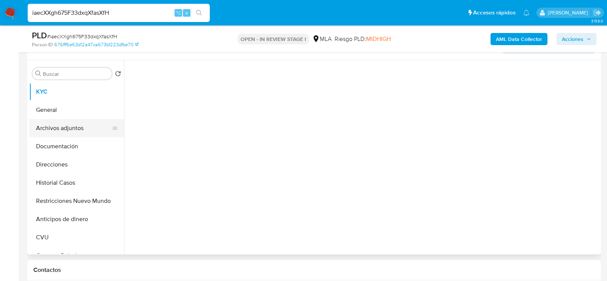
click at [81, 120] on button "Archivos adjuntos" at bounding box center [73, 128] width 89 height 18
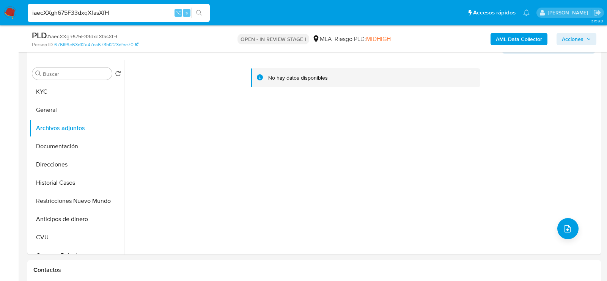
click at [510, 40] on b "AML Data Collector" at bounding box center [519, 39] width 46 height 12
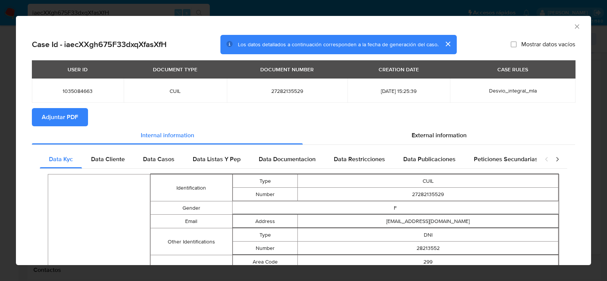
click at [582, 24] on div "AML Data Collector" at bounding box center [304, 25] width 576 height 19
click at [578, 25] on icon "Cerrar ventana" at bounding box center [578, 27] width 8 height 8
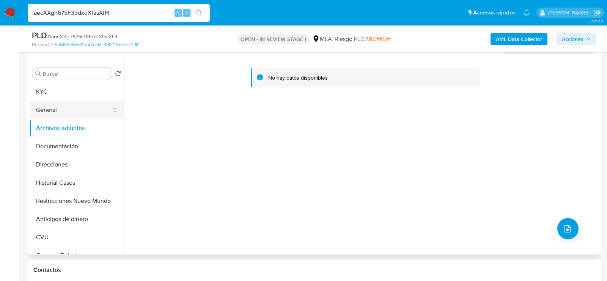
click at [85, 107] on button "General" at bounding box center [73, 110] width 89 height 18
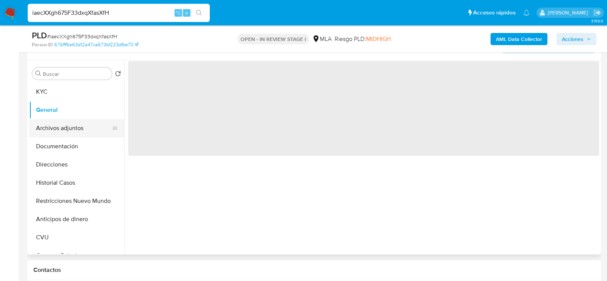
click at [85, 124] on button "Archivos adjuntos" at bounding box center [73, 128] width 89 height 18
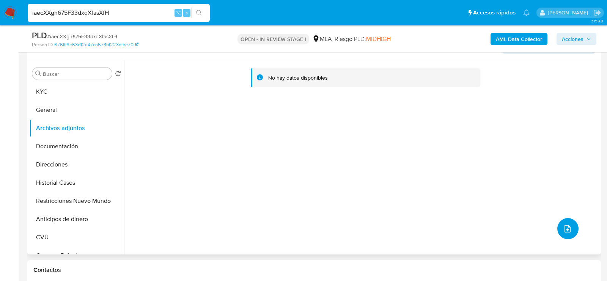
drag, startPoint x: 566, startPoint y: 232, endPoint x: 427, endPoint y: 235, distance: 139.4
click at [427, 235] on div "No hay datos disponibles" at bounding box center [361, 157] width 475 height 194
click at [520, 38] on b "AML Data Collector" at bounding box center [519, 39] width 46 height 12
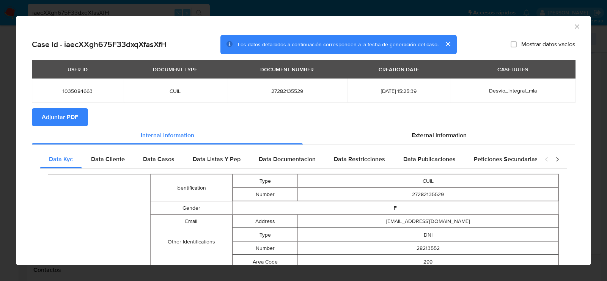
click at [63, 115] on span "Adjuntar PDF" at bounding box center [60, 117] width 36 height 17
click at [577, 25] on icon "Cerrar ventana" at bounding box center [578, 27] width 8 height 8
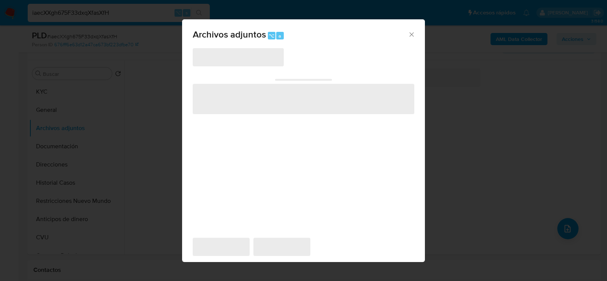
scroll to position [137, 0]
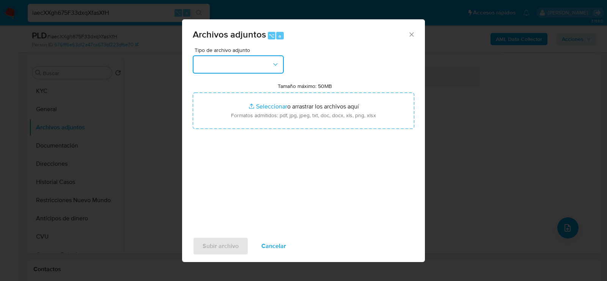
click at [266, 56] on button "button" at bounding box center [238, 64] width 91 height 18
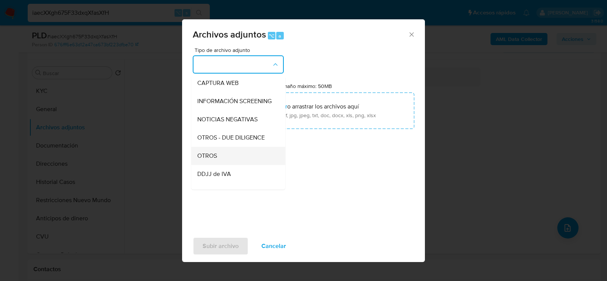
scroll to position [75, 0]
click at [240, 153] on div "OTROS" at bounding box center [235, 156] width 77 height 18
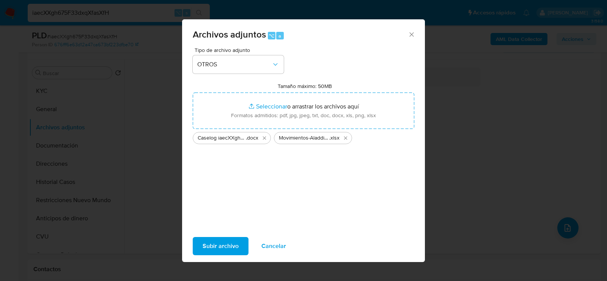
click at [222, 248] on span "Subir archivo" at bounding box center [221, 246] width 36 height 17
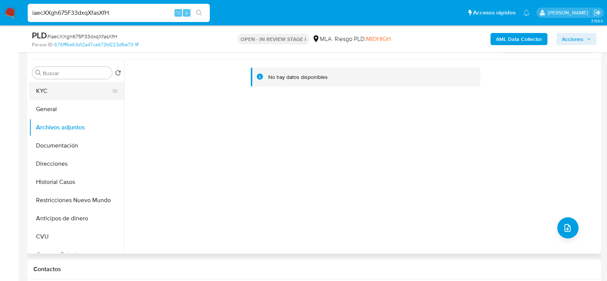
click at [57, 94] on button "KYC" at bounding box center [73, 91] width 89 height 18
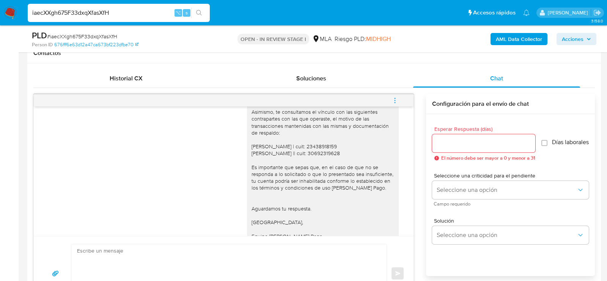
scroll to position [623, 0]
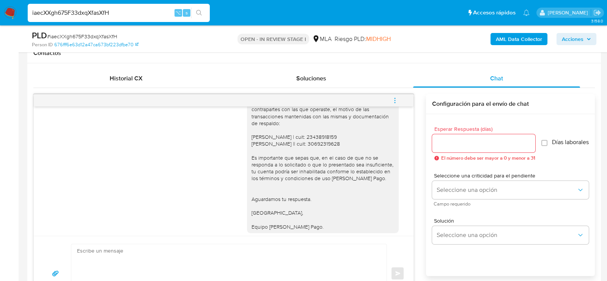
click at [396, 97] on icon "menu-action" at bounding box center [395, 100] width 7 height 7
click at [298, 101] on li "Cerrar conversación" at bounding box center [290, 100] width 56 height 9
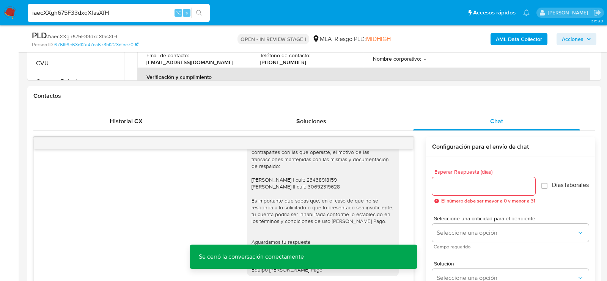
scroll to position [261, 0]
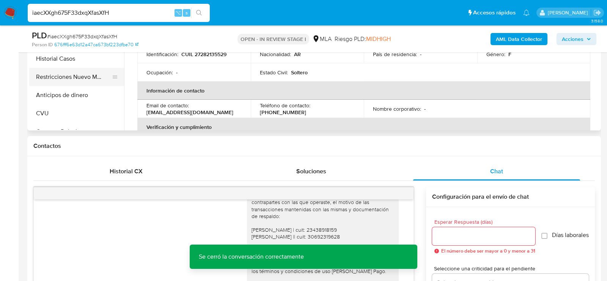
click at [57, 76] on button "Restricciones Nuevo Mundo" at bounding box center [73, 77] width 89 height 18
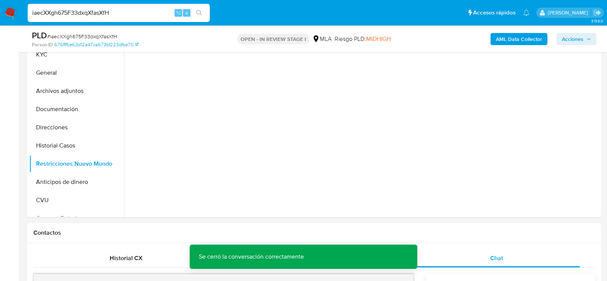
scroll to position [138, 0]
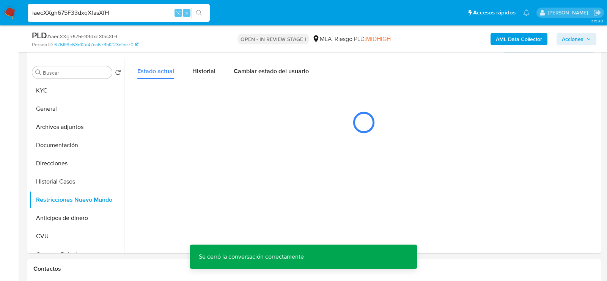
click at [570, 38] on span "Acciones" at bounding box center [573, 39] width 22 height 12
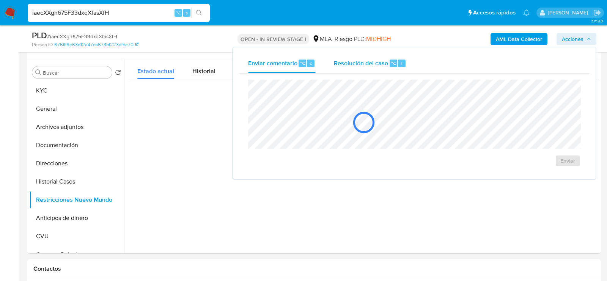
click at [361, 59] on span "Resolución del caso" at bounding box center [361, 62] width 54 height 9
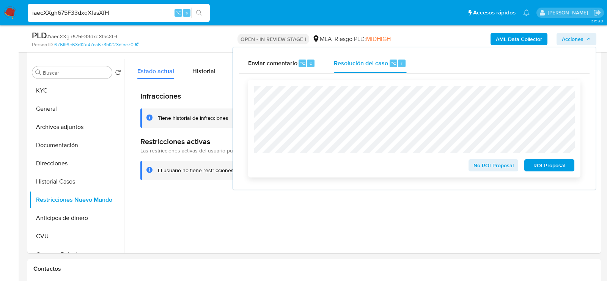
click at [495, 163] on span "No ROI Proposal" at bounding box center [493, 165] width 39 height 11
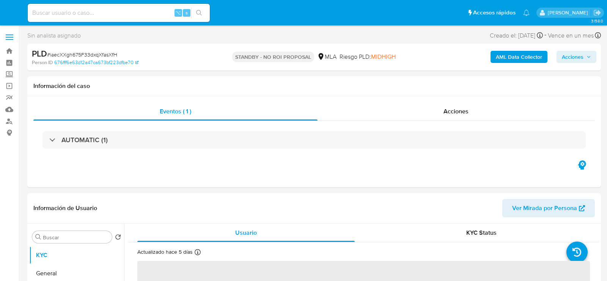
select select "10"
click at [86, 20] on div "⌥ s" at bounding box center [119, 13] width 182 height 18
click at [86, 15] on input at bounding box center [119, 13] width 182 height 10
paste input "8CrTvABxxyFlzA8ikGCnWfIu"
type input "8CrTvABxxyFlzA8ikGCnWfIu"
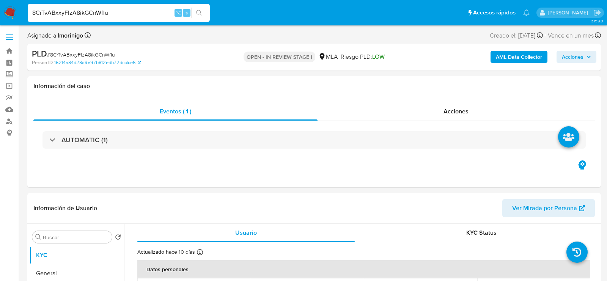
select select "10"
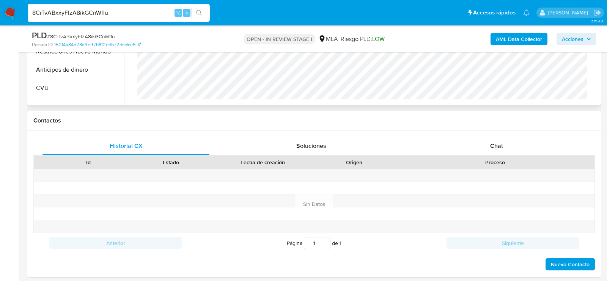
scroll to position [356, 0]
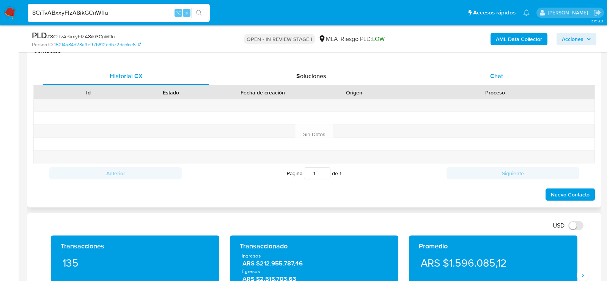
click at [502, 76] on span "Chat" at bounding box center [497, 76] width 13 height 9
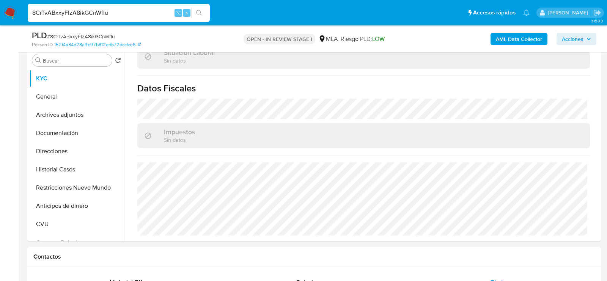
scroll to position [148, 0]
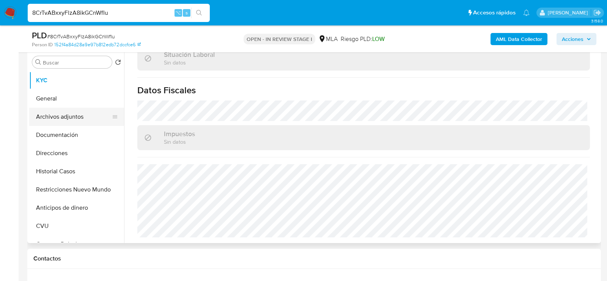
click at [41, 118] on button "Archivos adjuntos" at bounding box center [73, 117] width 89 height 18
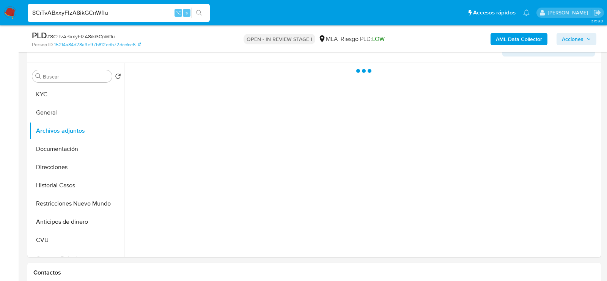
scroll to position [133, 0]
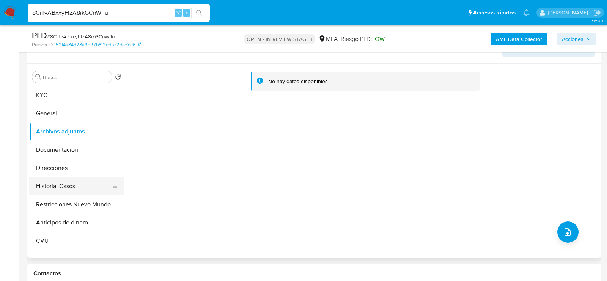
click at [46, 185] on button "Historial Casos" at bounding box center [73, 186] width 89 height 18
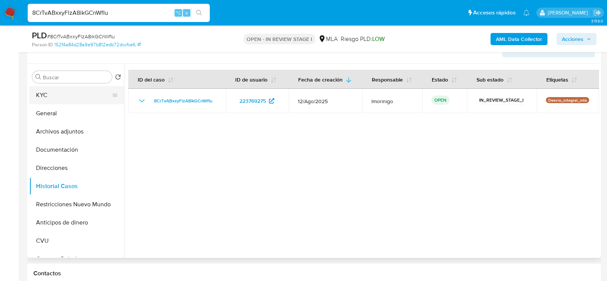
click at [44, 91] on button "KYC" at bounding box center [73, 95] width 89 height 18
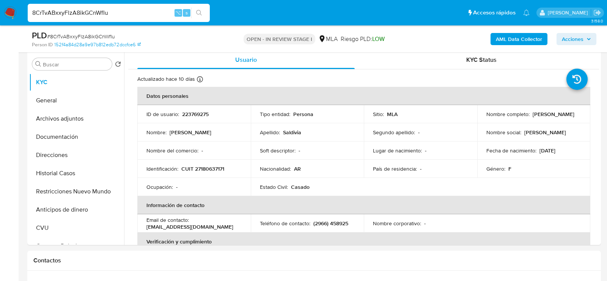
scroll to position [143, 0]
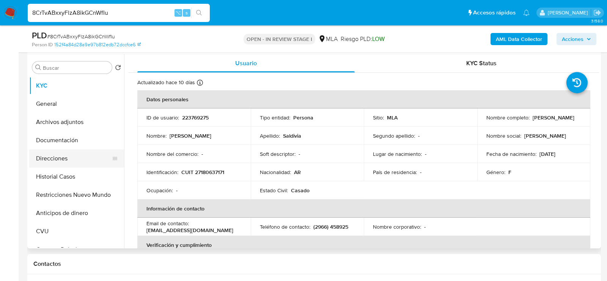
click at [42, 156] on button "Direcciones" at bounding box center [73, 159] width 89 height 18
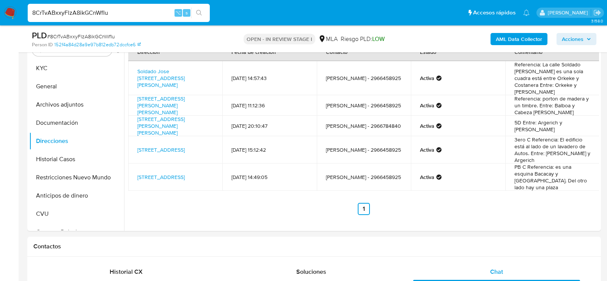
scroll to position [162, 0]
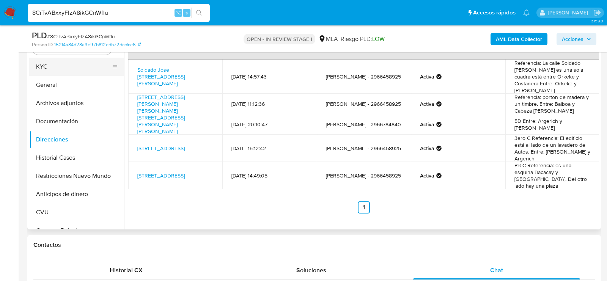
click at [46, 67] on button "KYC" at bounding box center [73, 67] width 89 height 18
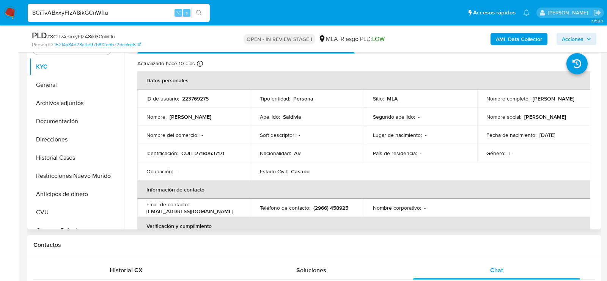
drag, startPoint x: 485, startPoint y: 103, endPoint x: 537, endPoint y: 101, distance: 51.6
click at [537, 101] on div "Nombre completo : [PERSON_NAME]" at bounding box center [534, 98] width 95 height 7
click at [206, 153] on p "CUIT 27180637171" at bounding box center [202, 153] width 43 height 7
copy p "27180637171"
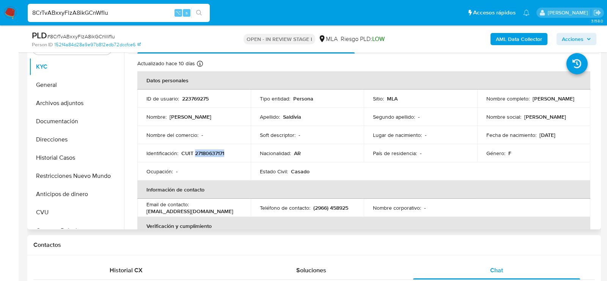
copy p "27180637171"
click at [44, 118] on button "Documentación" at bounding box center [73, 121] width 89 height 18
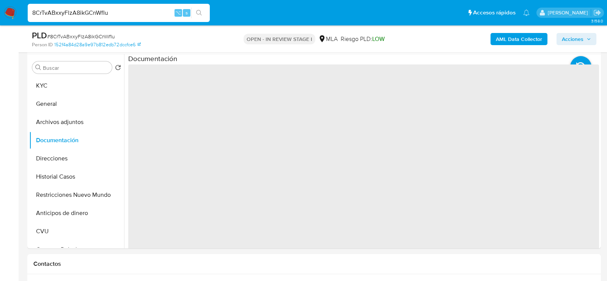
scroll to position [142, 0]
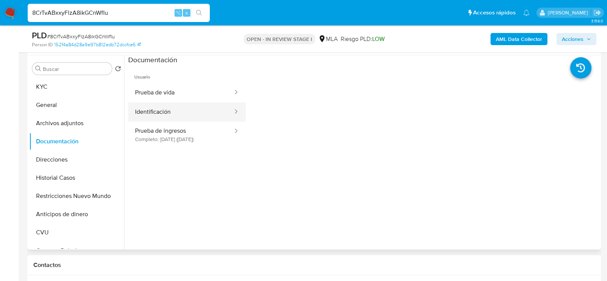
click at [165, 118] on button "Identificación" at bounding box center [181, 112] width 106 height 19
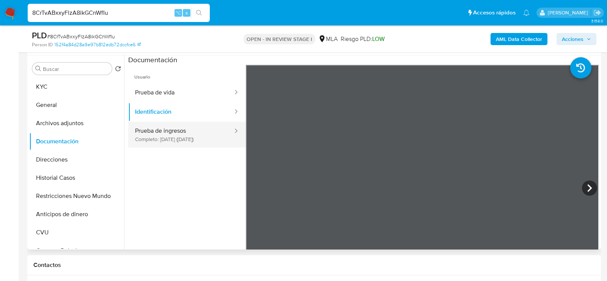
click at [172, 132] on button "Prueba de ingresos Completo: [DATE] ([DATE])" at bounding box center [181, 135] width 106 height 26
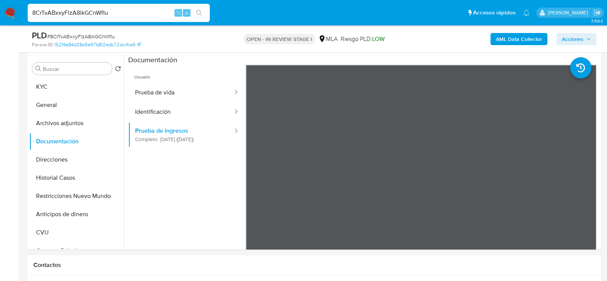
click at [499, 40] on b "AML Data Collector" at bounding box center [519, 39] width 46 height 12
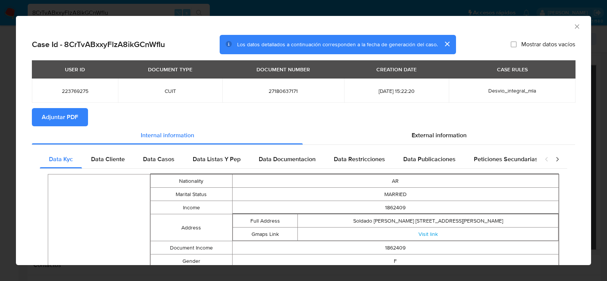
click at [67, 101] on td "223769275" at bounding box center [75, 91] width 86 height 24
click at [69, 112] on span "Adjuntar PDF" at bounding box center [60, 117] width 36 height 17
click at [573, 30] on div "AML Data Collector" at bounding box center [304, 25] width 576 height 19
click at [577, 30] on div "AML Data Collector" at bounding box center [304, 25] width 576 height 19
click at [577, 28] on icon "Cerrar ventana" at bounding box center [578, 27] width 8 height 8
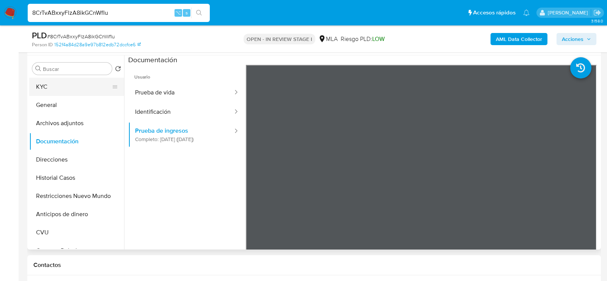
click at [95, 84] on button "KYC" at bounding box center [73, 87] width 89 height 18
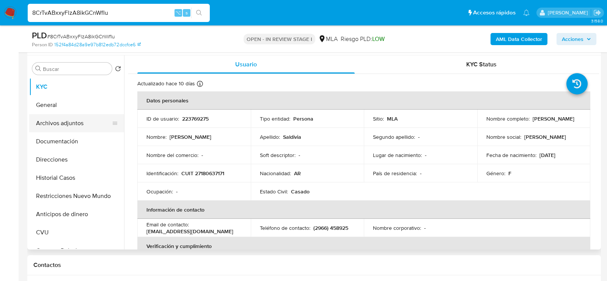
click at [68, 121] on button "Archivos adjuntos" at bounding box center [73, 123] width 89 height 18
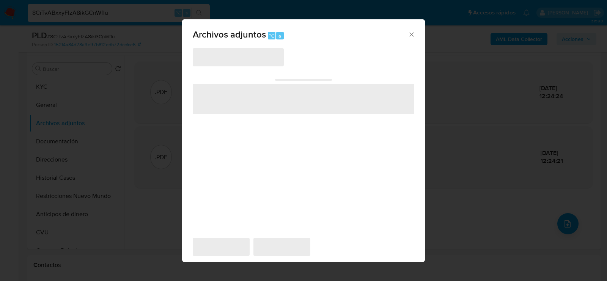
scroll to position [137, 0]
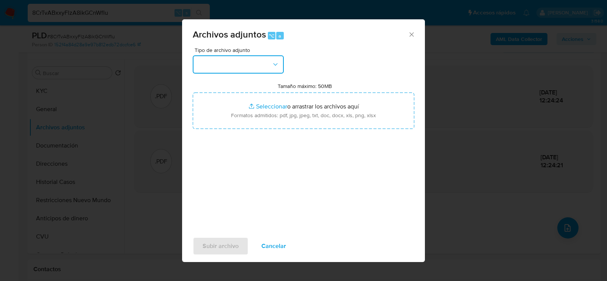
click at [232, 73] on button "button" at bounding box center [238, 64] width 91 height 18
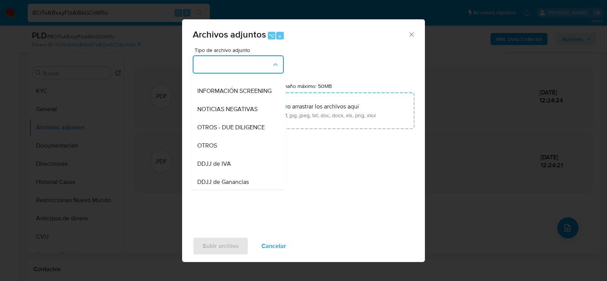
scroll to position [89, 0]
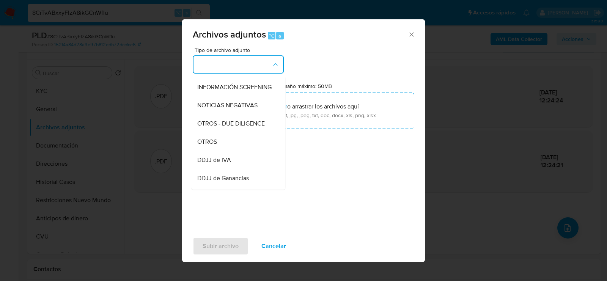
click at [226, 137] on div "OTROS" at bounding box center [235, 142] width 77 height 18
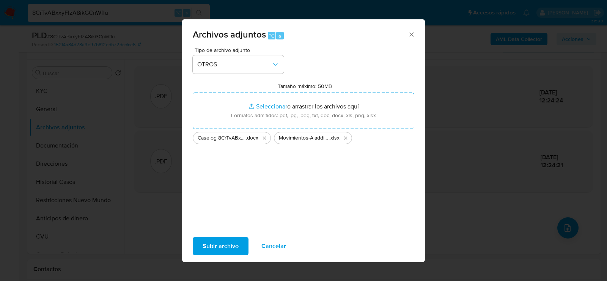
click at [227, 249] on span "Subir archivo" at bounding box center [221, 246] width 36 height 17
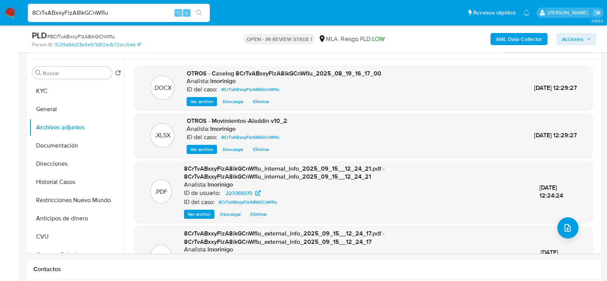
scroll to position [135, 0]
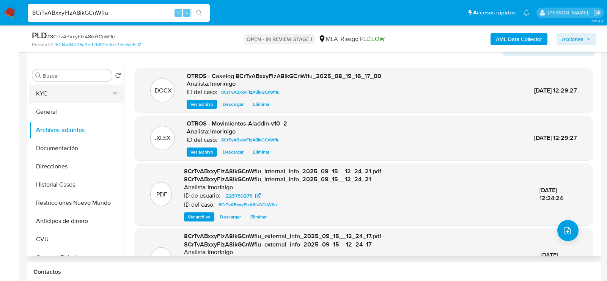
click at [40, 97] on button "KYC" at bounding box center [73, 94] width 89 height 18
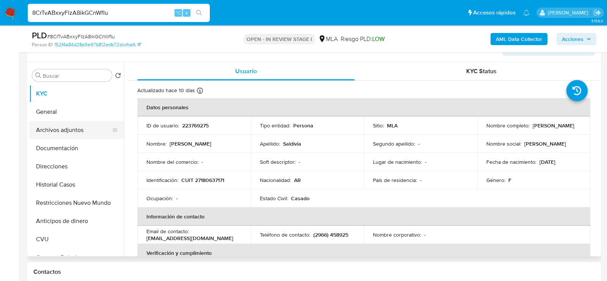
click at [62, 128] on button "Archivos adjuntos" at bounding box center [73, 130] width 89 height 18
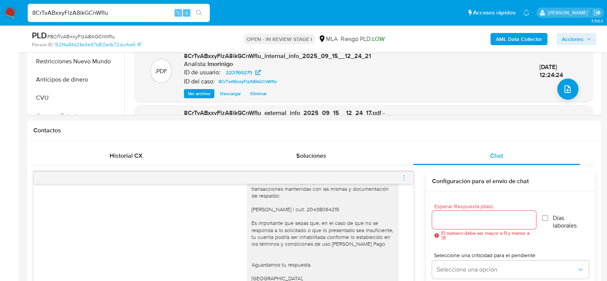
scroll to position [311, 0]
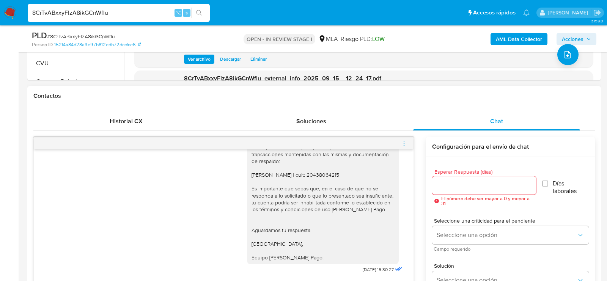
click at [403, 142] on icon "menu-action" at bounding box center [404, 143] width 7 height 7
click at [364, 131] on li "Cerrar conversación" at bounding box center [362, 128] width 78 height 14
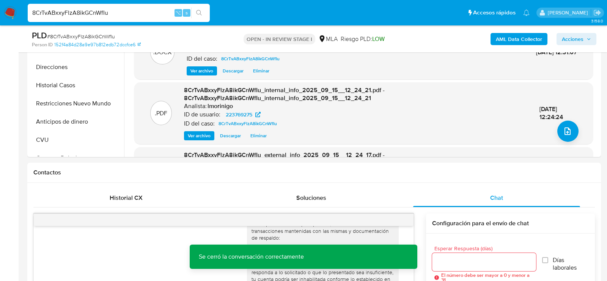
scroll to position [234, 0]
click at [49, 106] on button "Restricciones Nuevo Mundo" at bounding box center [73, 104] width 89 height 18
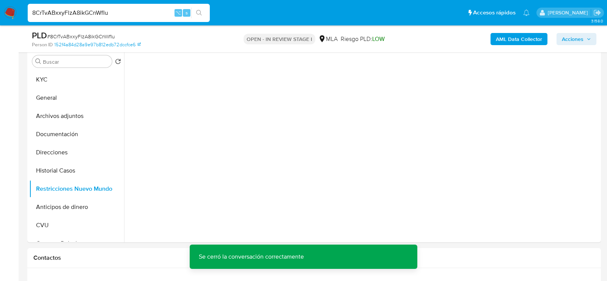
scroll to position [147, 0]
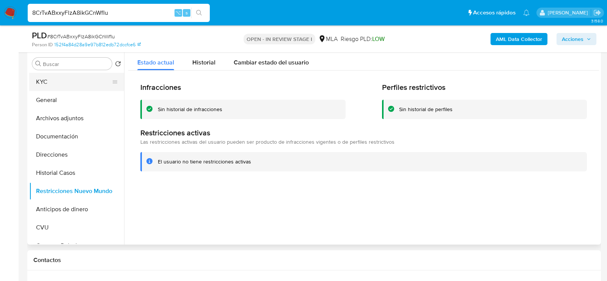
click at [65, 84] on button "KYC" at bounding box center [73, 82] width 89 height 18
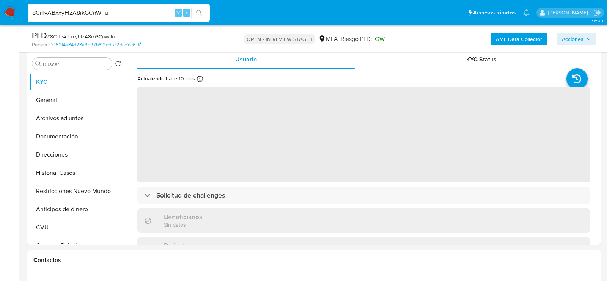
click at [584, 37] on span "Acciones" at bounding box center [576, 39] width 29 height 11
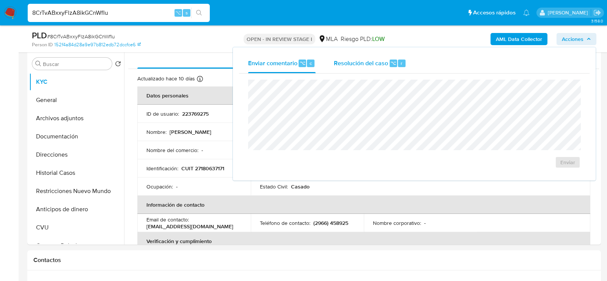
click at [392, 61] on span "⌥" at bounding box center [394, 63] width 6 height 7
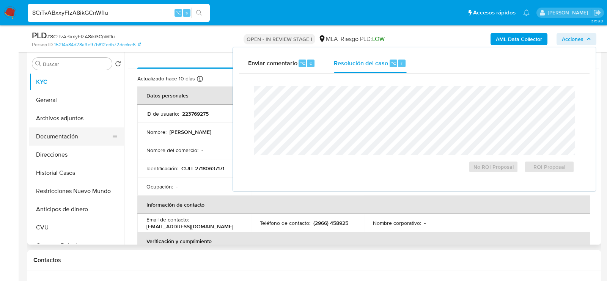
click at [74, 134] on button "Documentación" at bounding box center [73, 137] width 89 height 18
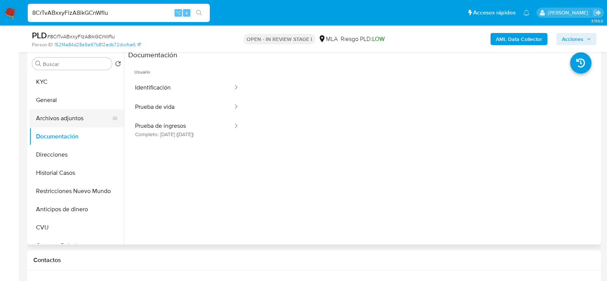
click at [75, 115] on button "Archivos adjuntos" at bounding box center [73, 118] width 89 height 18
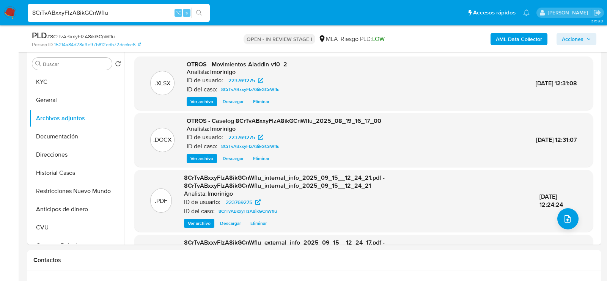
click at [576, 41] on span "Acciones" at bounding box center [573, 39] width 22 height 12
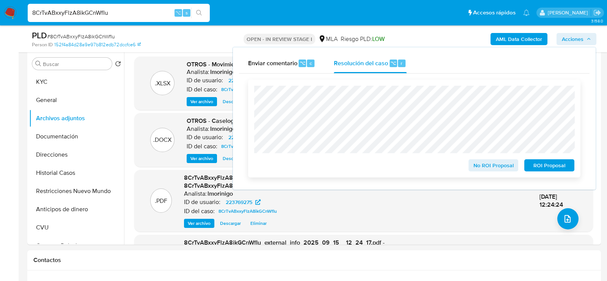
click at [491, 166] on span "No ROI Proposal" at bounding box center [493, 165] width 39 height 11
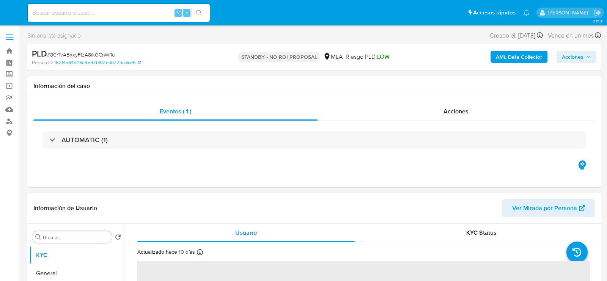
select select "10"
